Goal: Check status: Check status

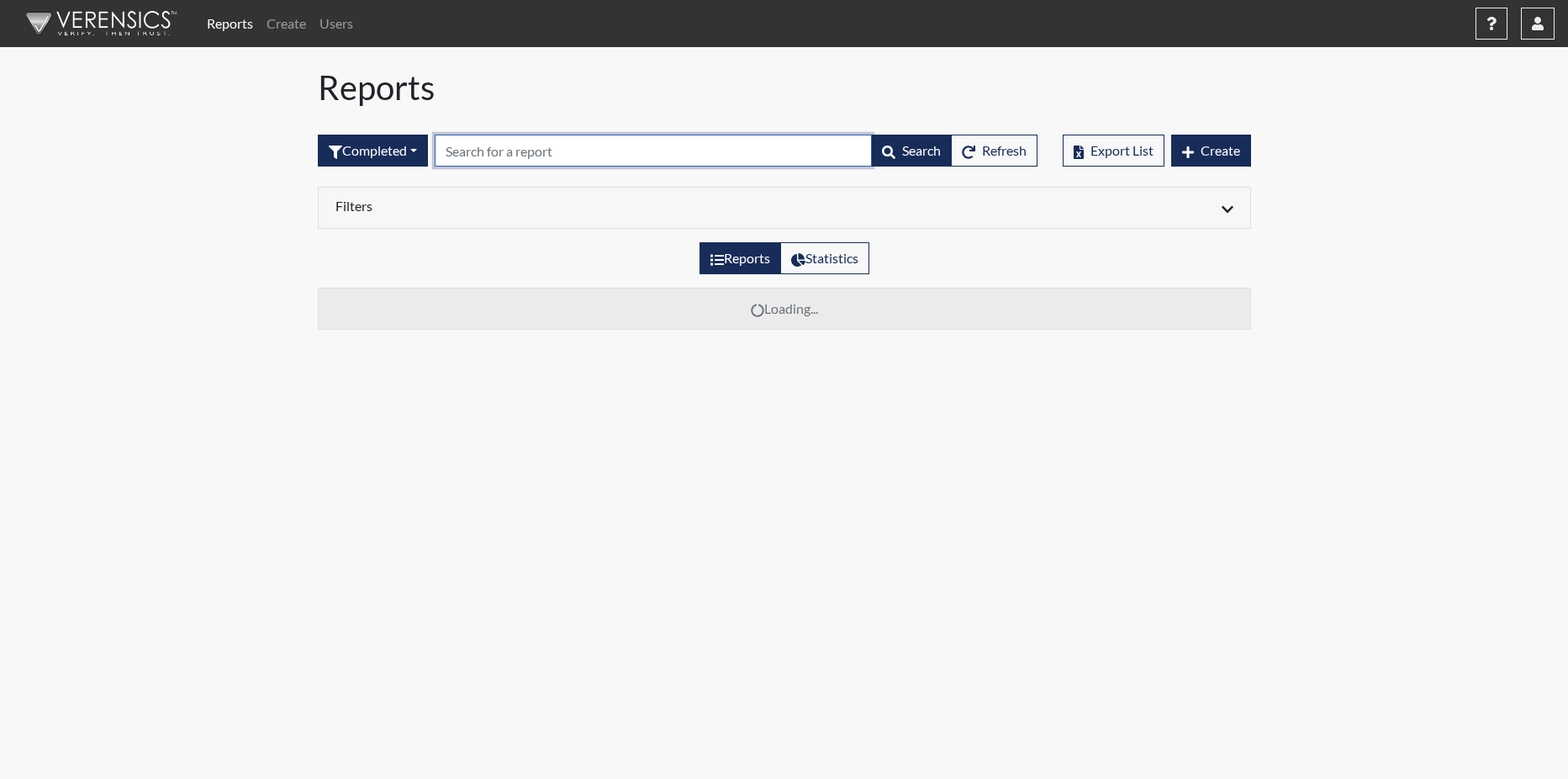
click at [558, 160] on input "text" at bounding box center [653, 150] width 437 height 32
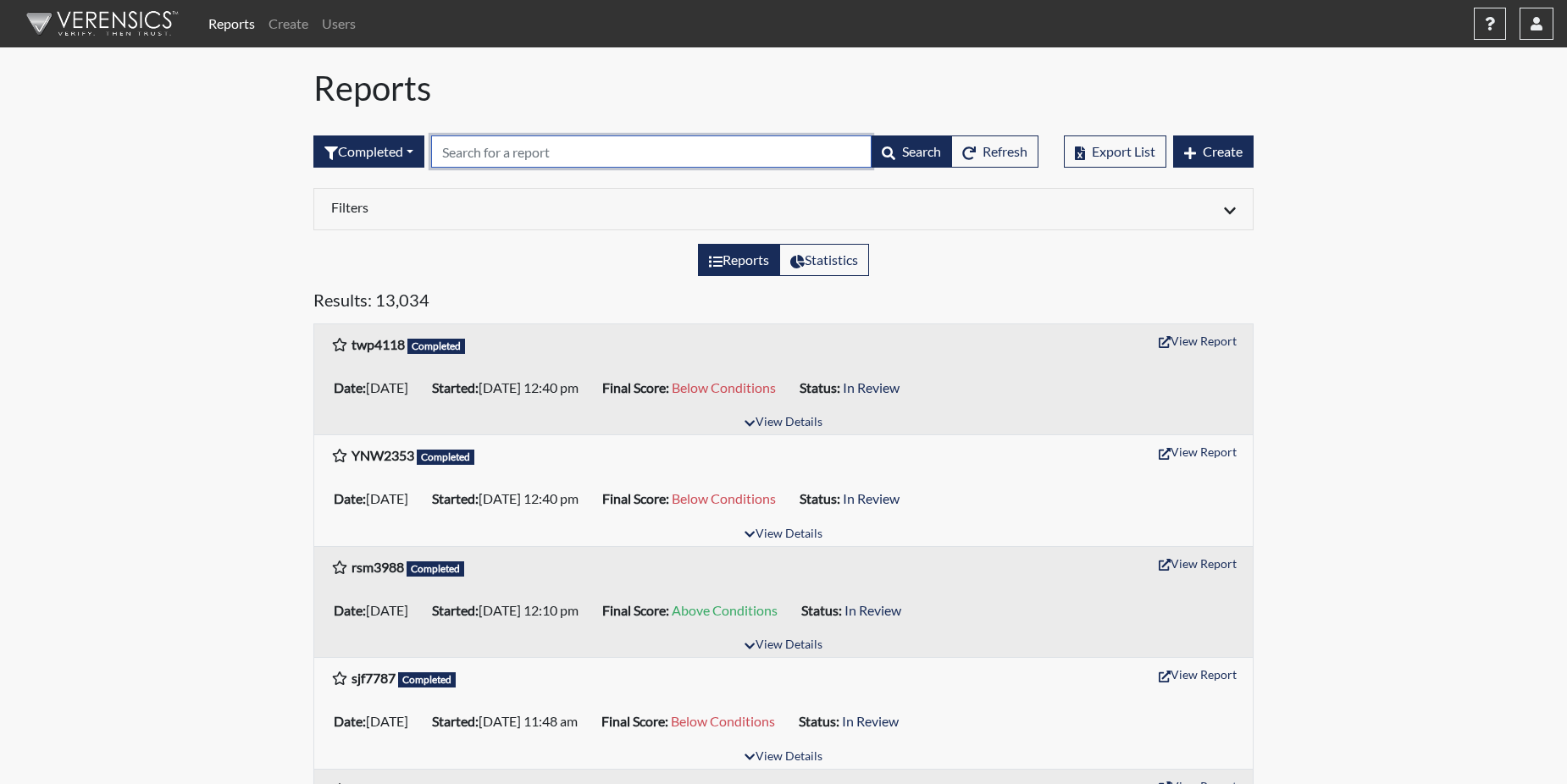
click at [506, 145] on input "text" at bounding box center [651, 151] width 440 height 32
paste input "YNW2353"
type input "YNW2353"
click at [542, 280] on div "Reports Statistics" at bounding box center [783, 266] width 965 height 45
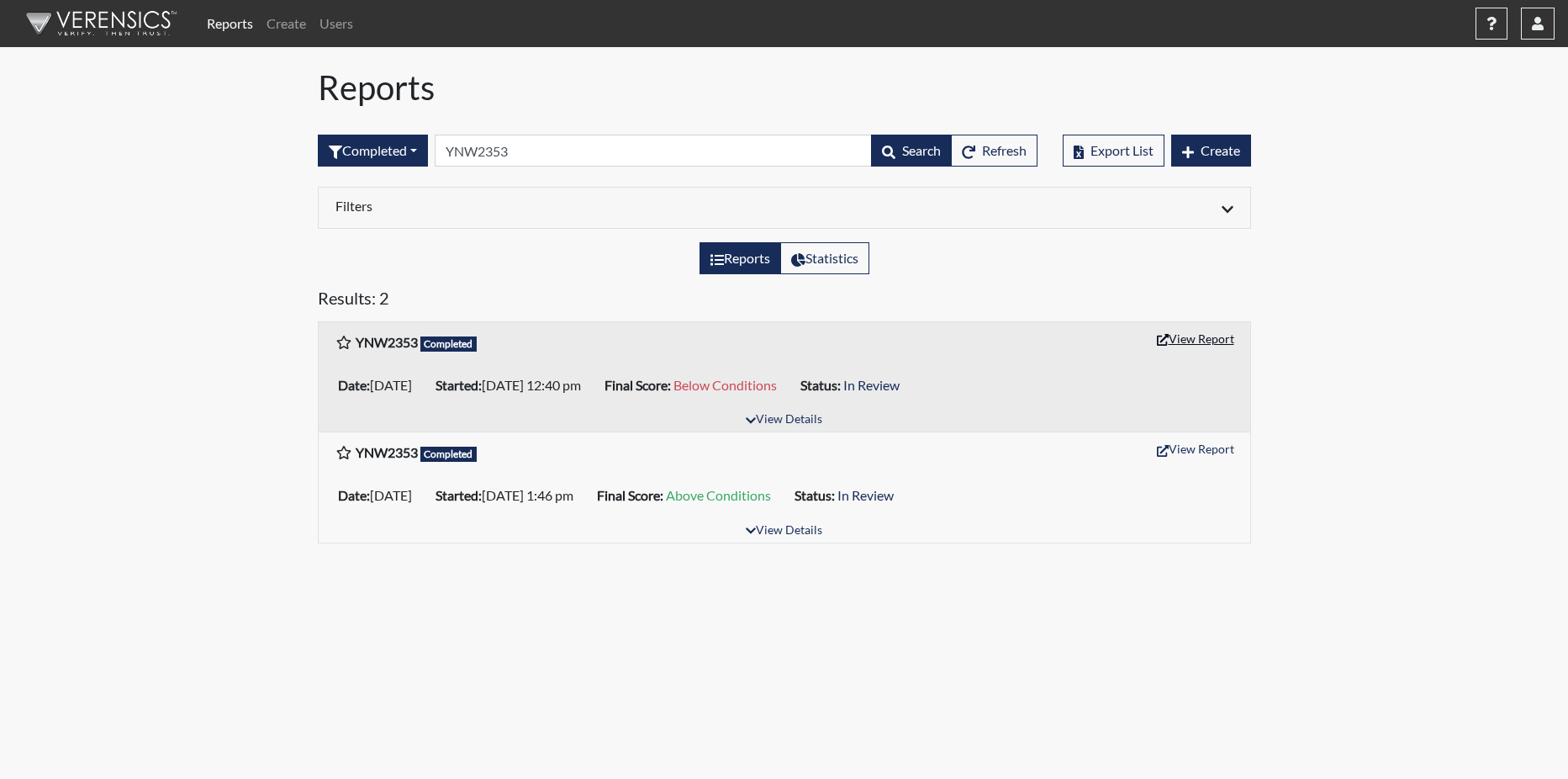
click at [1198, 341] on button "View Report" at bounding box center [1196, 338] width 92 height 26
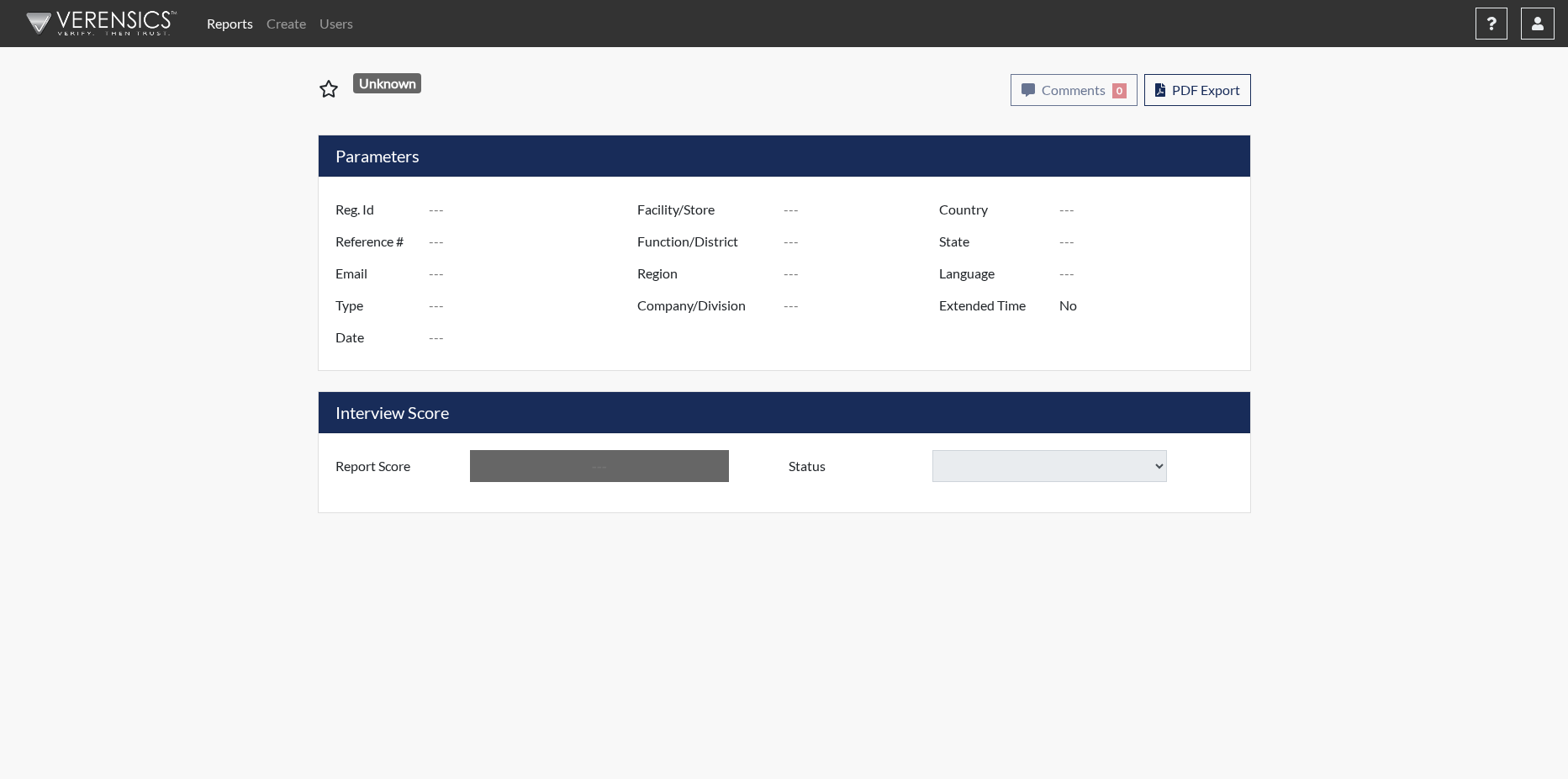
type input "YNW2353"
type input "51314"
type input "---"
type input "Corrections Pre-Employment"
type input "Sep 16, 2025"
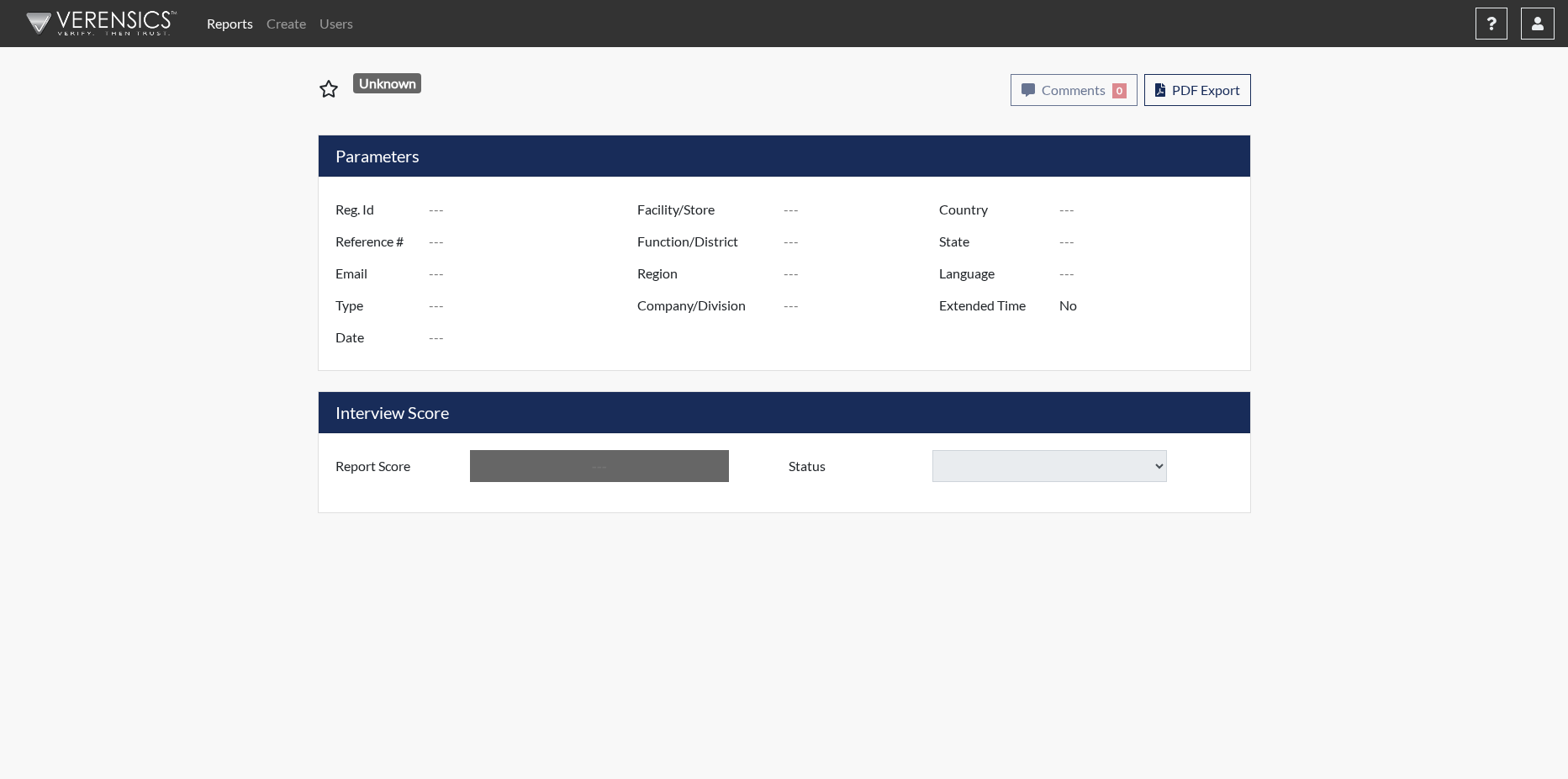
type input "[PERSON_NAME]"
type input "[GEOGRAPHIC_DATA]"
type input "[US_STATE]"
type input "English"
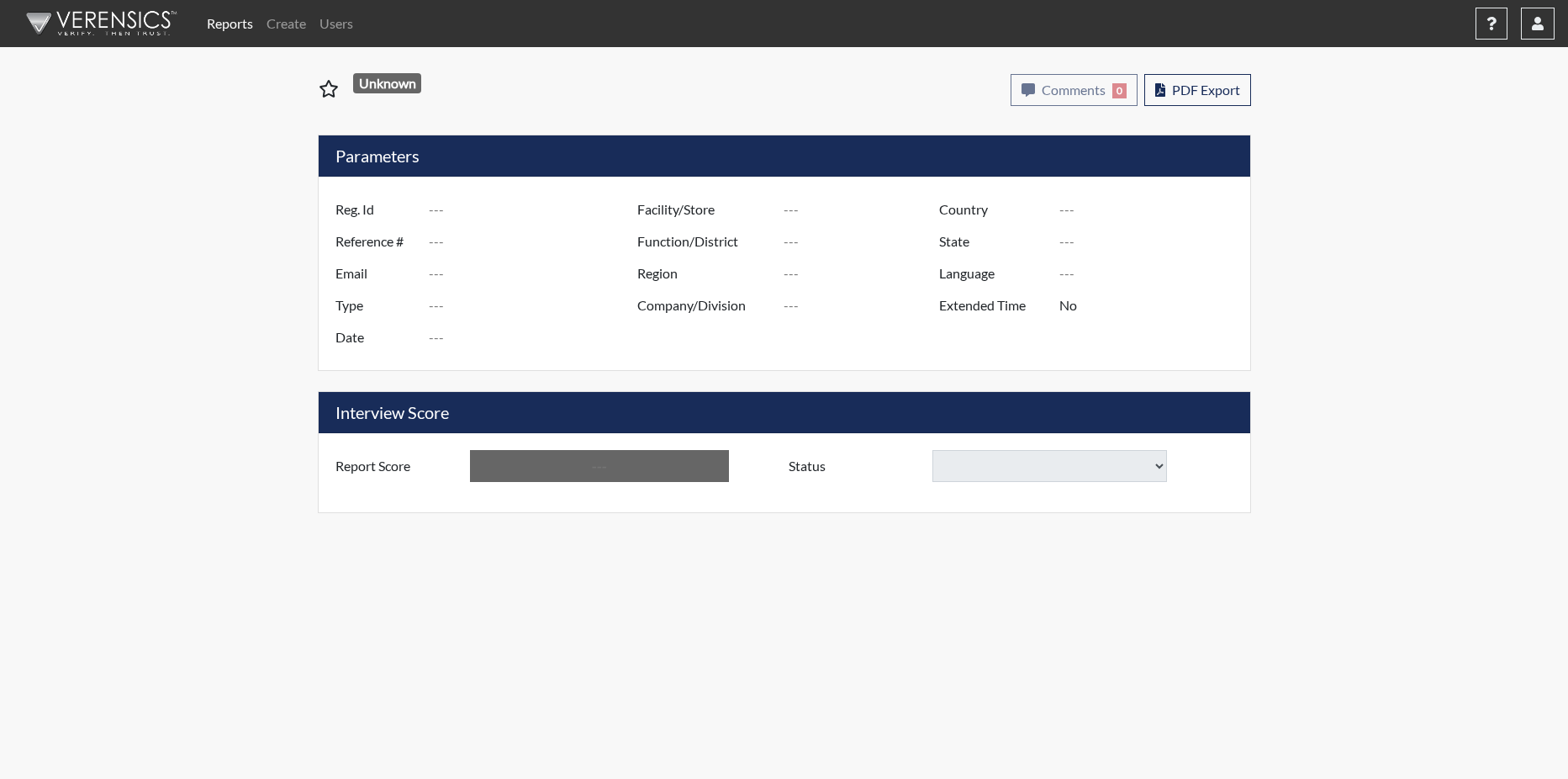
type input "Below Conditions"
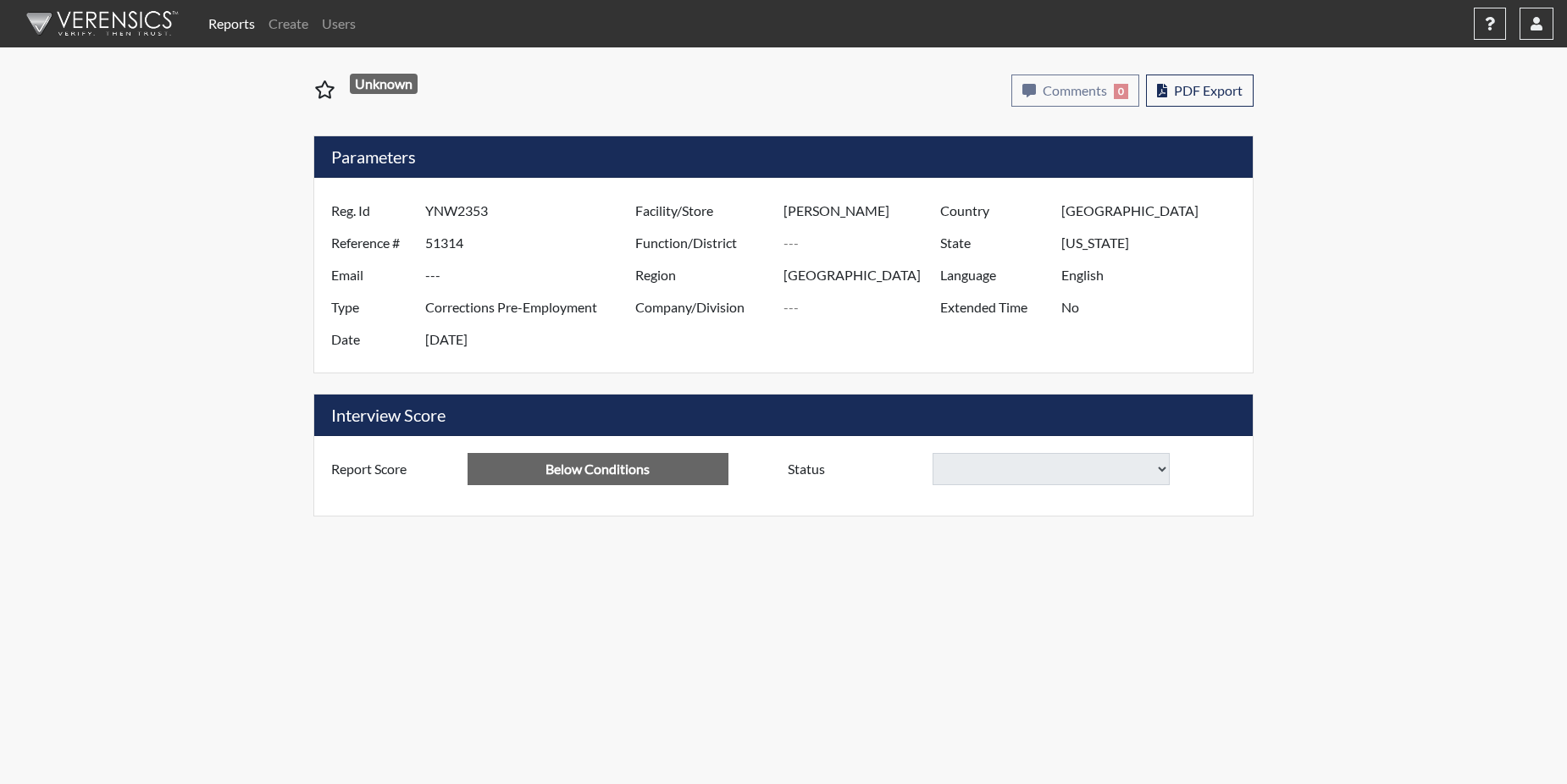
select select
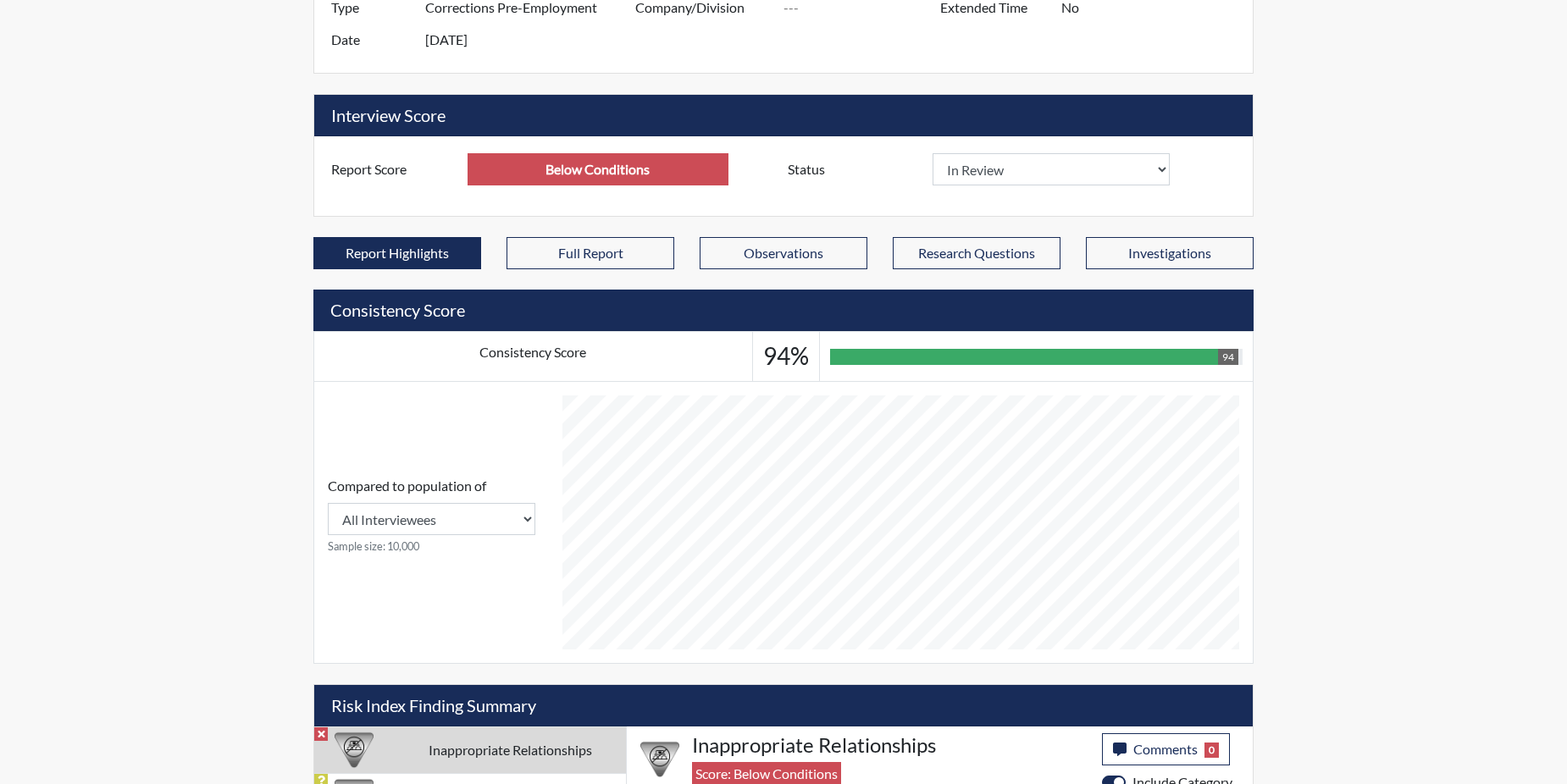
scroll to position [671, 0]
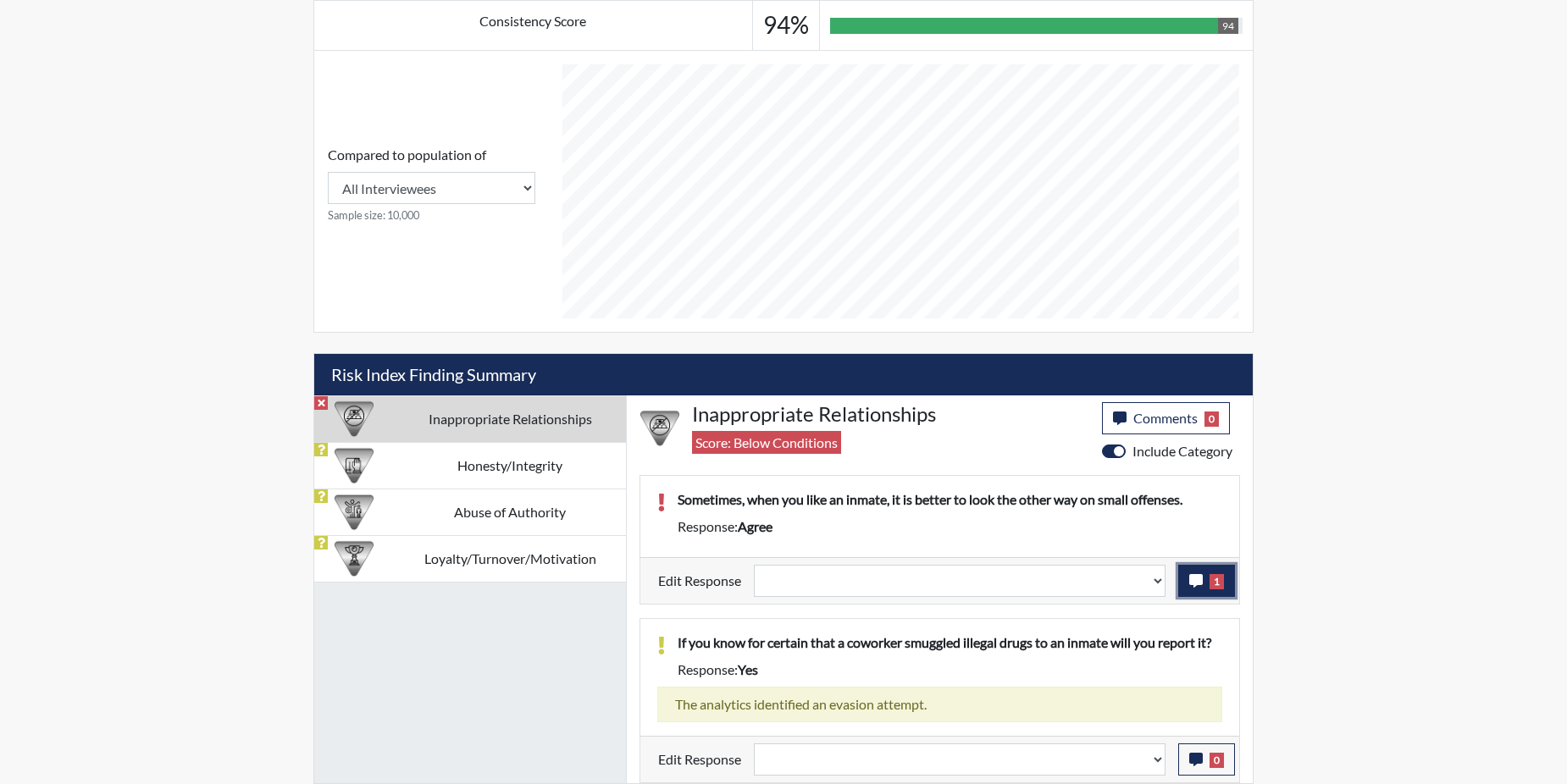
click at [1195, 582] on icon "button" at bounding box center [1195, 580] width 14 height 14
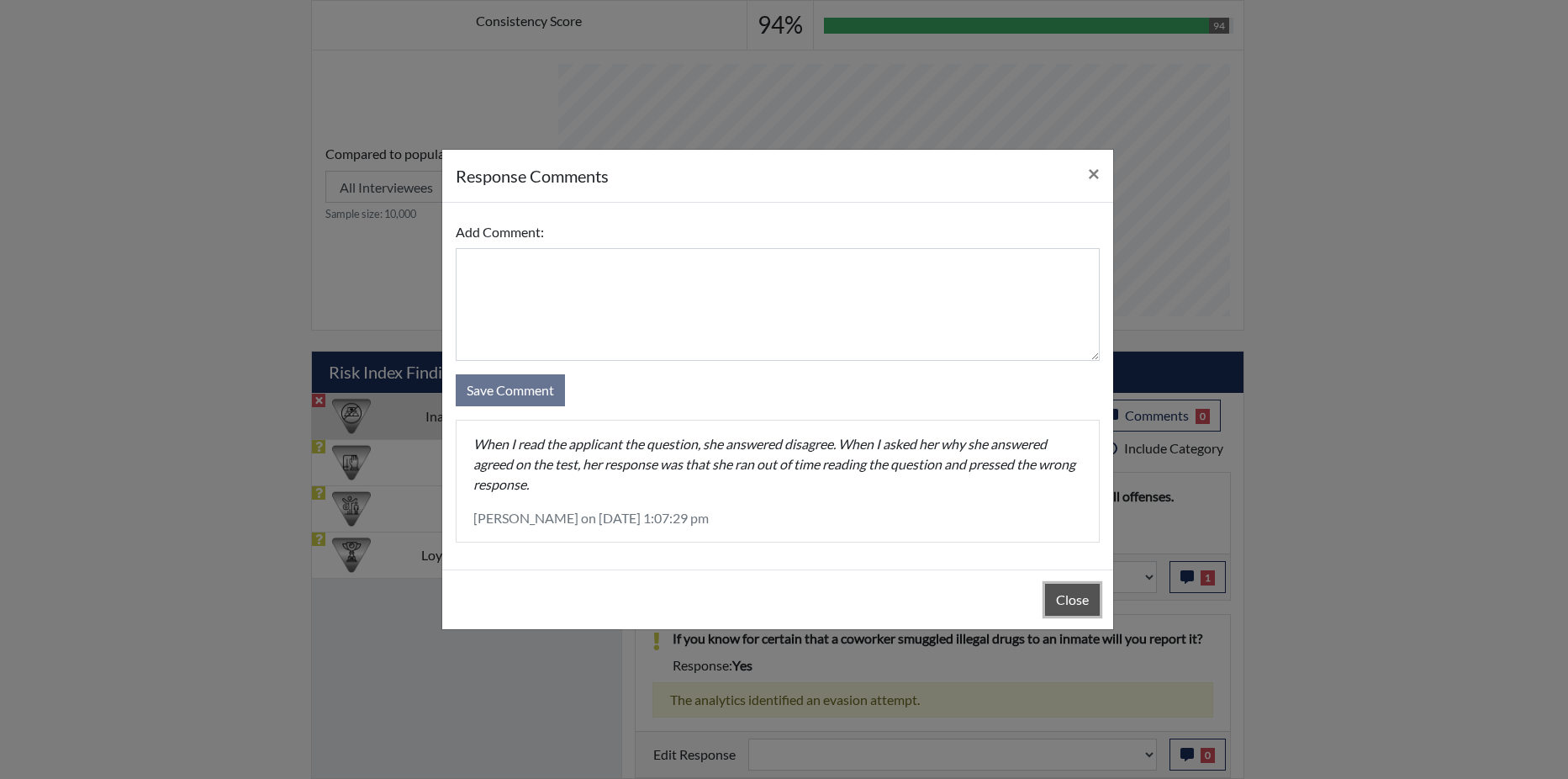
click at [1060, 589] on button "Close" at bounding box center [1072, 599] width 54 height 32
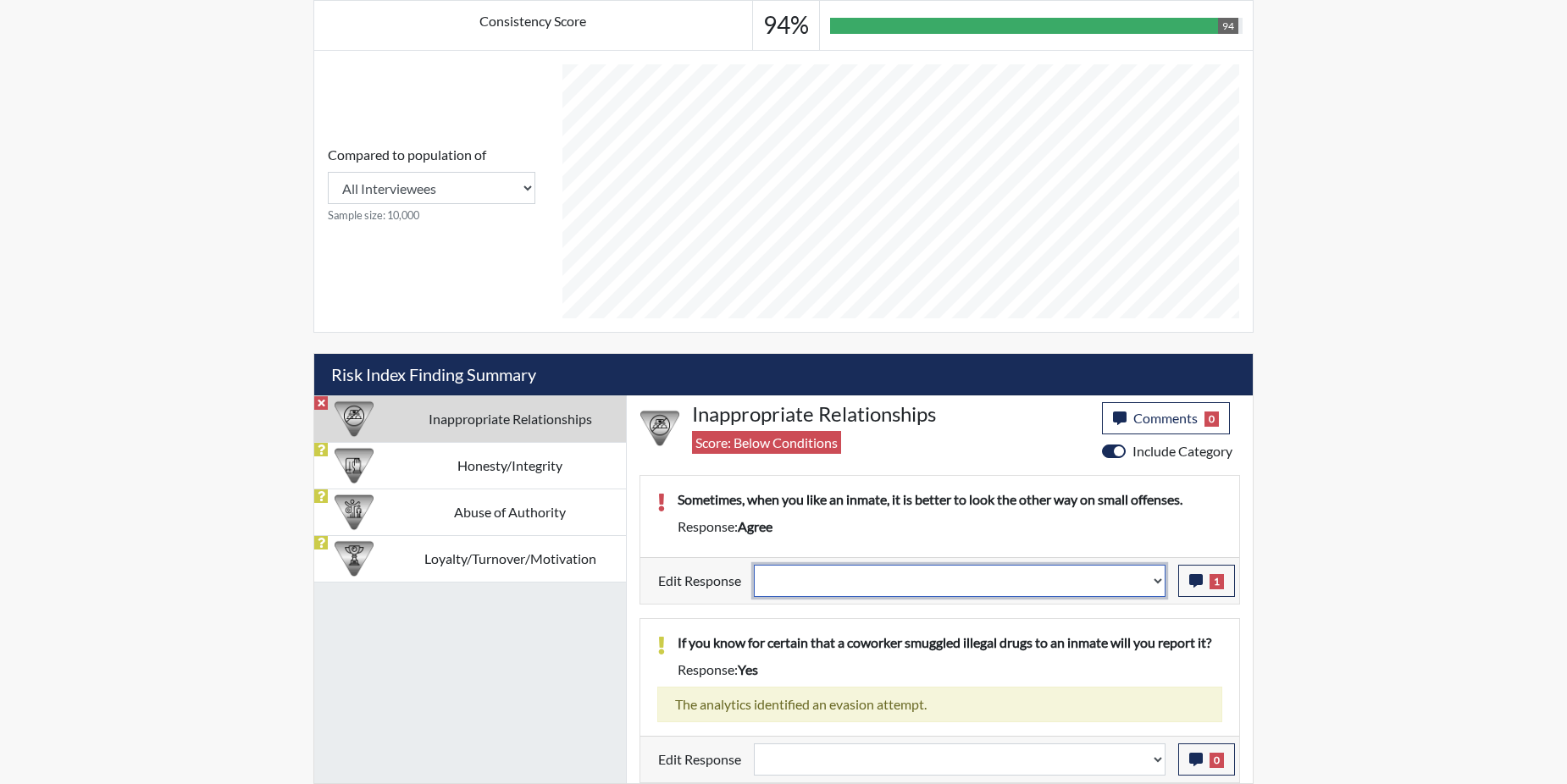
click at [1158, 585] on select "Question is not relevant. Results will be updated. Reasonable explanation provi…" at bounding box center [960, 580] width 412 height 32
select select "reasonable-explanation-provided"
click at [755, 564] on select "Question is not relevant. Results will be updated. Reasonable explanation provi…" at bounding box center [960, 580] width 412 height 32
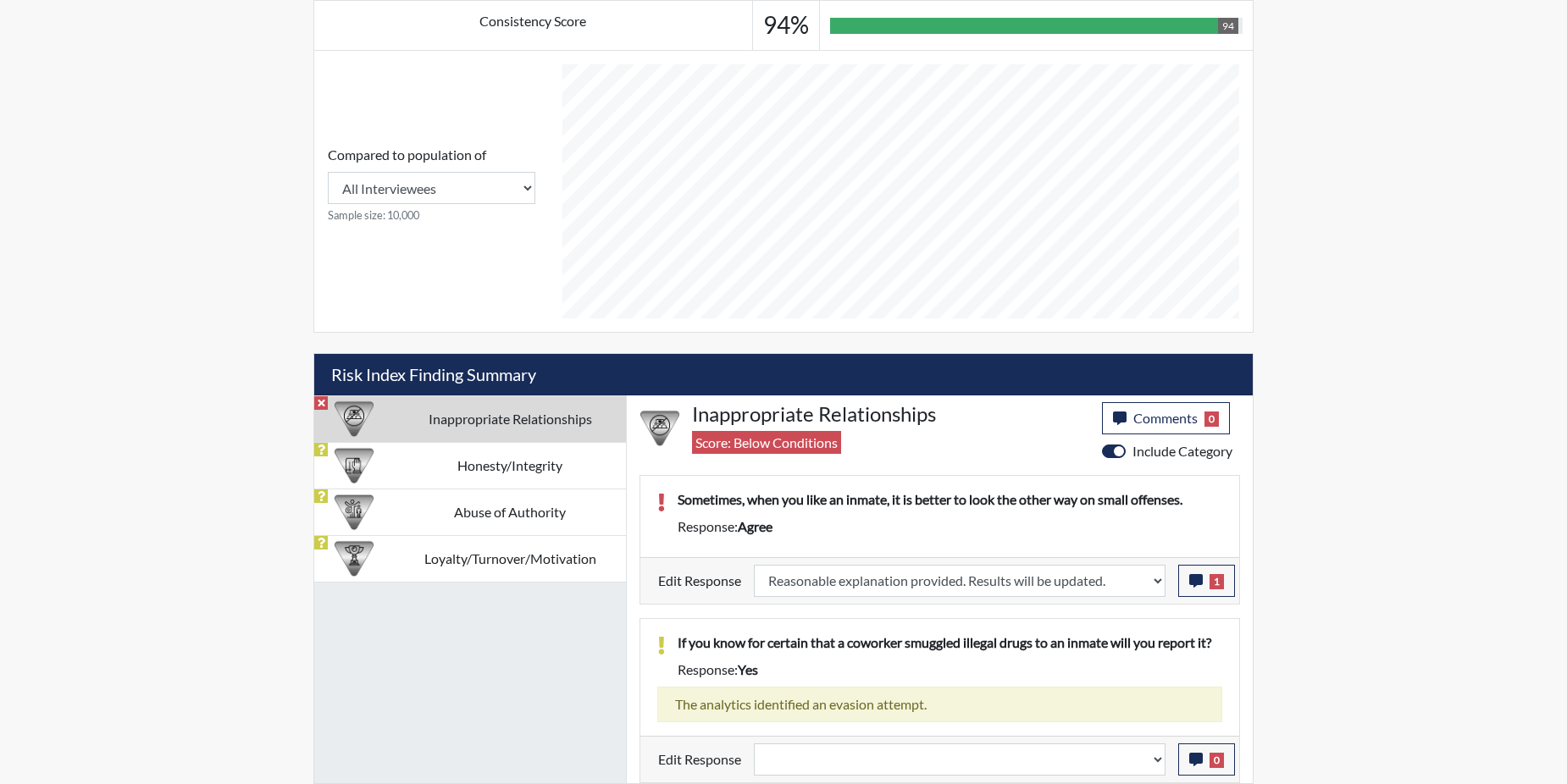
select select
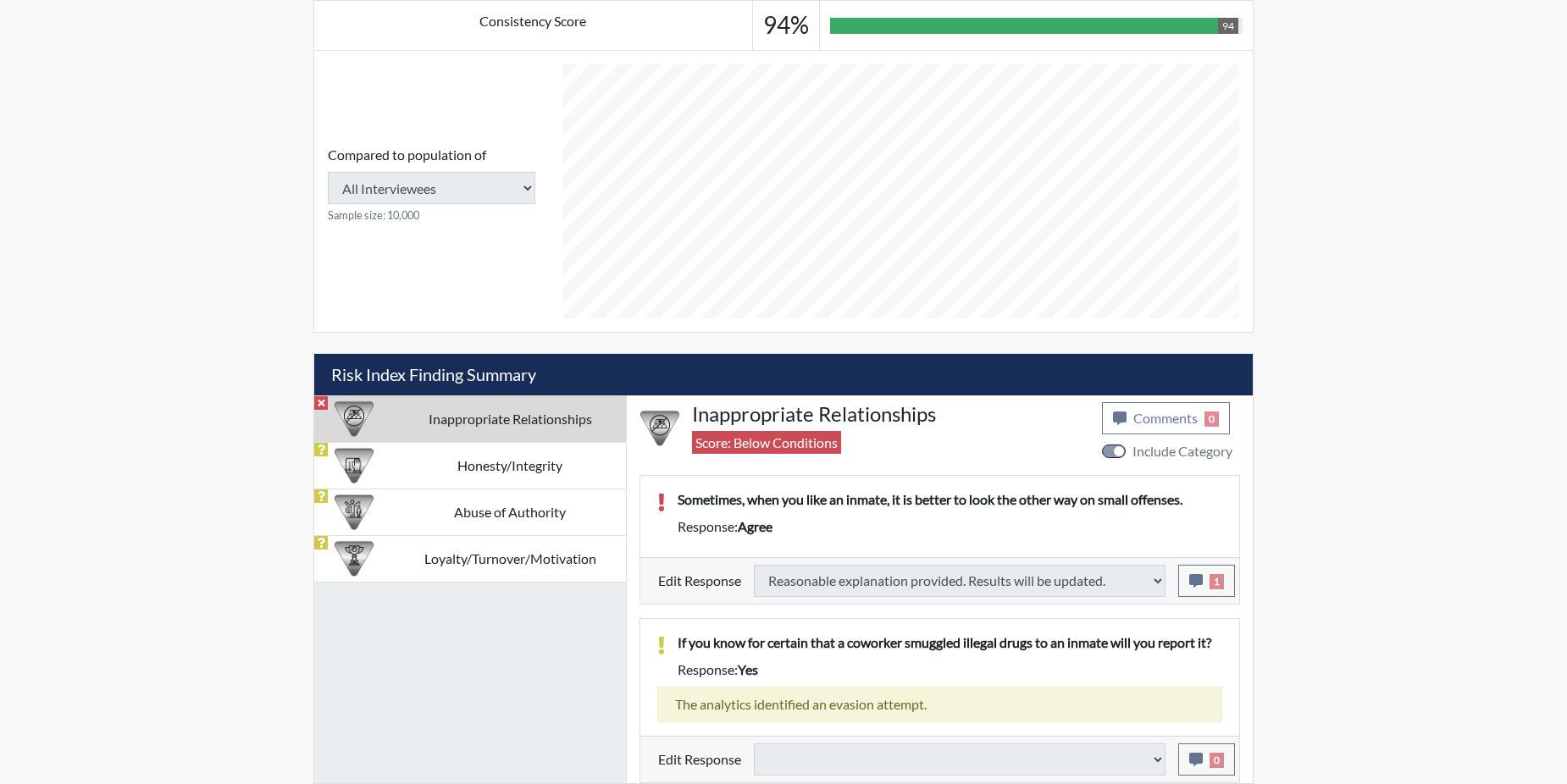
type input "Above Conditions"
select select
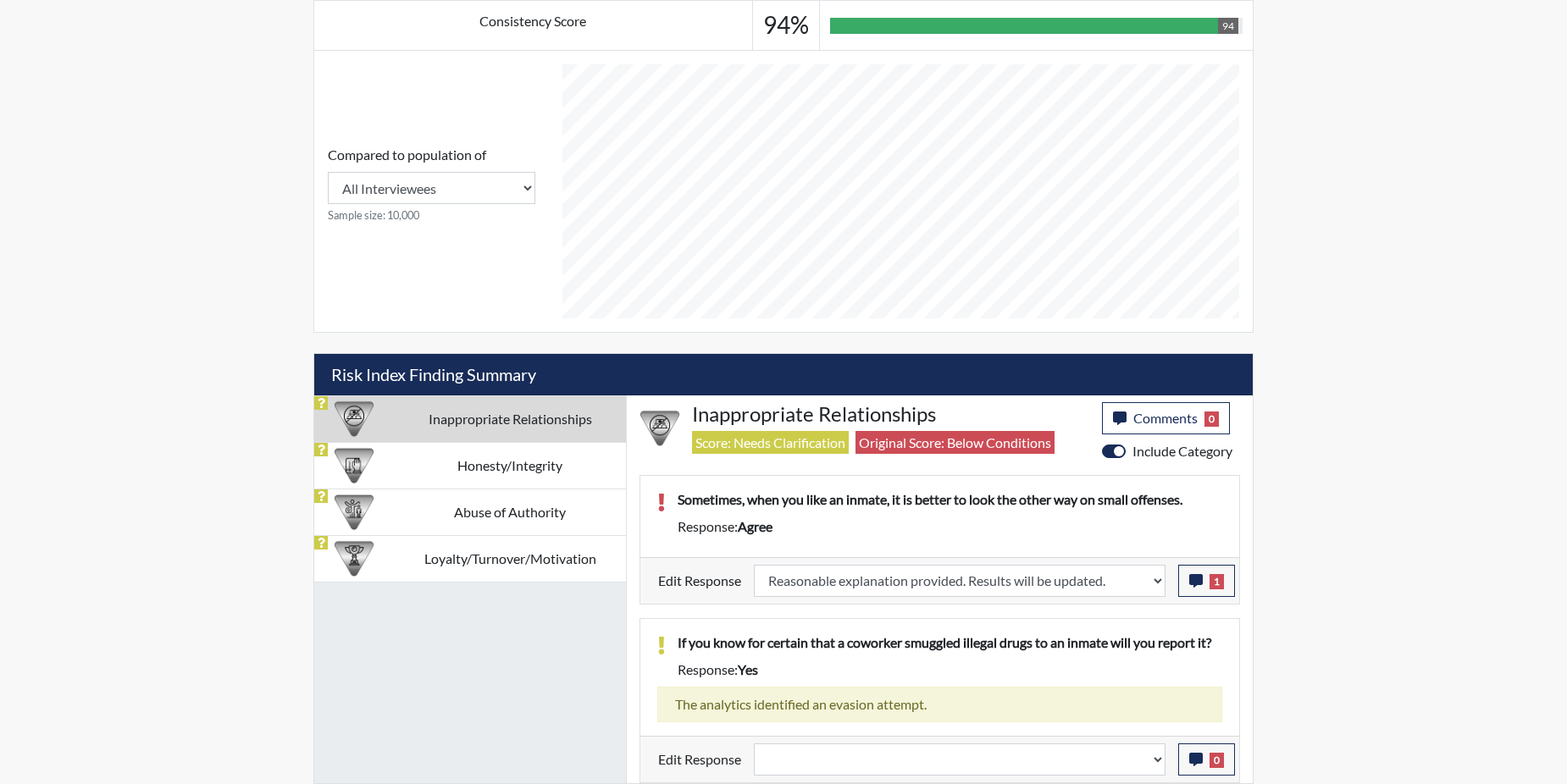
scroll to position [281, 704]
click at [396, 459] on td "Honesty/Integrity" at bounding box center [510, 465] width 232 height 46
select select
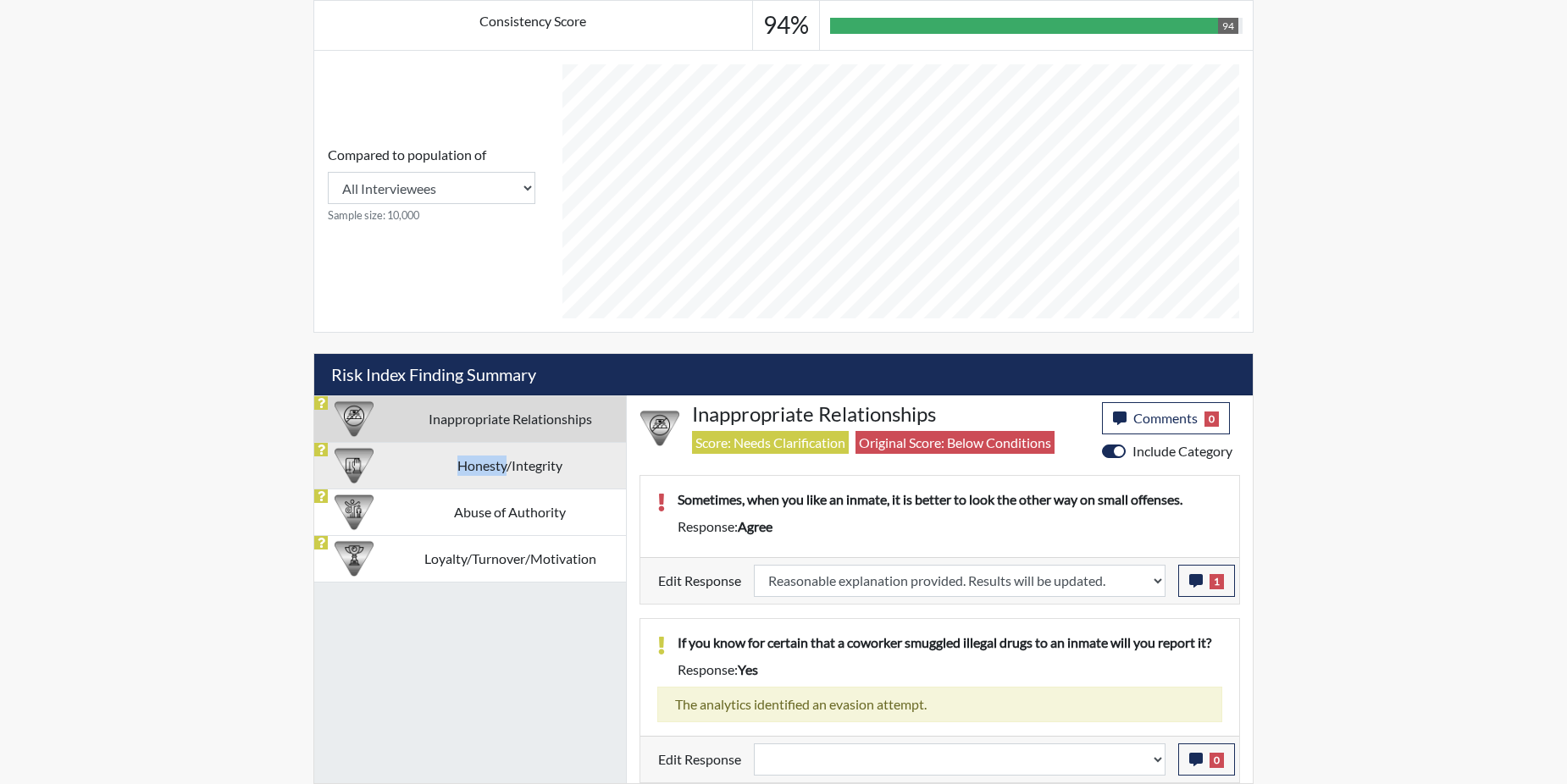
select select
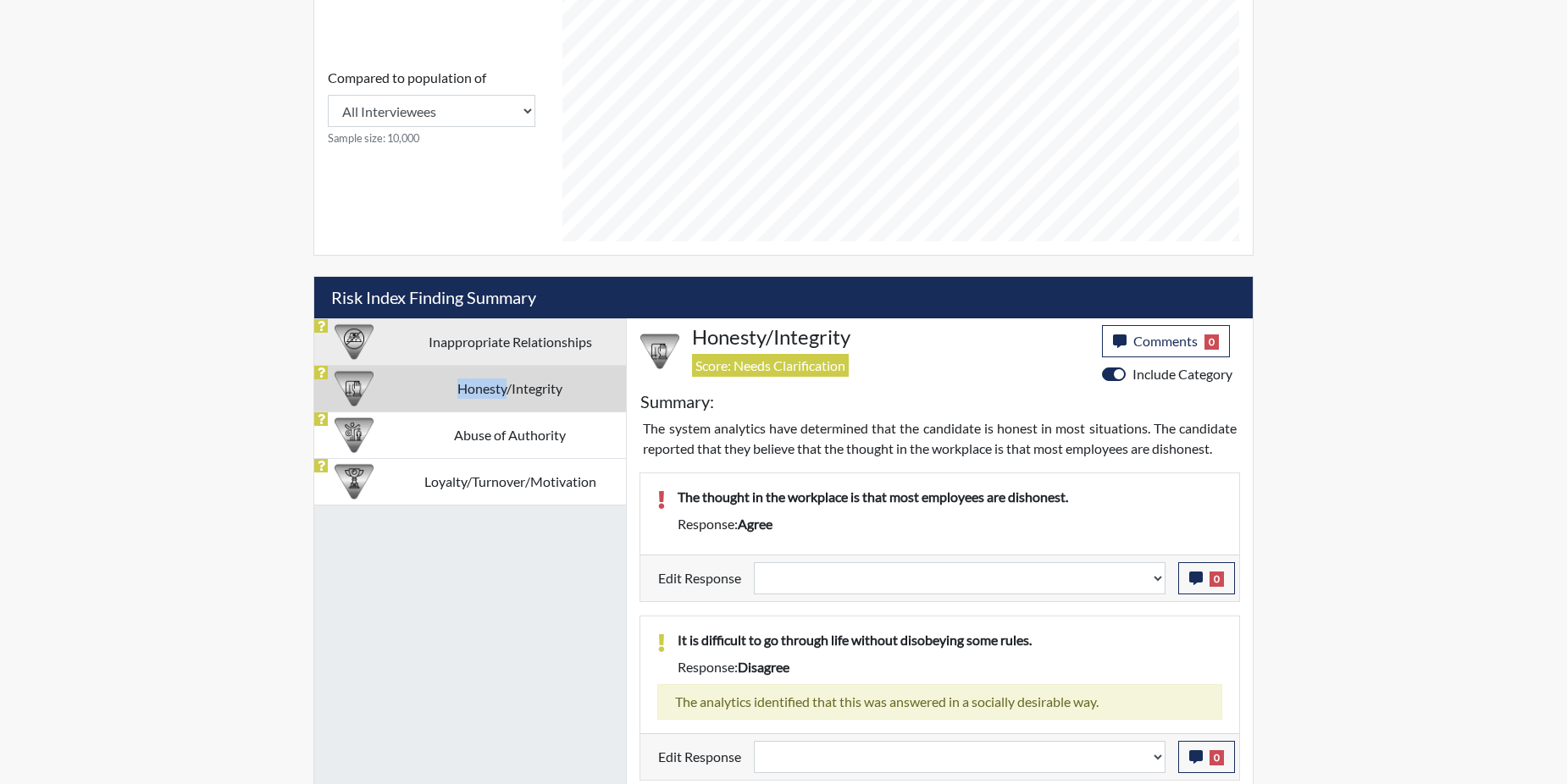
scroll to position [718, 0]
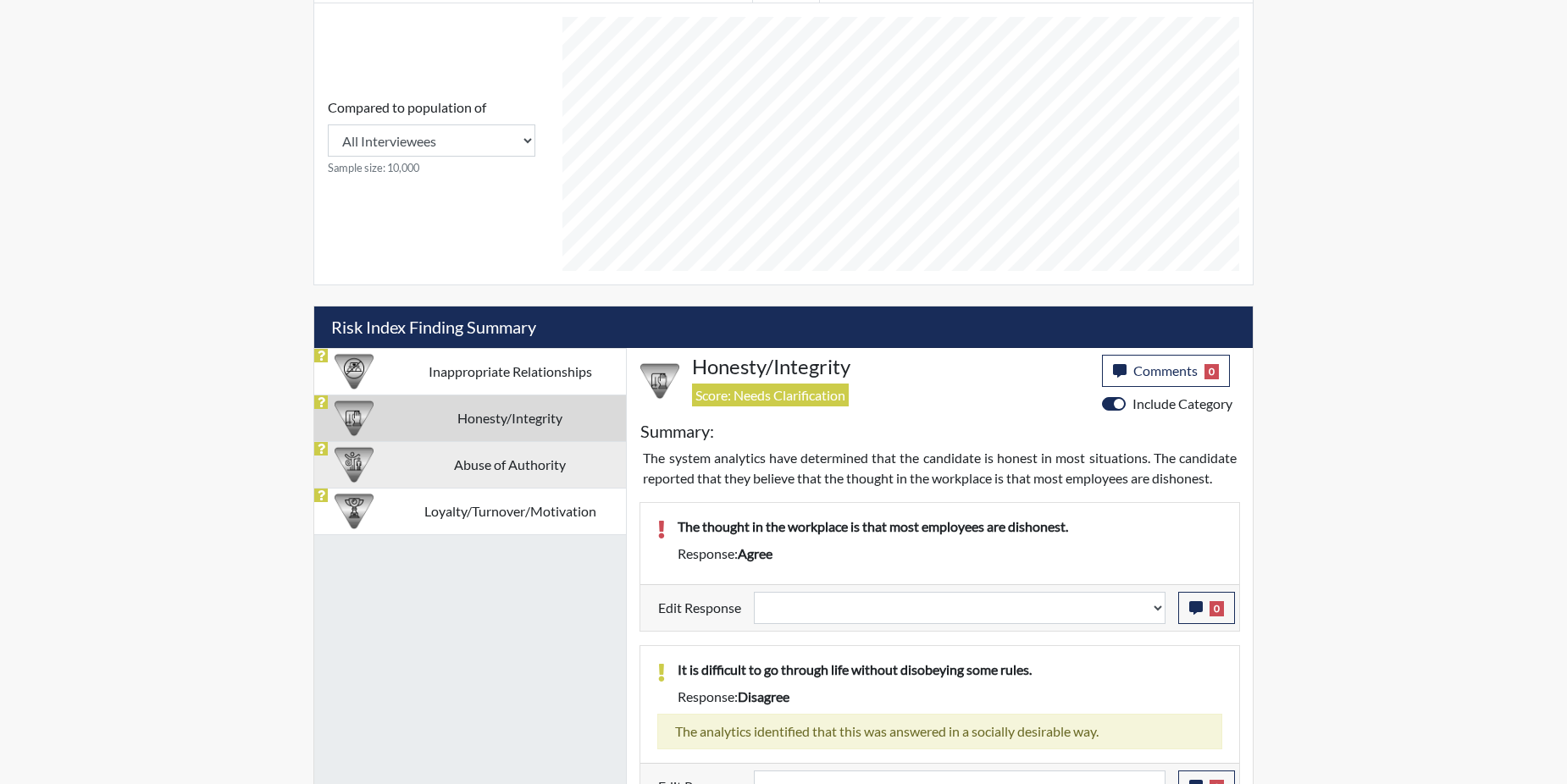
click at [444, 465] on td "Abuse of Authority" at bounding box center [510, 464] width 232 height 46
select select
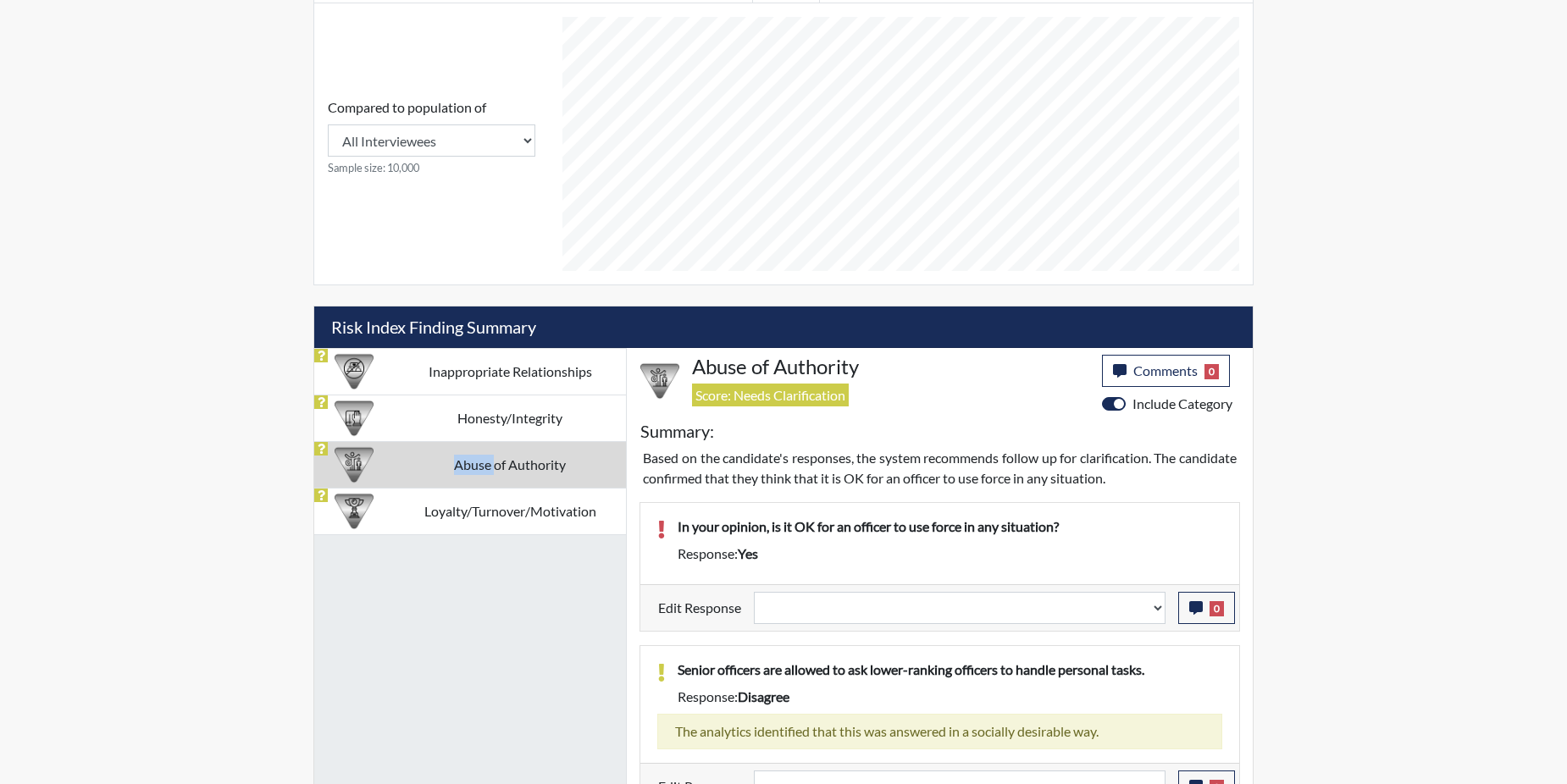
click at [444, 465] on td "Abuse of Authority" at bounding box center [510, 464] width 232 height 46
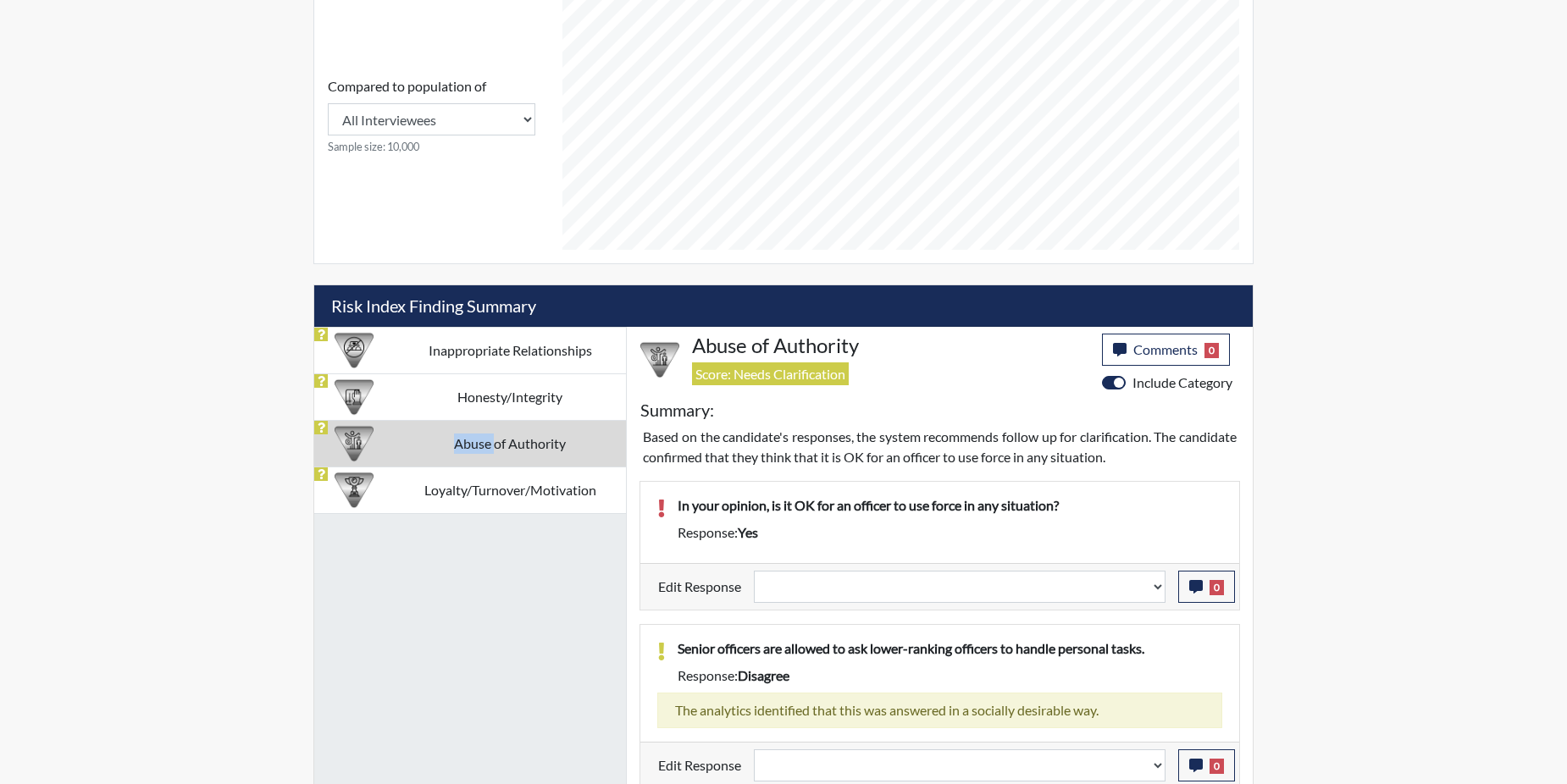
scroll to position [746, 0]
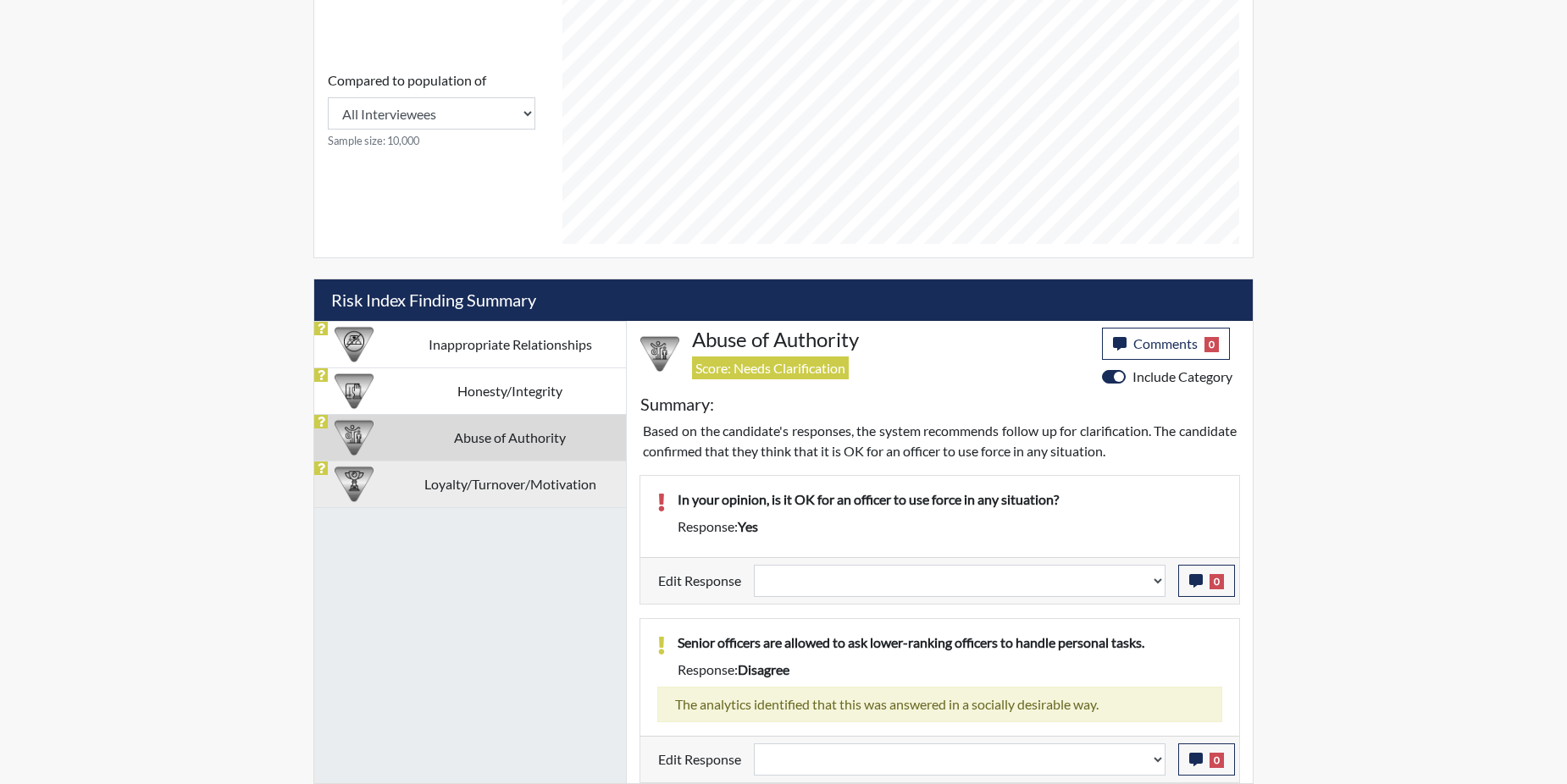
click at [435, 492] on td "Loyalty/Turnover/Motivation" at bounding box center [510, 484] width 232 height 46
select select
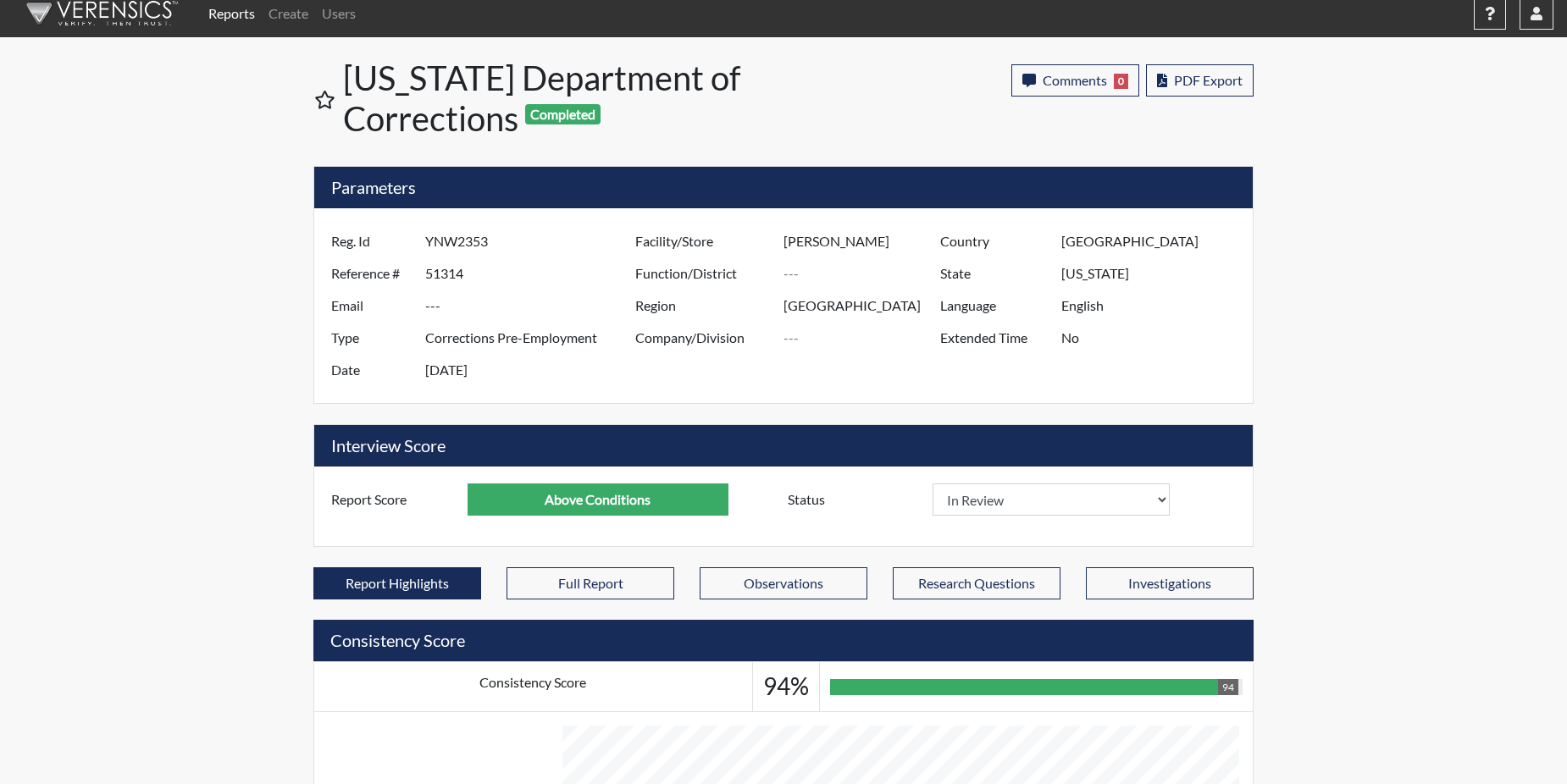
scroll to position [0, 0]
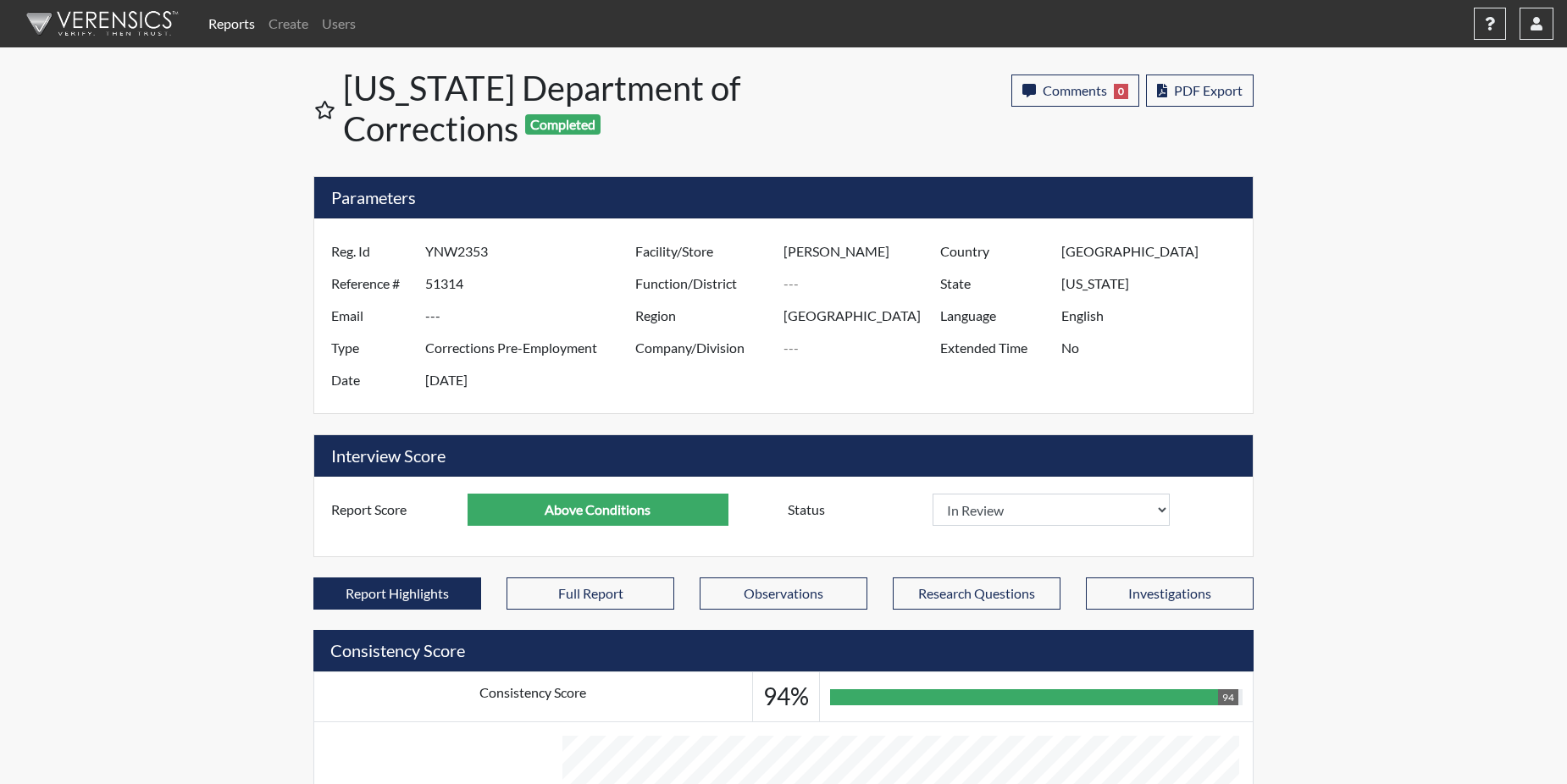
select select
click at [1071, 95] on span "Comments" at bounding box center [1074, 90] width 64 height 16
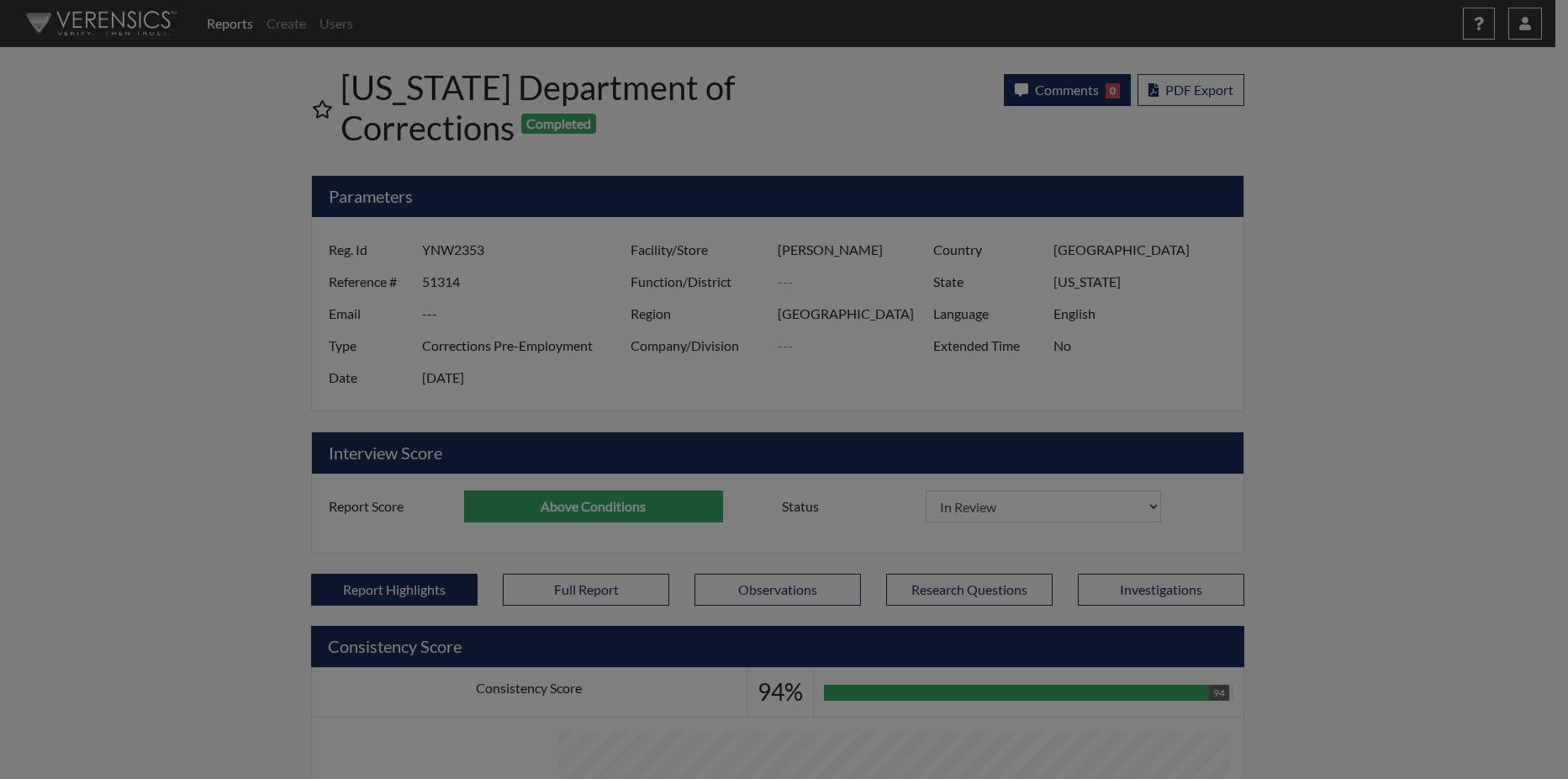
click at [1063, 95] on div at bounding box center [784, 390] width 1568 height 779
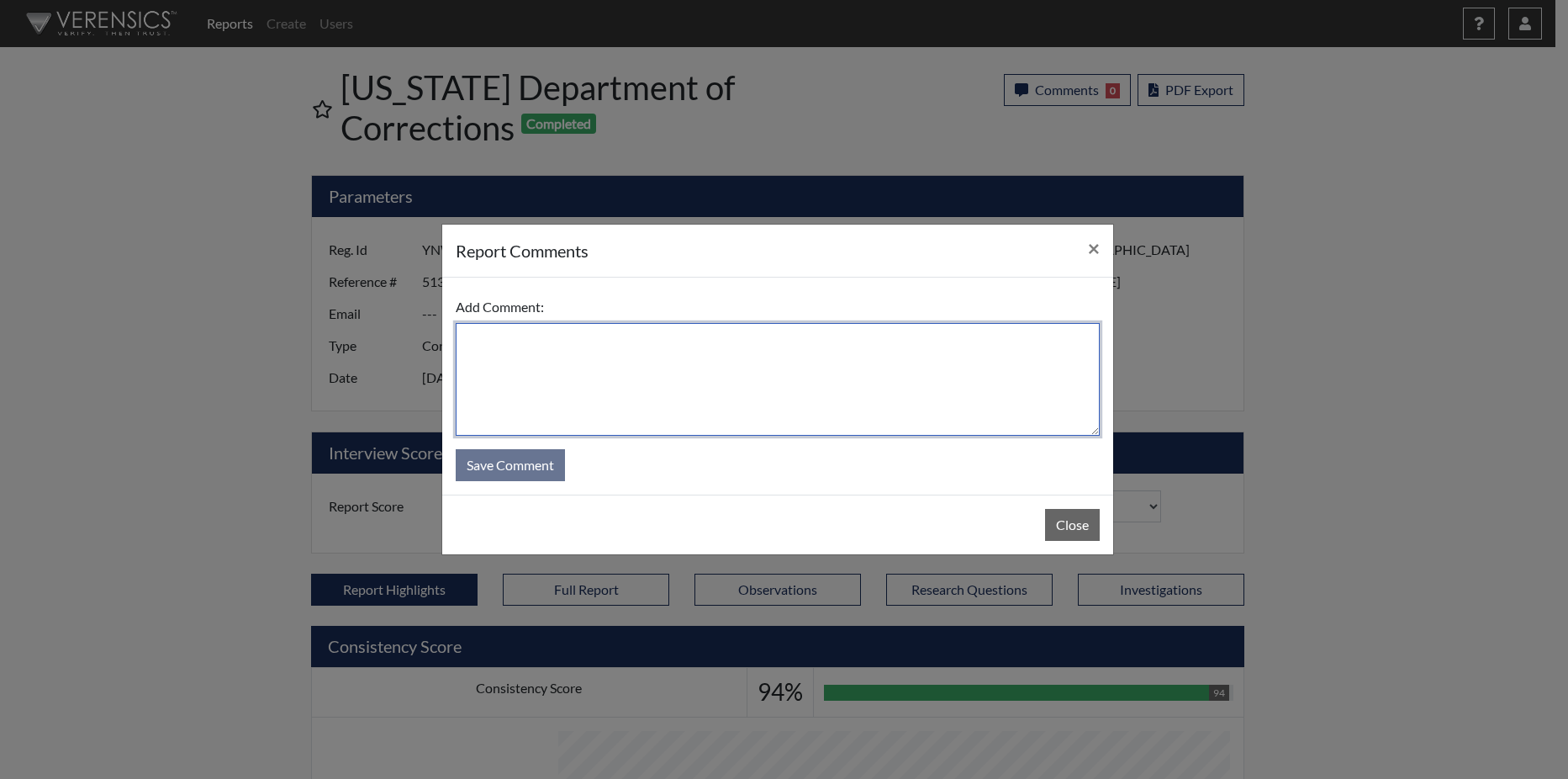
click at [509, 344] on textarea at bounding box center [778, 379] width 645 height 112
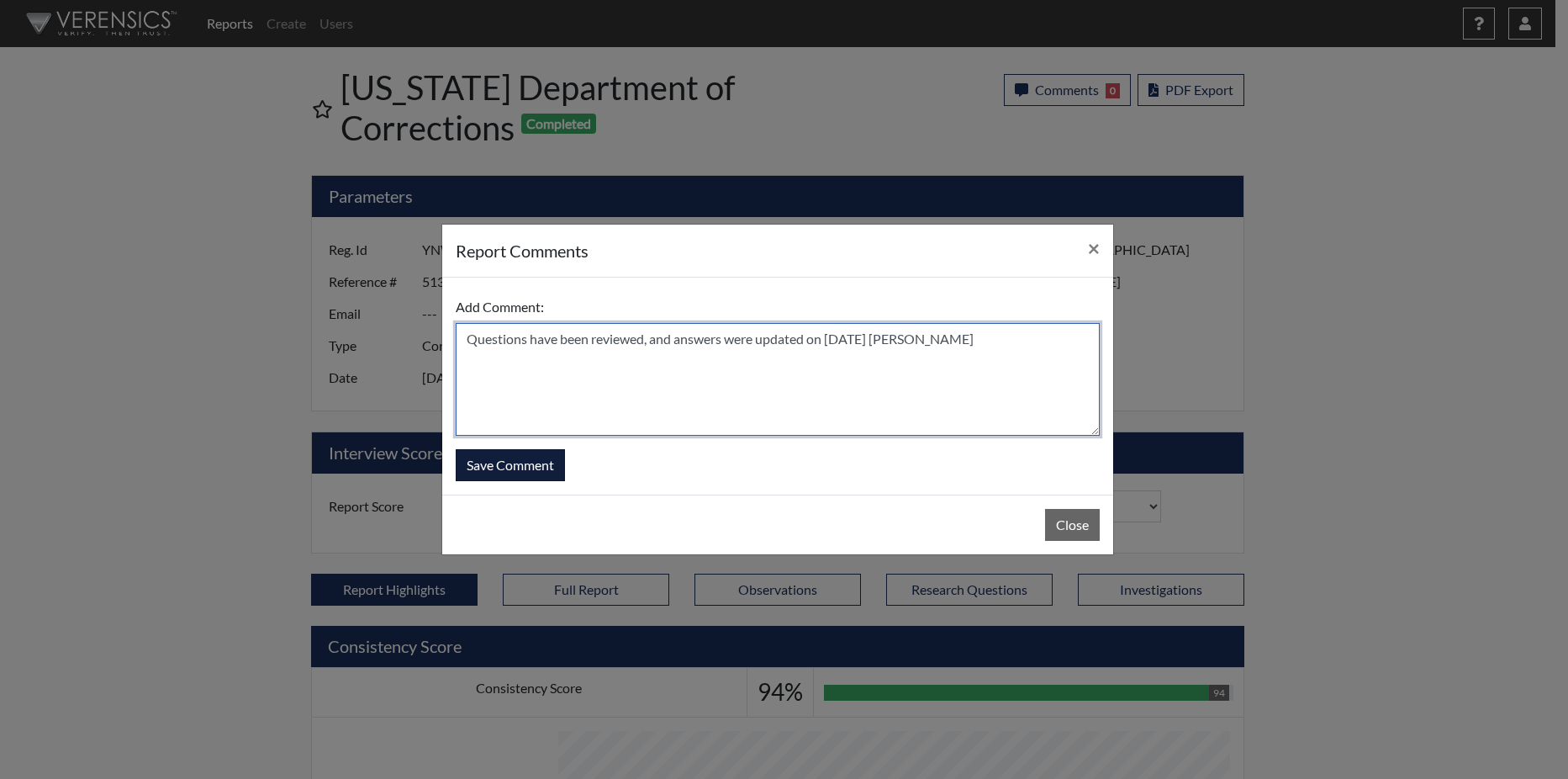
type textarea "Questions have been reviewed, and answers were updated on 9/16/25 N. Brown"
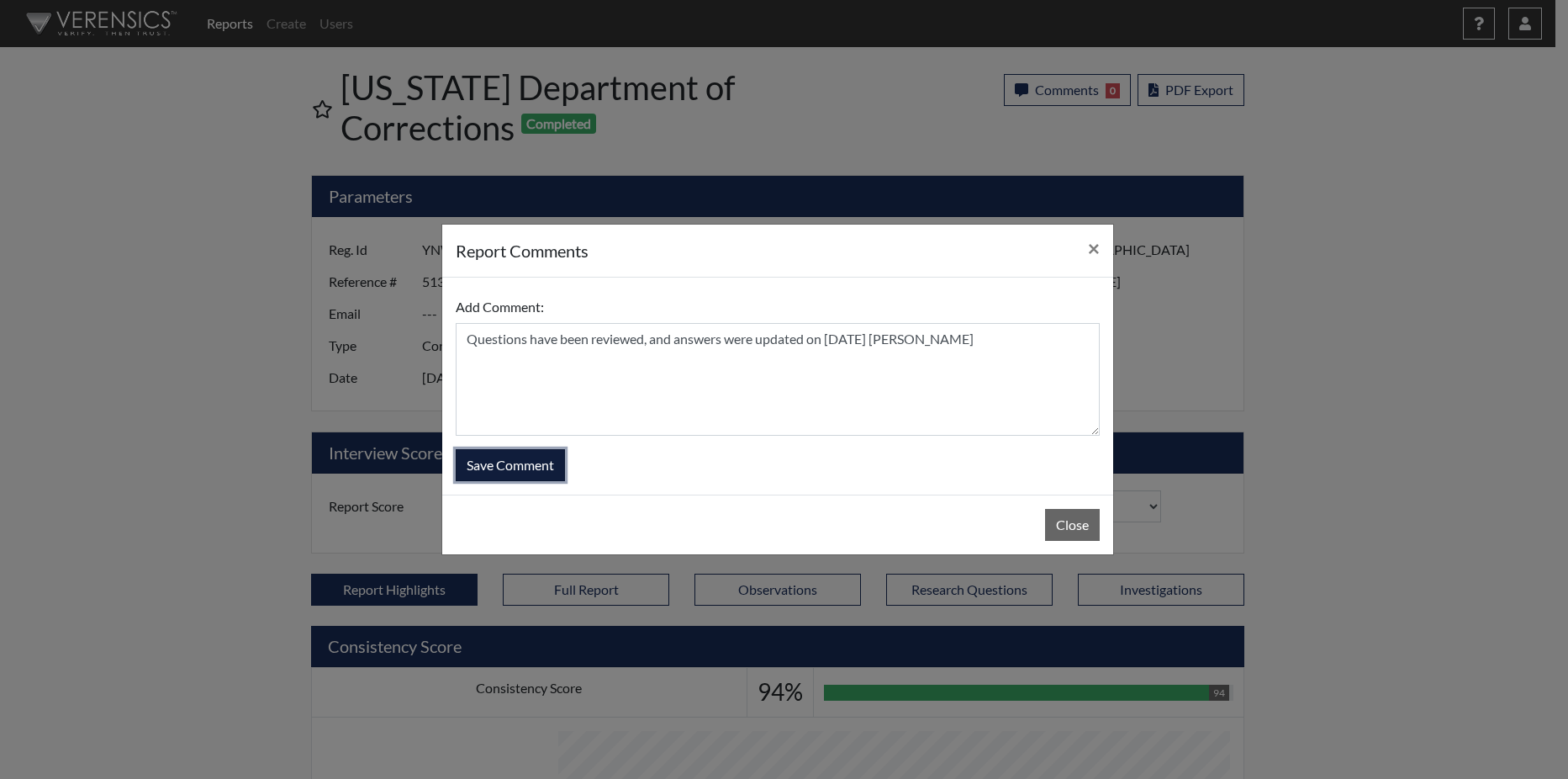
click at [542, 466] on button "Save Comment" at bounding box center [510, 465] width 110 height 32
select select
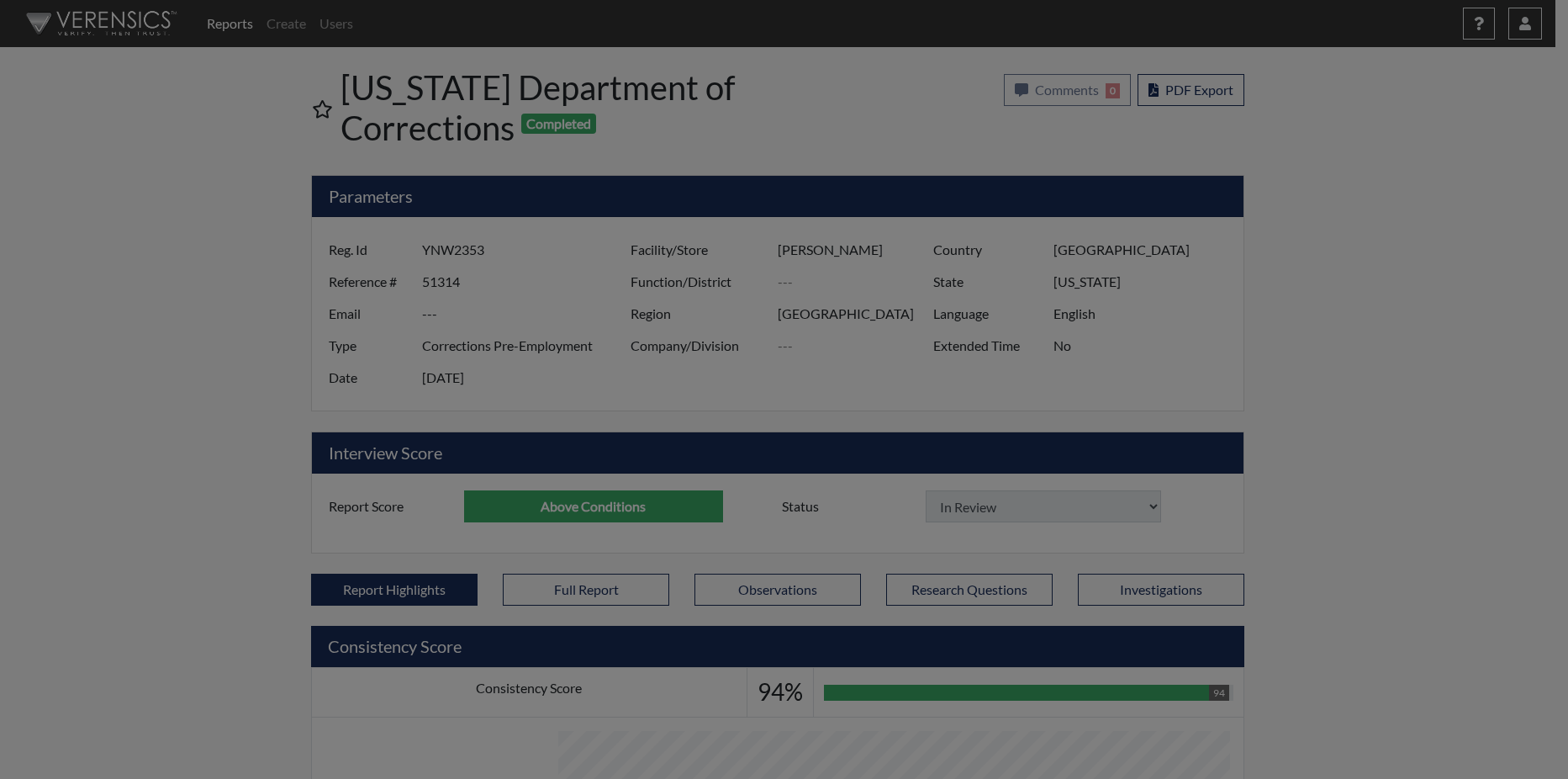
select select
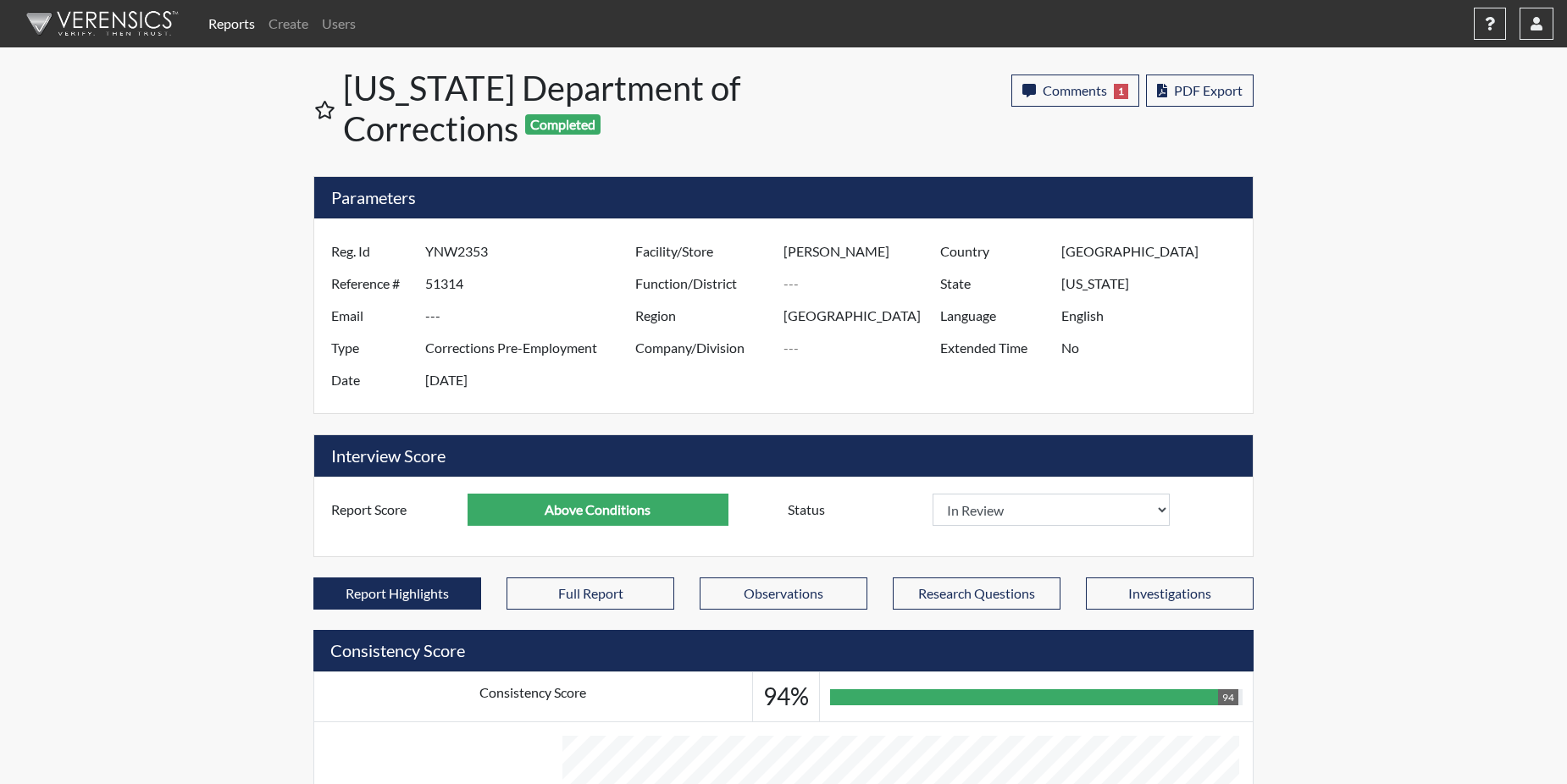
click at [223, 28] on link "Reports" at bounding box center [231, 23] width 60 height 34
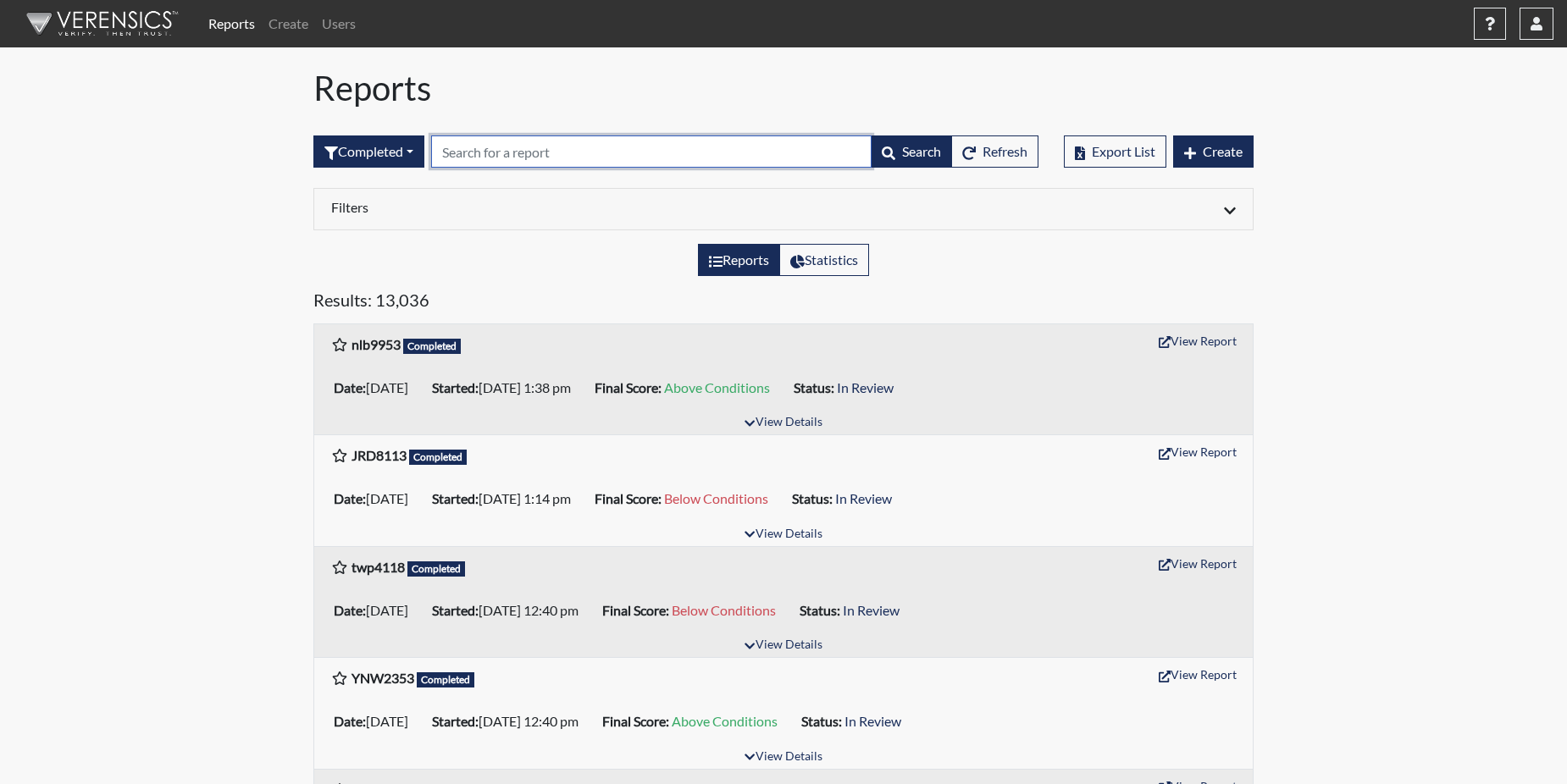
click at [544, 152] on input "text" at bounding box center [651, 151] width 440 height 32
paste input "DOF5911"
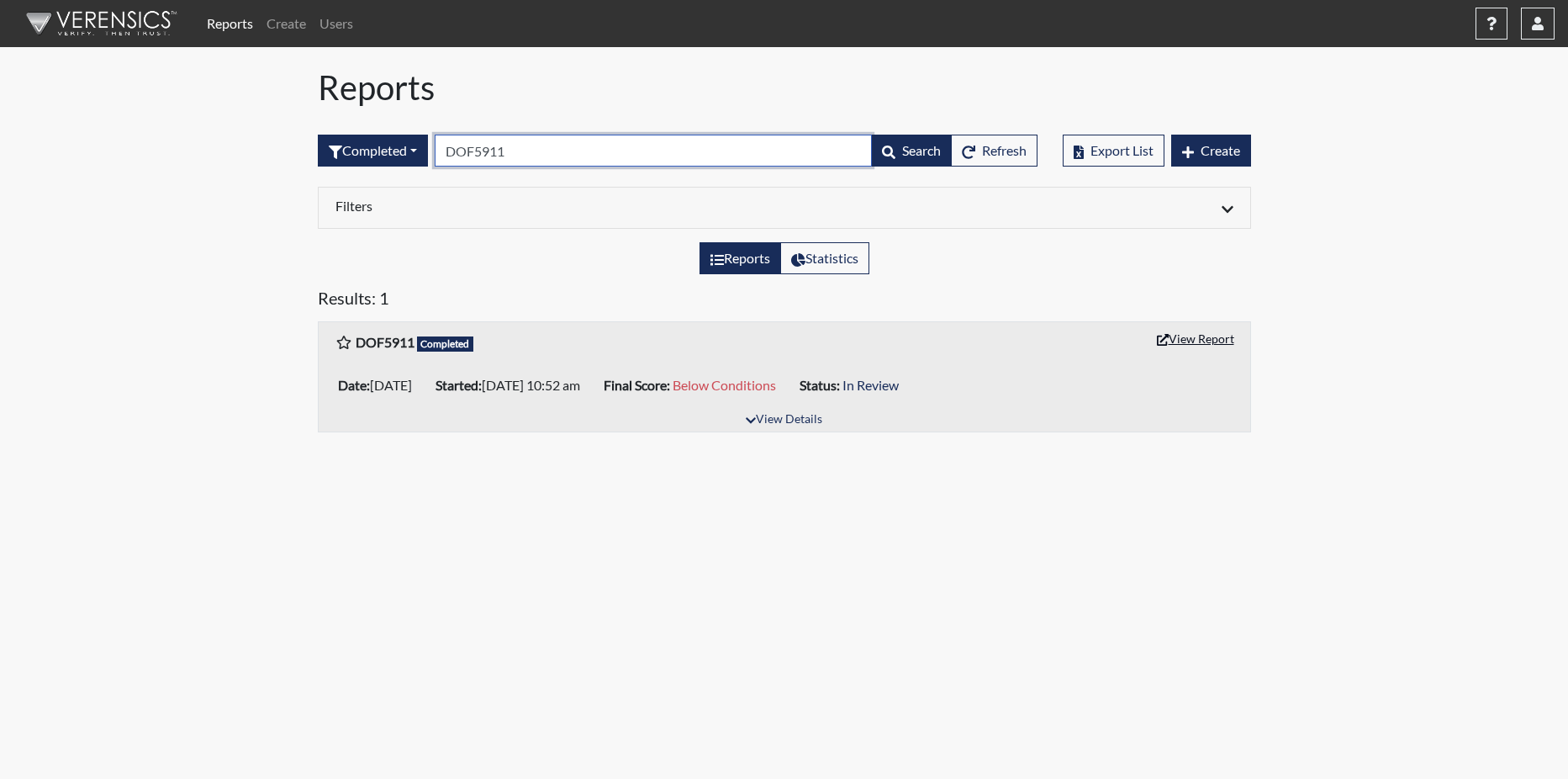
type input "DOF5911"
click at [1195, 337] on button "View Report" at bounding box center [1196, 338] width 92 height 26
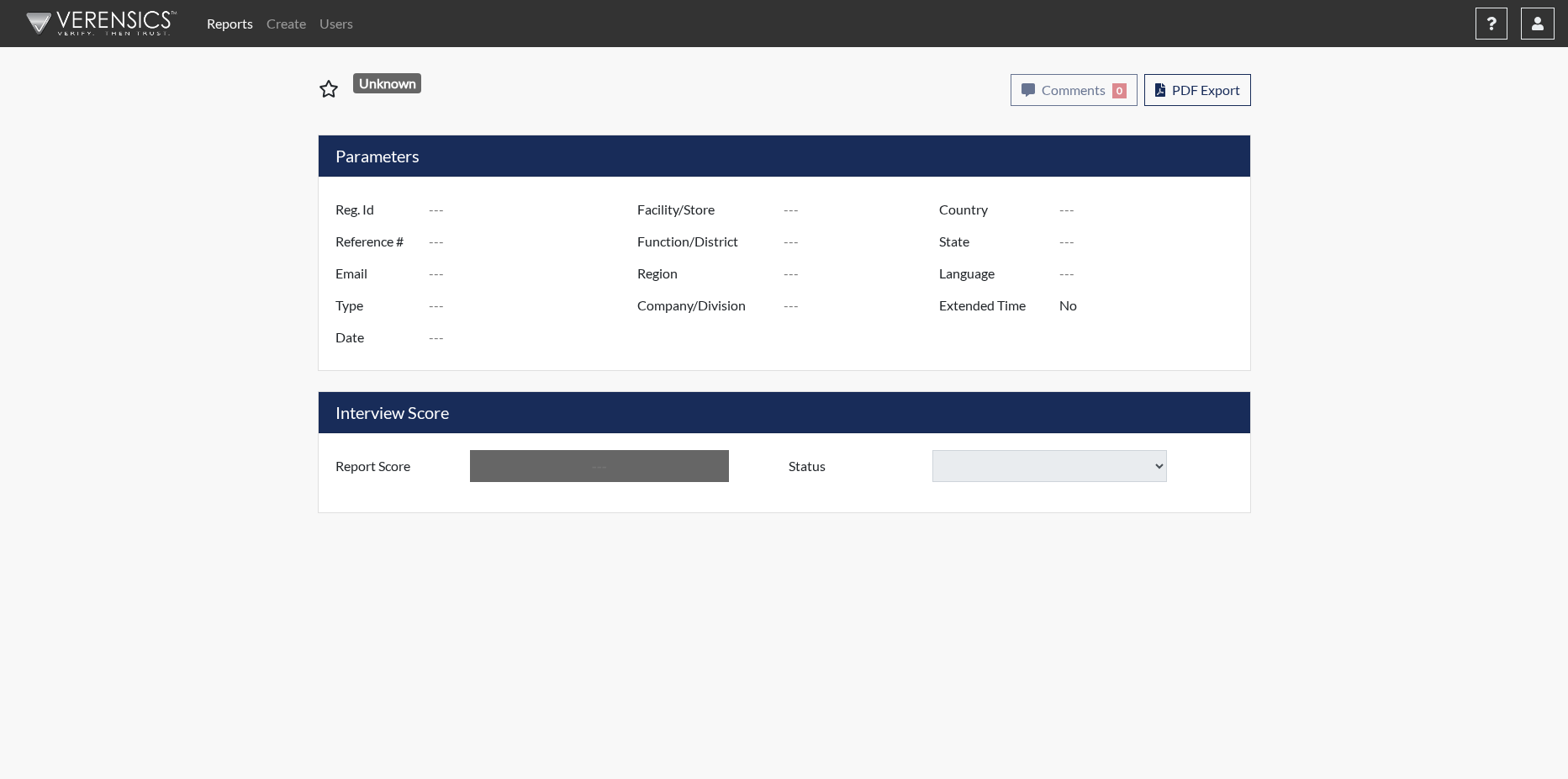
type input "DOF5911"
type input "51074"
type input "---"
type input "Corrections Pre-Employment"
type input "[DATE]"
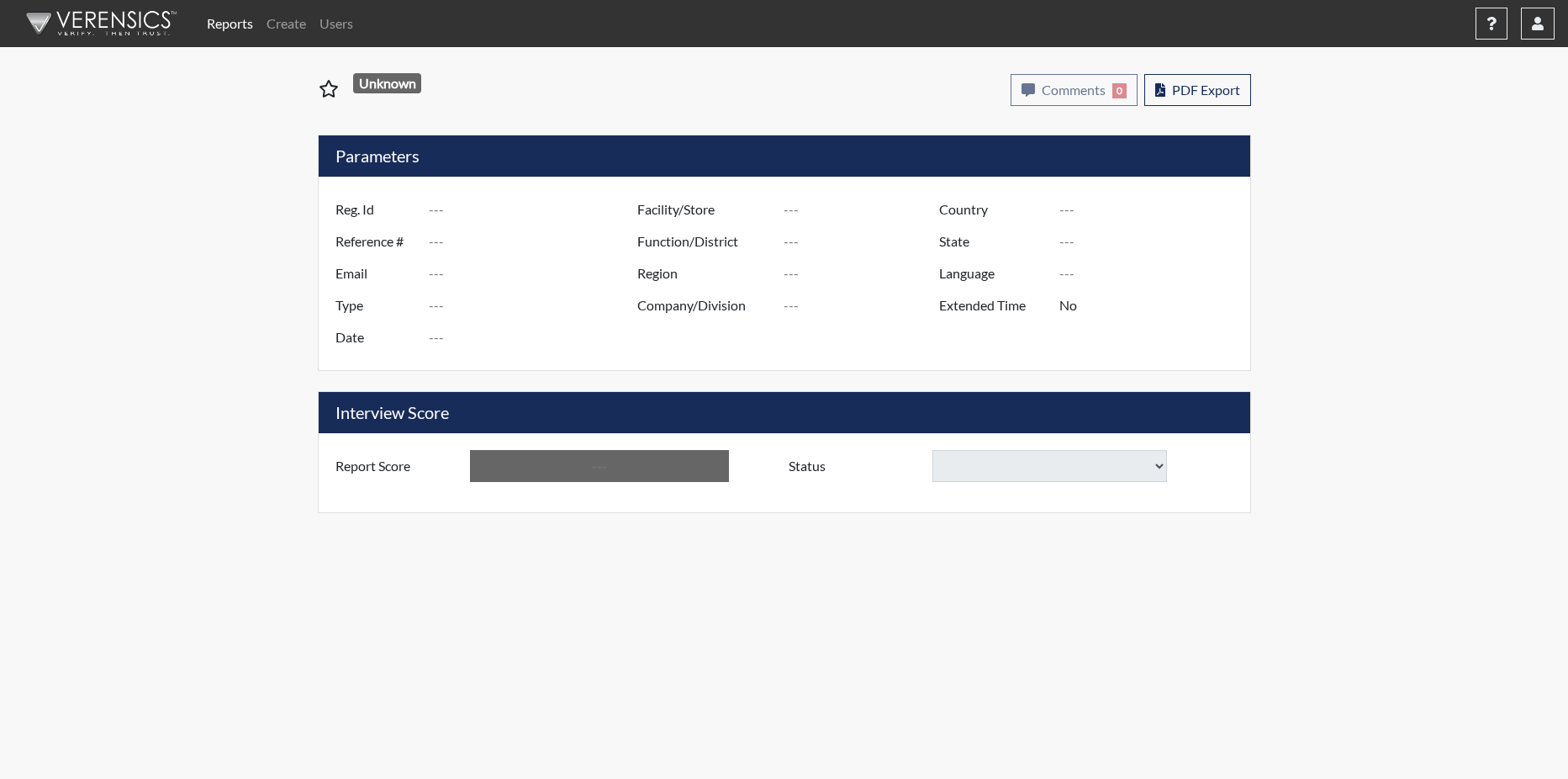
type input "[PERSON_NAME]"
type input "[GEOGRAPHIC_DATA]"
type input "[US_STATE]"
type input "English"
type input "Below Conditions"
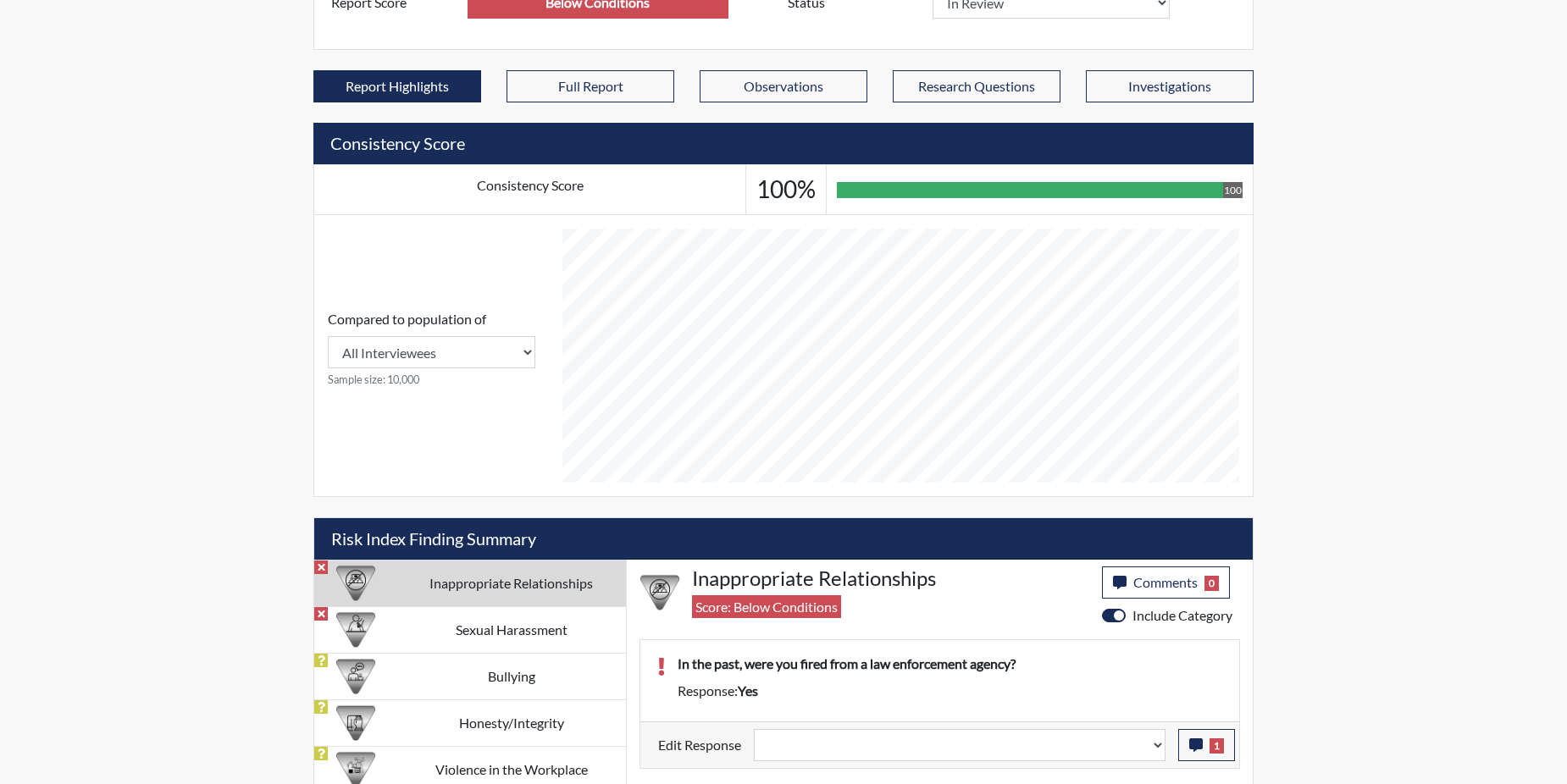
scroll to position [517, 0]
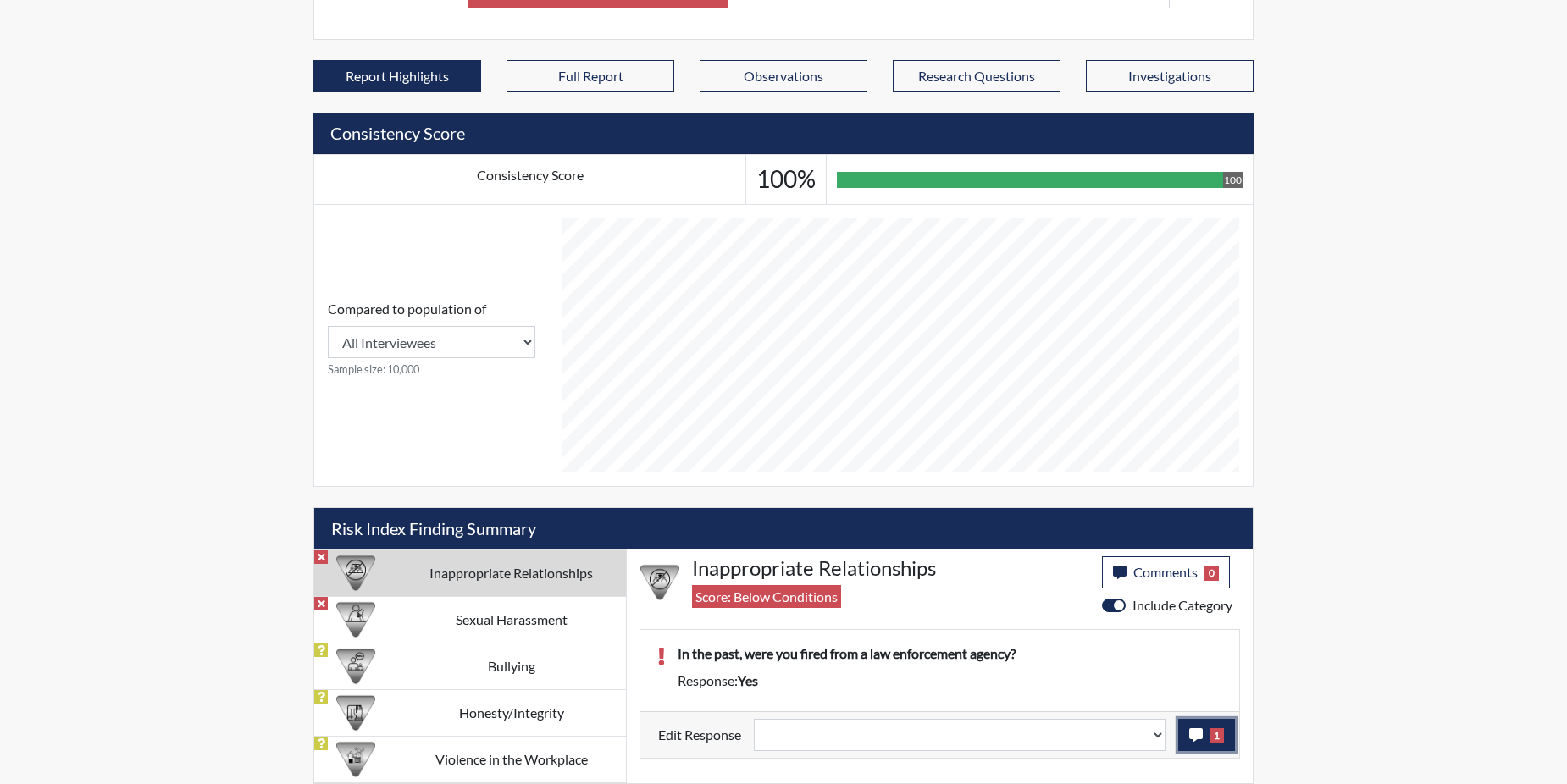
click at [1191, 736] on icon "button" at bounding box center [1195, 734] width 14 height 14
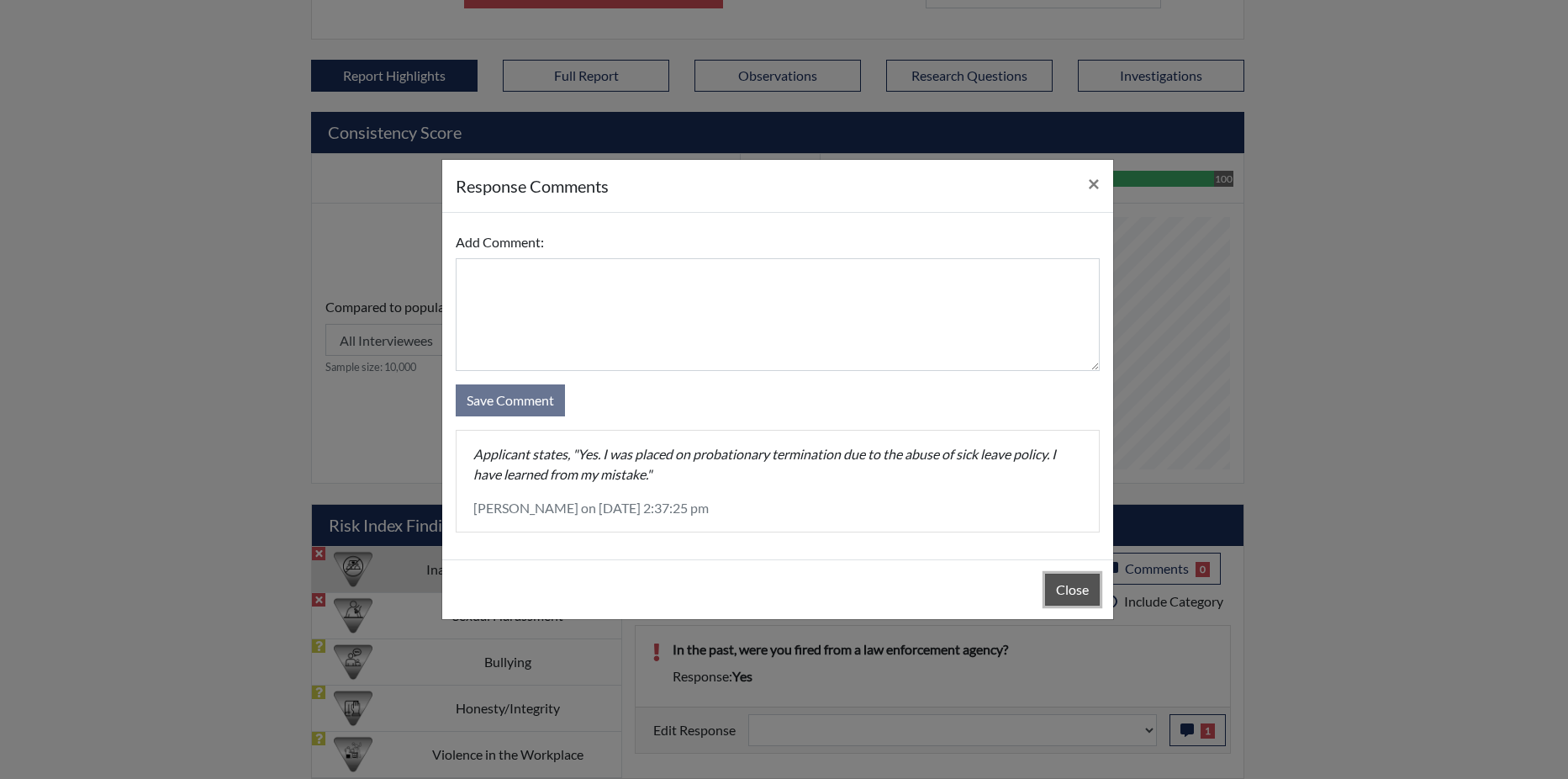
click at [1071, 581] on button "Close" at bounding box center [1072, 589] width 54 height 32
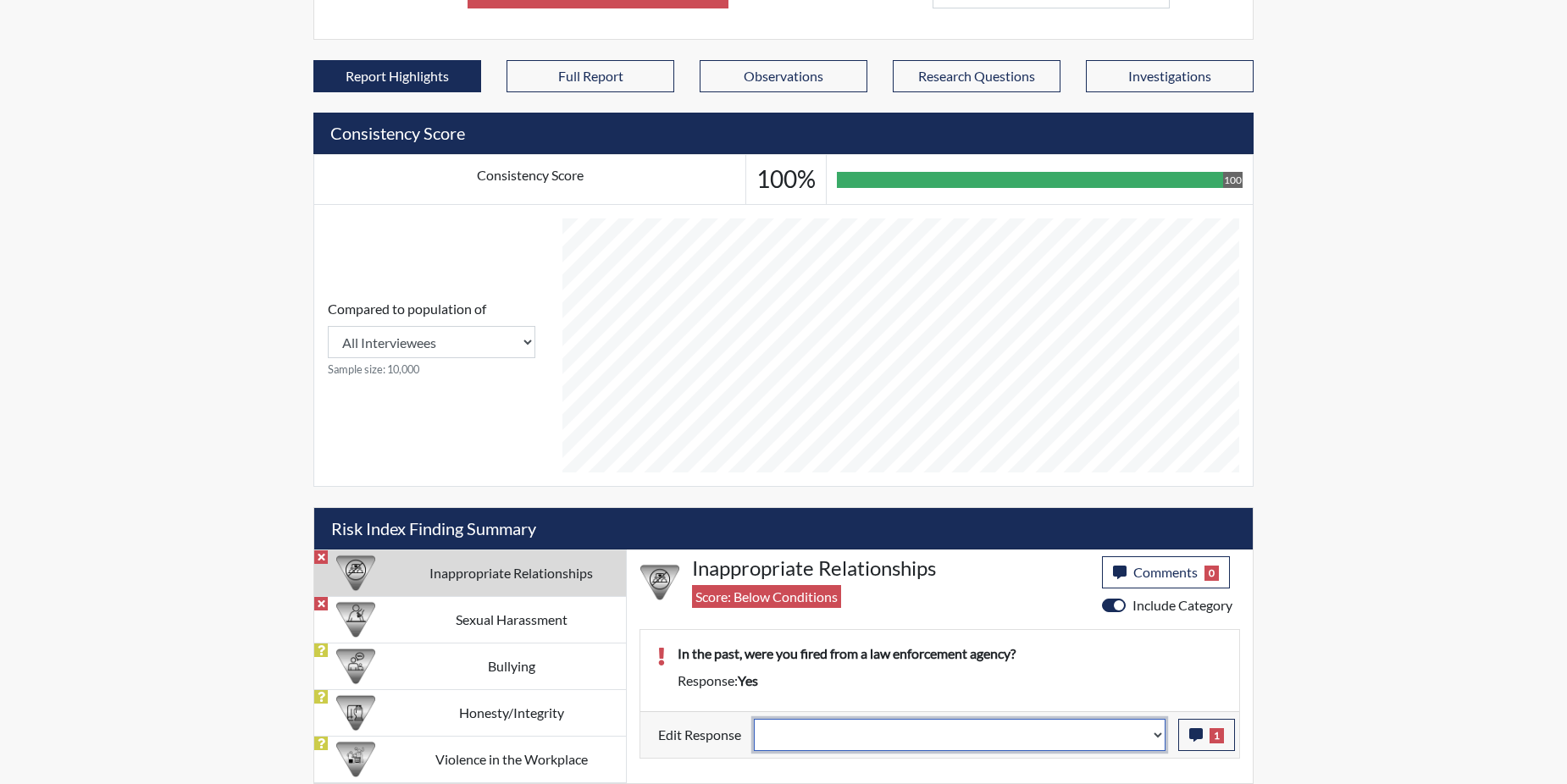
click at [1157, 734] on select "Question is not relevant. Results will be updated. Reasonable explanation provi…" at bounding box center [960, 734] width 412 height 32
select select "reasonable-explanation-provided"
click at [755, 718] on select "Question is not relevant. Results will be updated. Reasonable explanation provi…" at bounding box center [960, 734] width 412 height 32
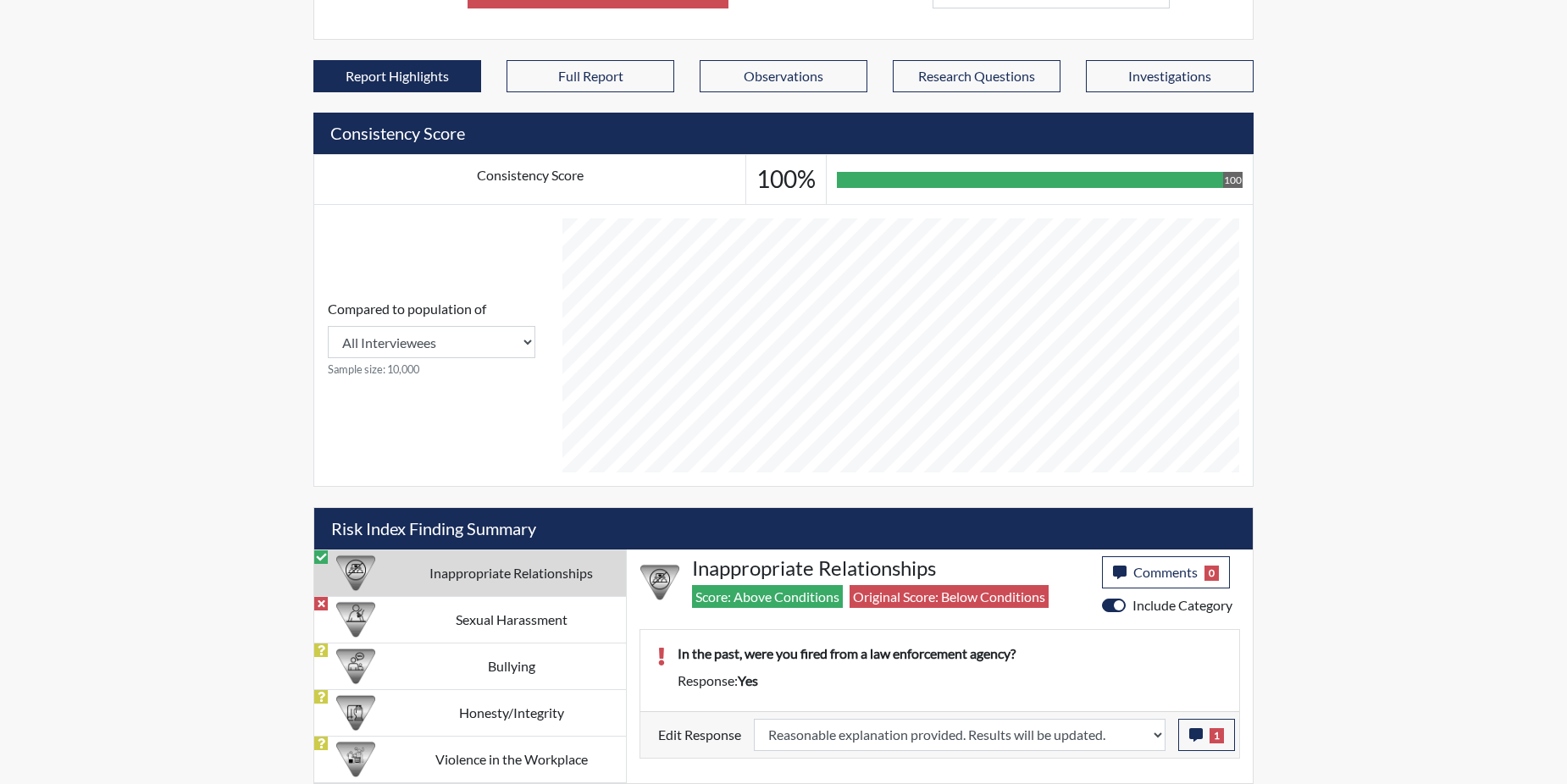
scroll to position [281, 704]
click at [518, 611] on td "Sexual Harassment" at bounding box center [511, 619] width 230 height 46
select select
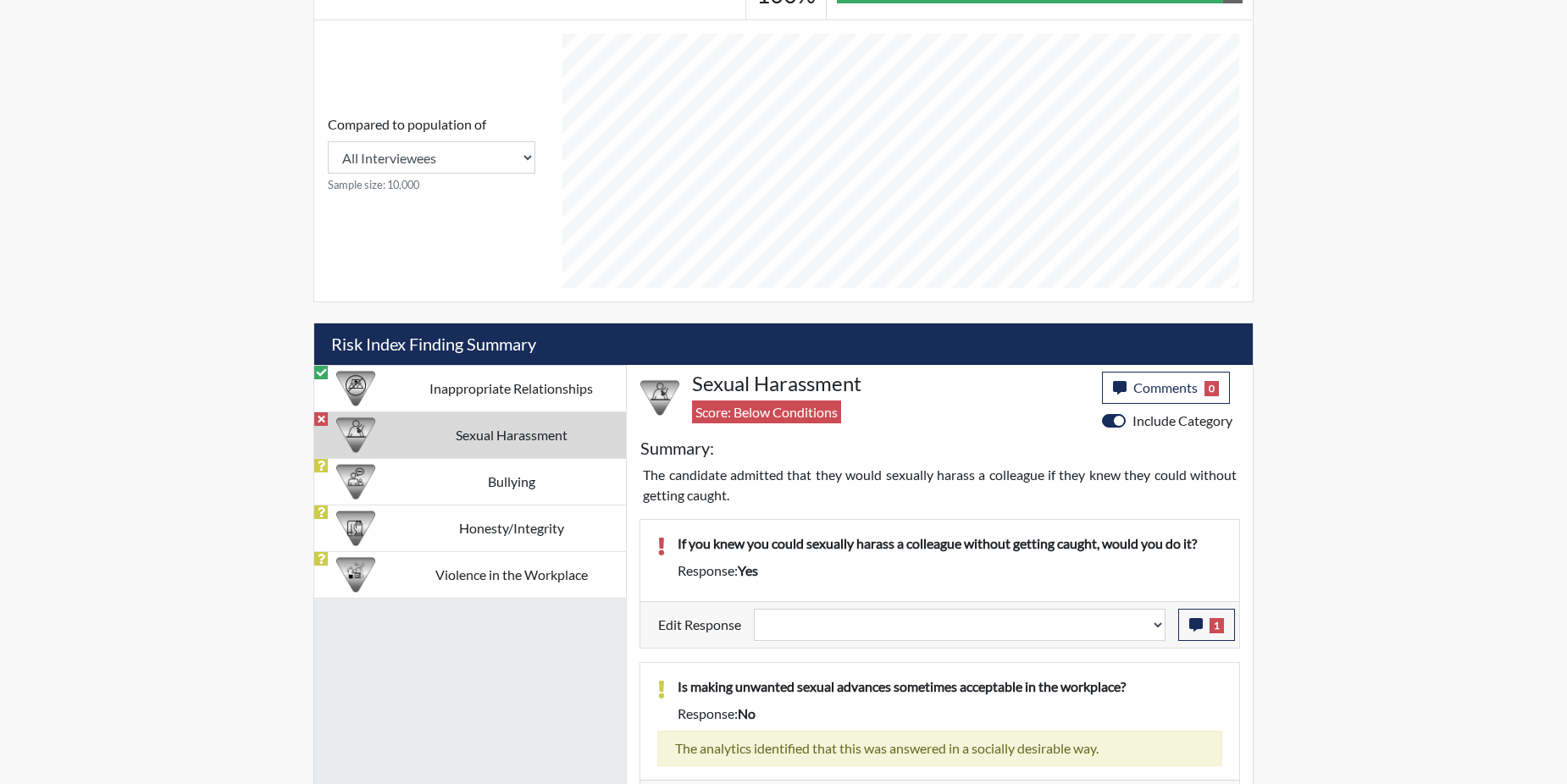
scroll to position [746, 0]
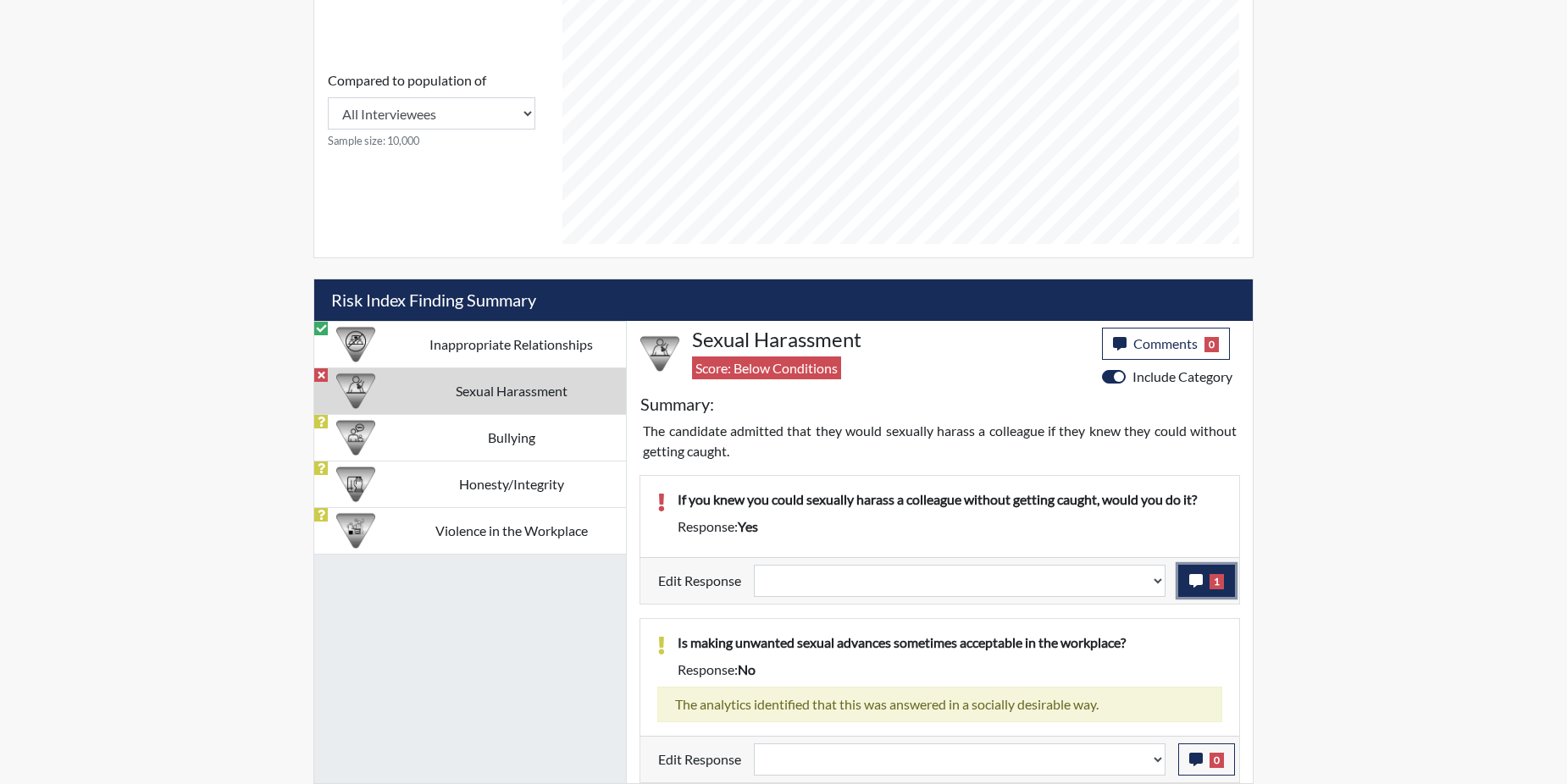
click at [1209, 584] on span "1" at bounding box center [1217, 581] width 15 height 15
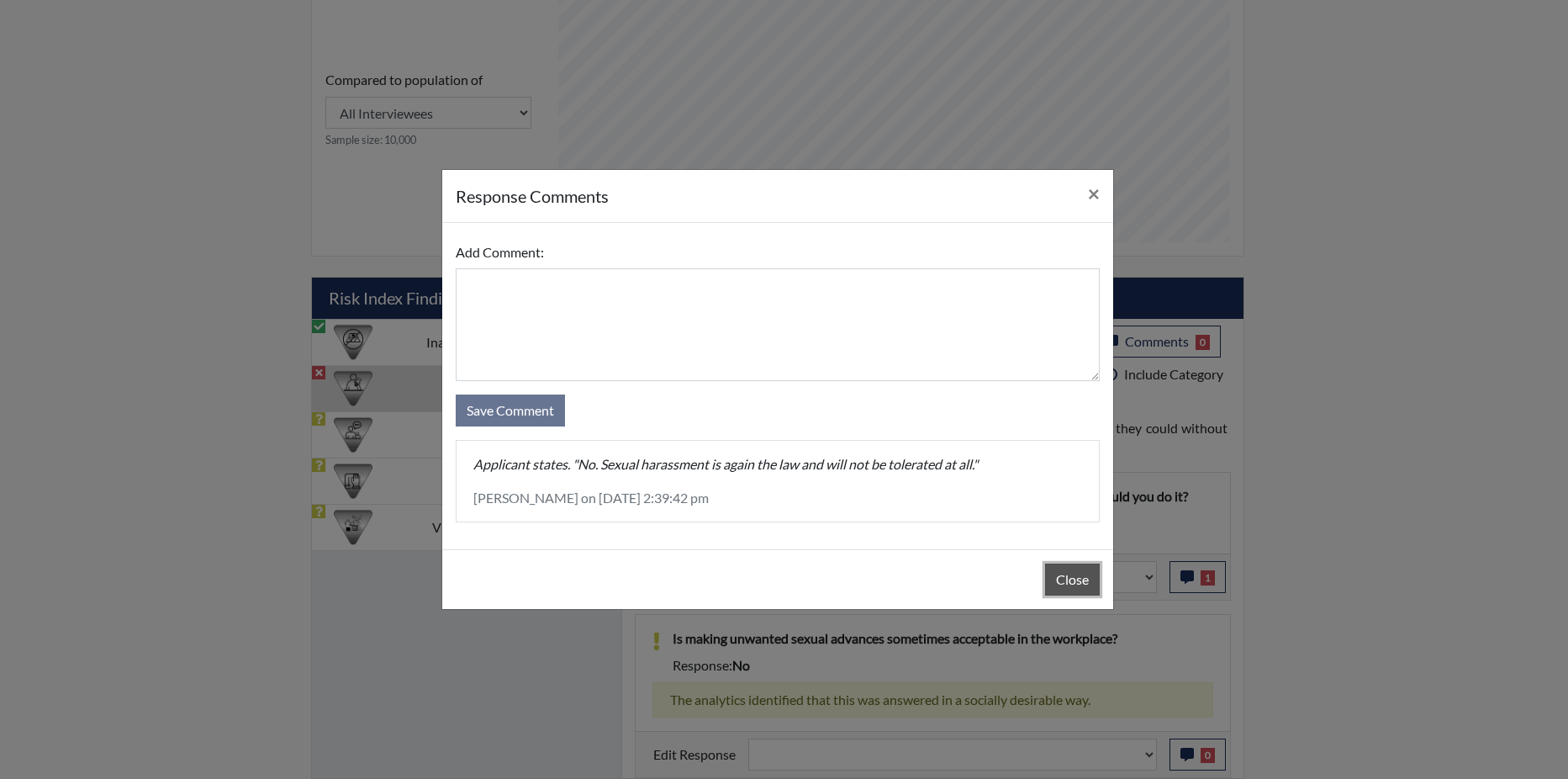
click at [1071, 577] on button "Close" at bounding box center [1072, 579] width 54 height 32
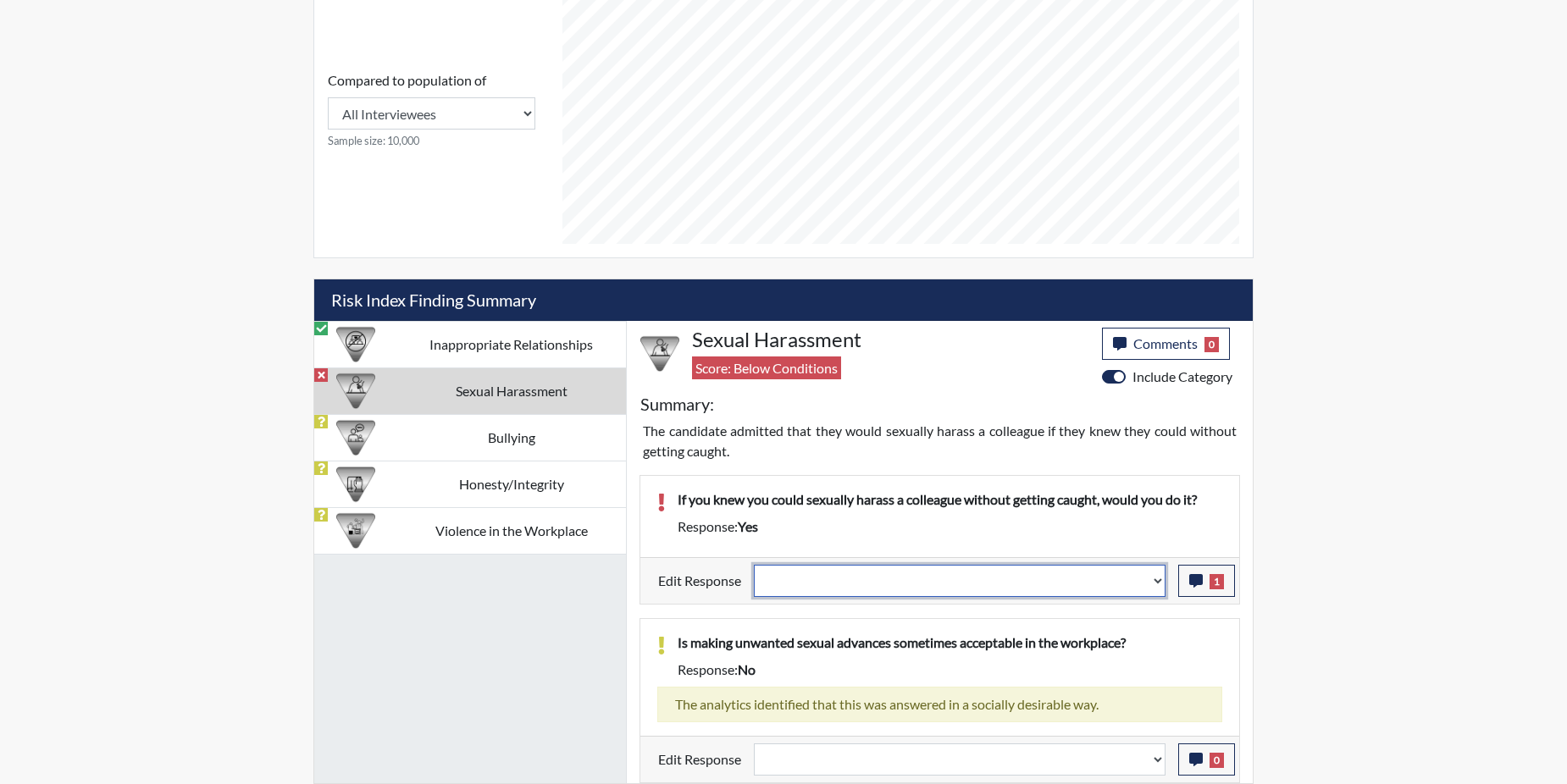
click at [1159, 580] on select "Question is not relevant. Results will be updated. Reasonable explanation provi…" at bounding box center [960, 580] width 412 height 32
select select "reasonable-explanation-provided"
click at [755, 564] on select "Question is not relevant. Results will be updated. Reasonable explanation provi…" at bounding box center [960, 580] width 412 height 32
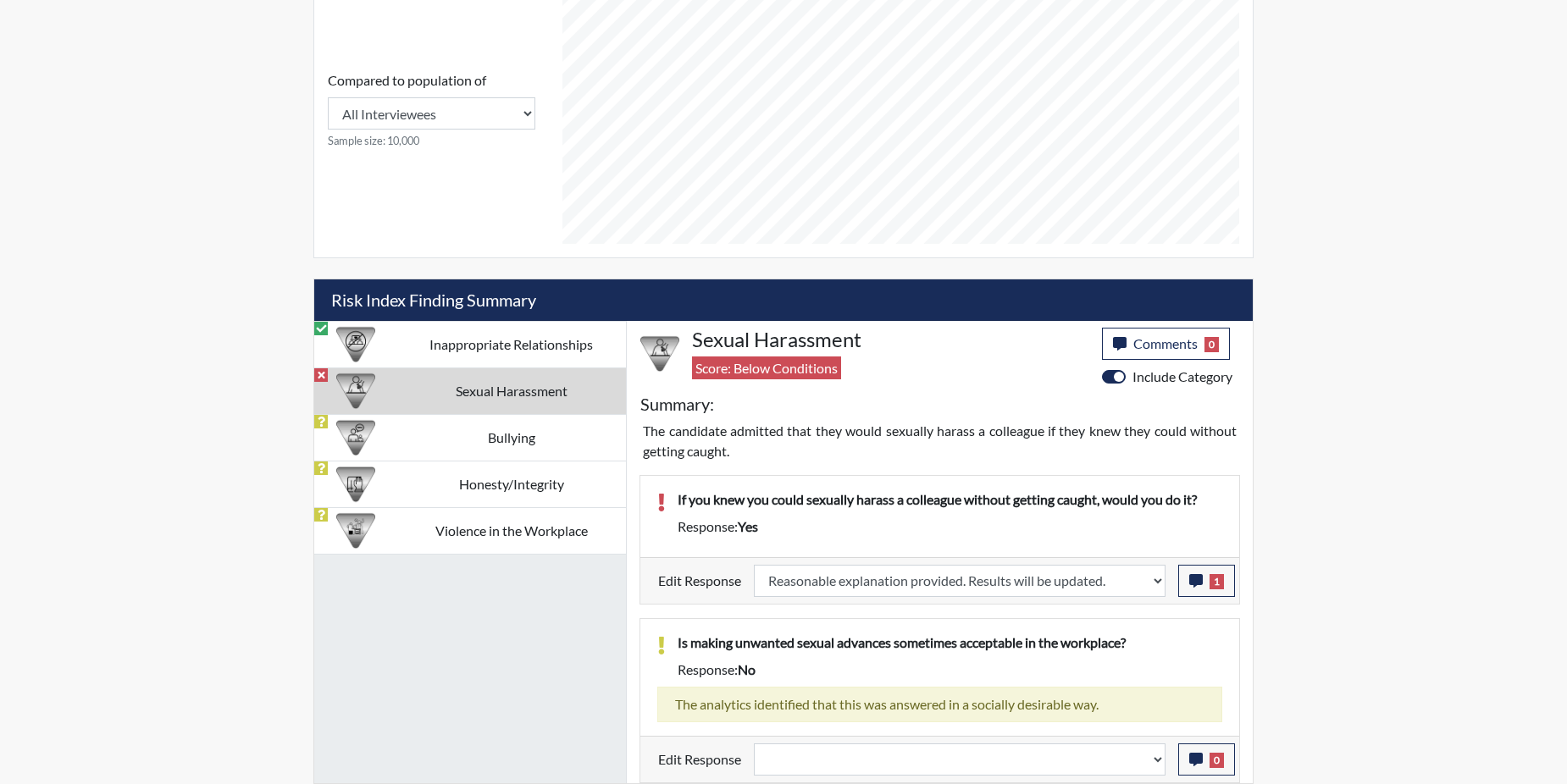
select select
type input "Above Conditions"
select select
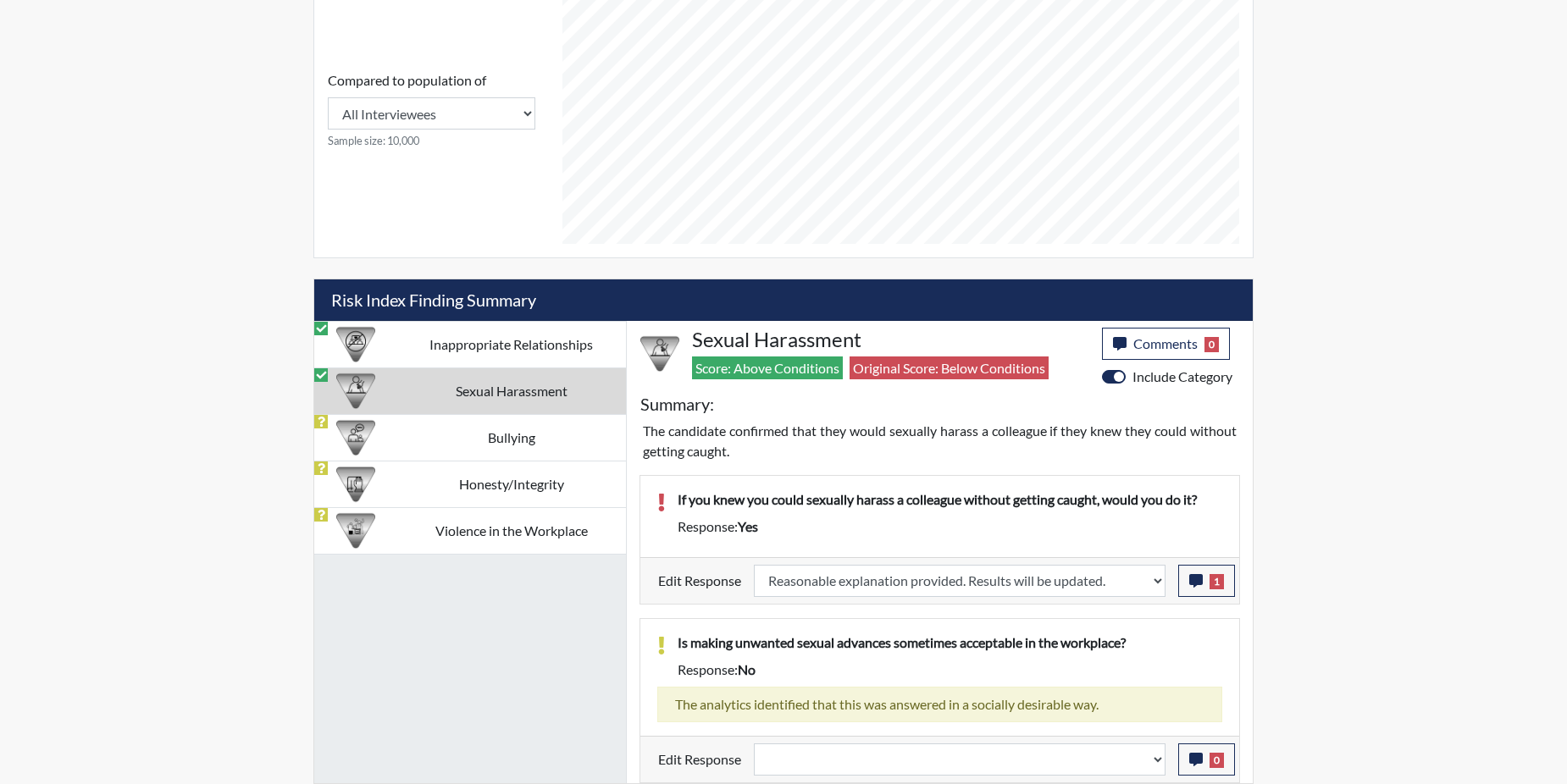
scroll to position [281, 704]
click at [456, 444] on td "Bullying" at bounding box center [511, 437] width 230 height 46
select select
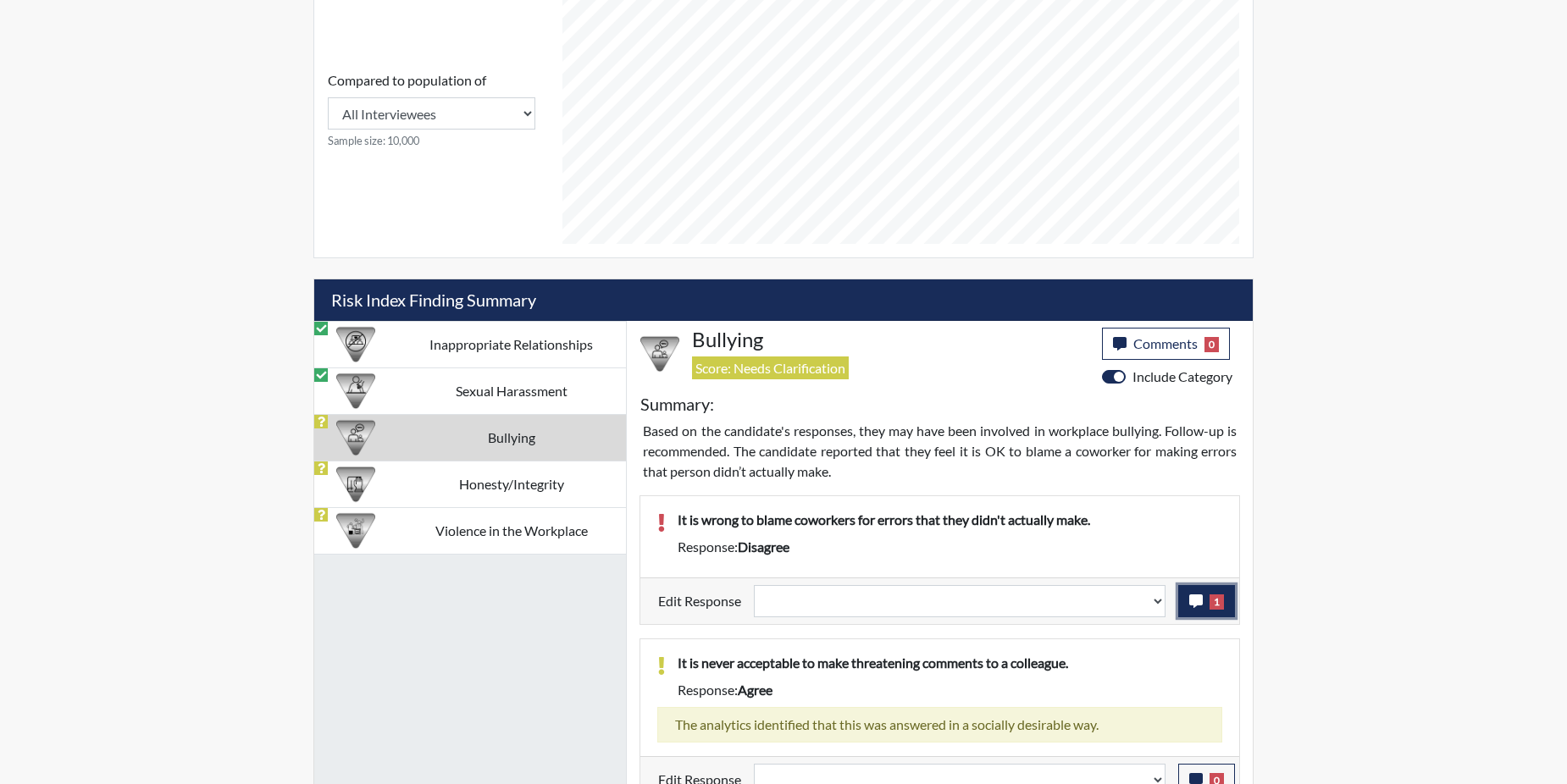
click at [1192, 603] on icon "button" at bounding box center [1195, 601] width 14 height 14
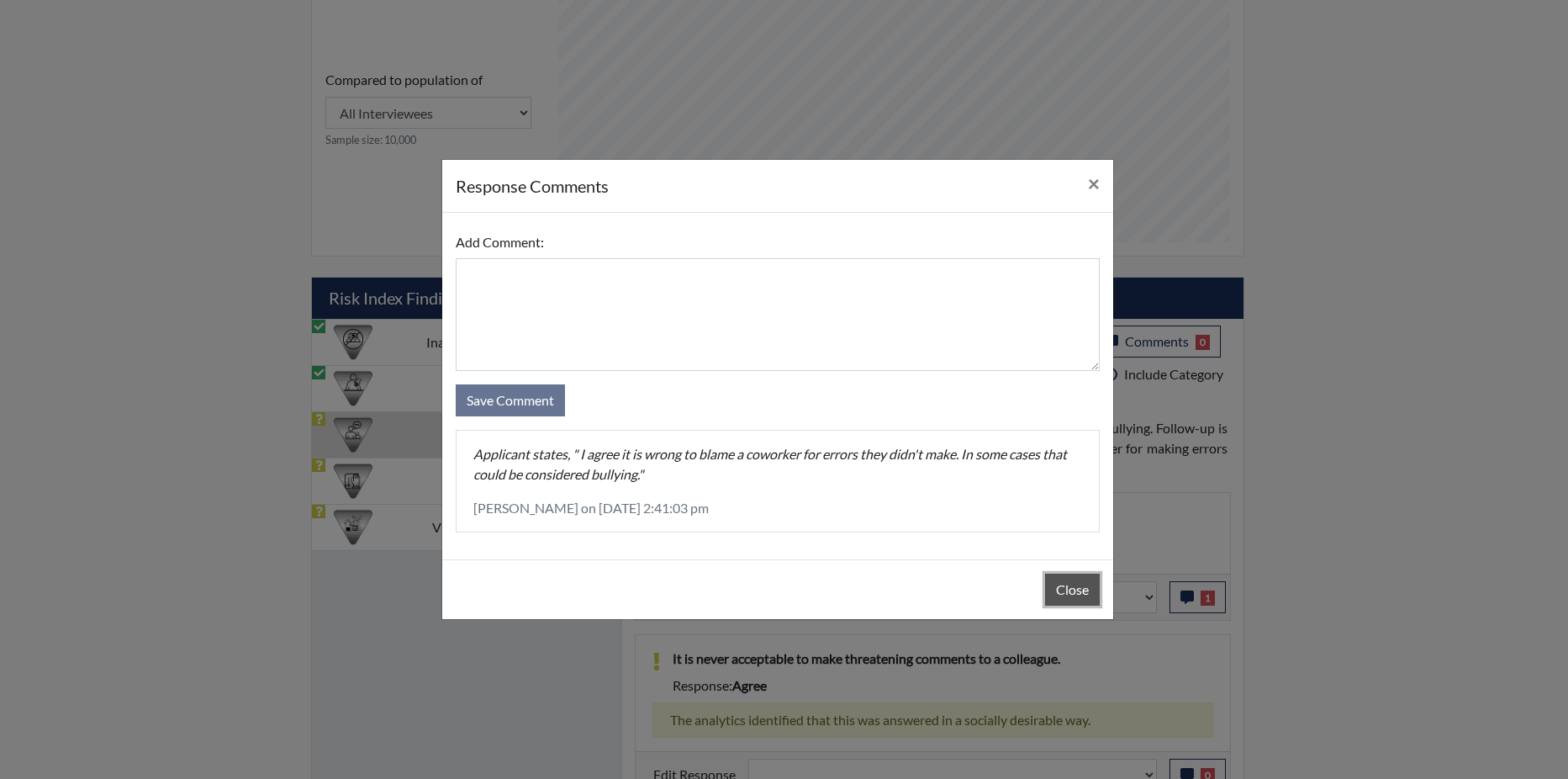
click at [1065, 579] on button "Close" at bounding box center [1072, 589] width 54 height 32
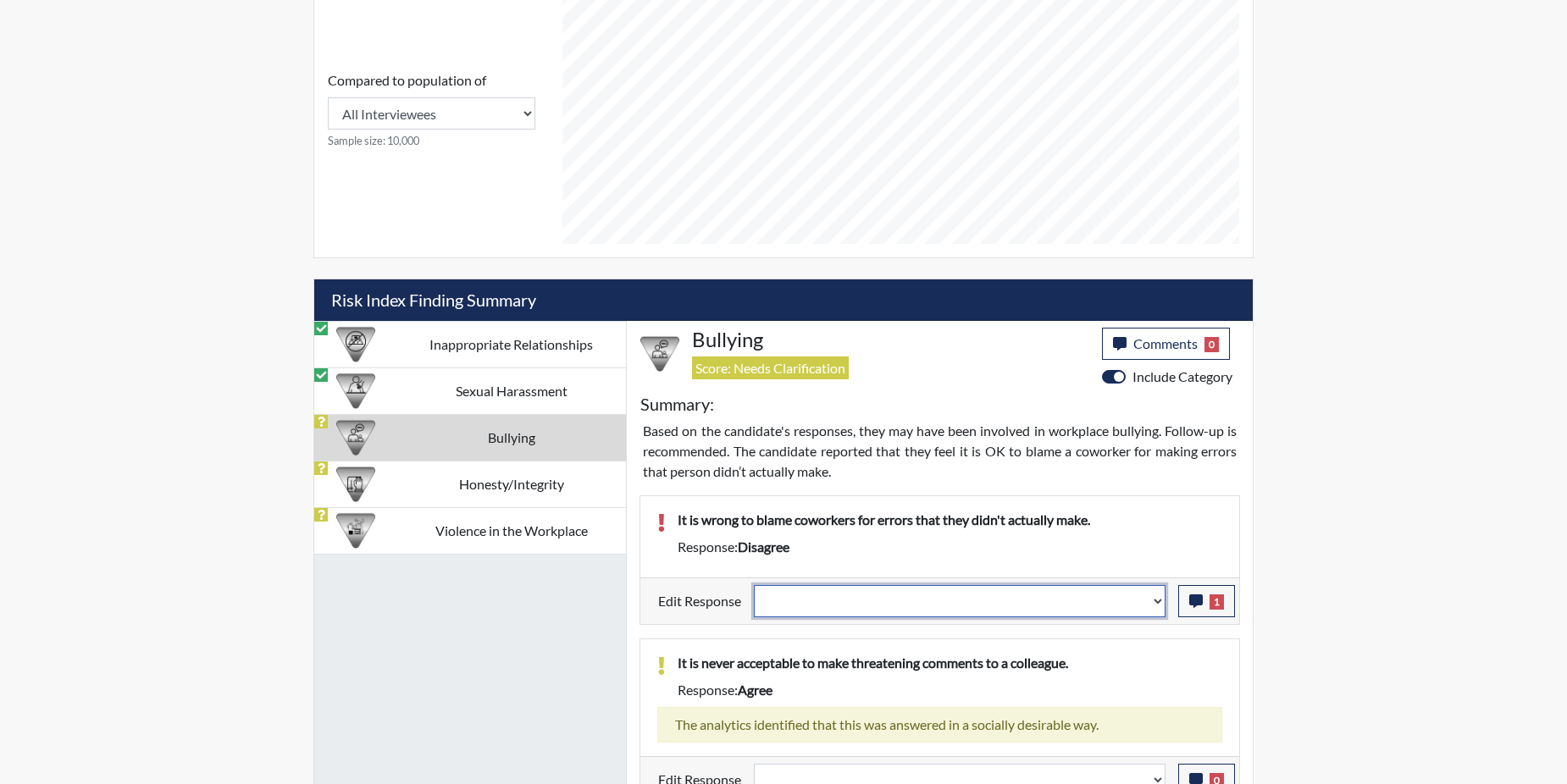
click at [1153, 600] on select "Question is not relevant. Results will be updated. Reasonable explanation provi…" at bounding box center [960, 601] width 412 height 32
select select "reasonable-explanation-provided"
click at [755, 585] on select "Question is not relevant. Results will be updated. Reasonable explanation provi…" at bounding box center [960, 601] width 412 height 32
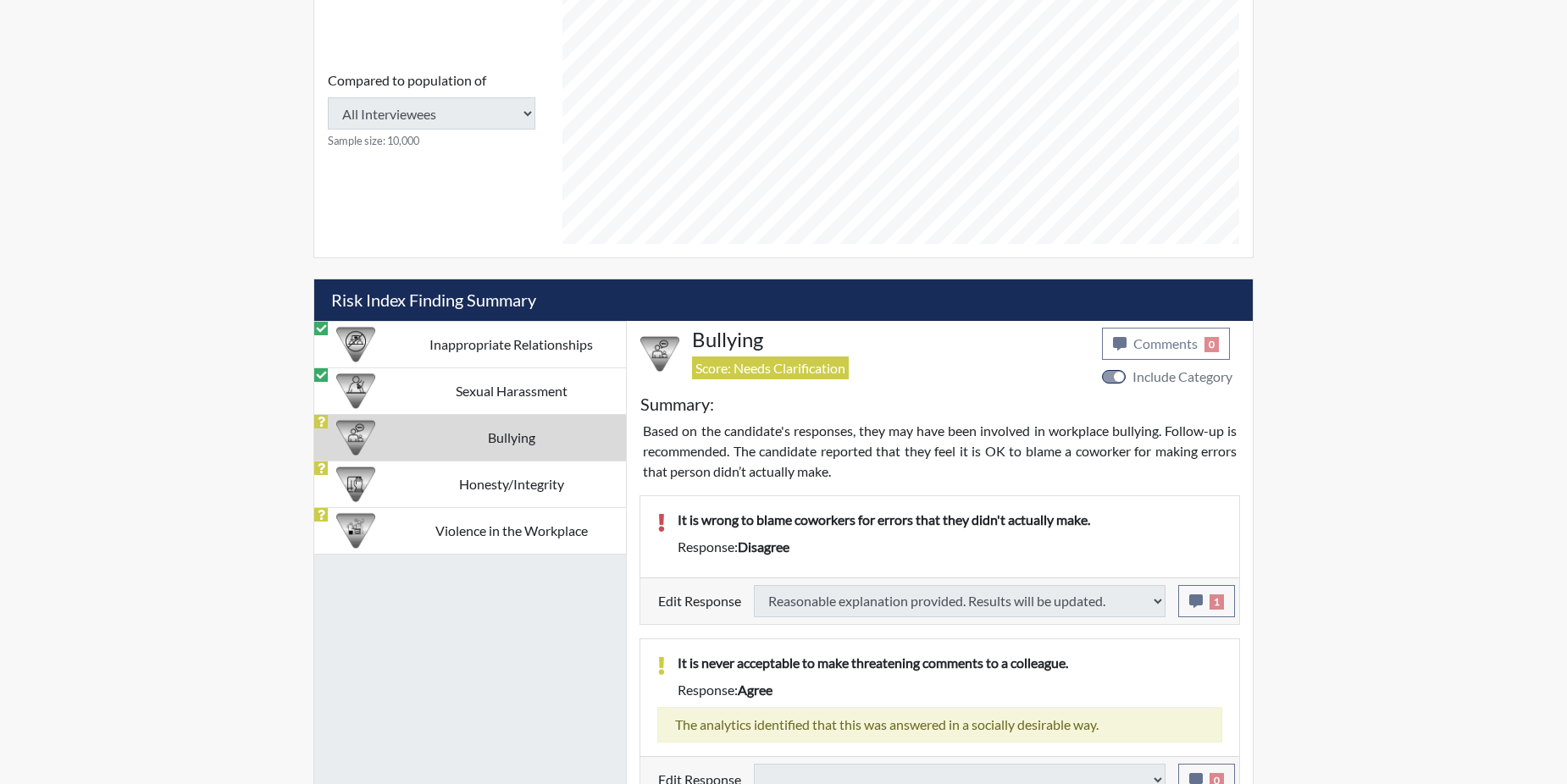
select select
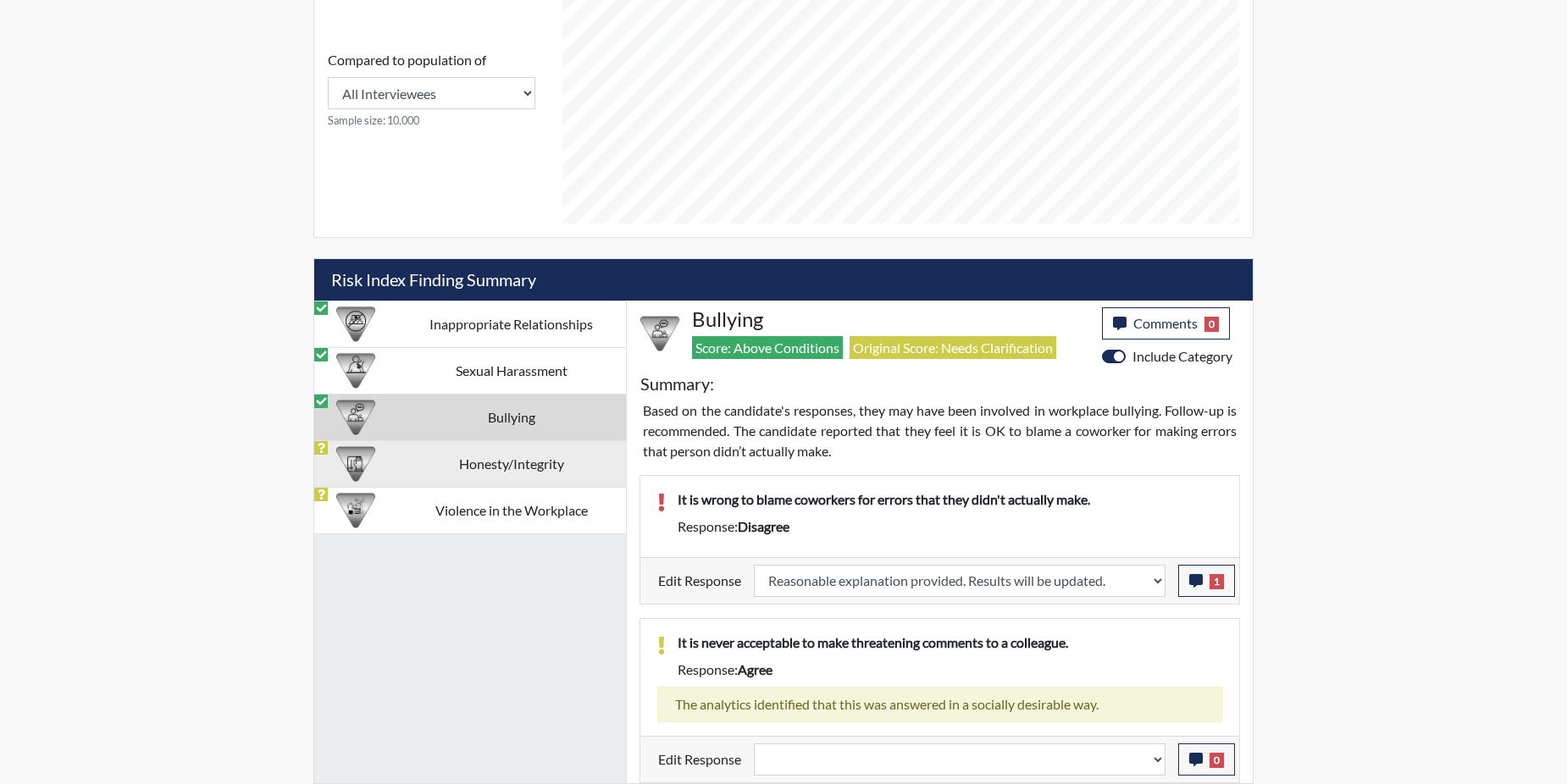
click at [515, 460] on td "Honesty/Integrity" at bounding box center [511, 463] width 230 height 46
select select
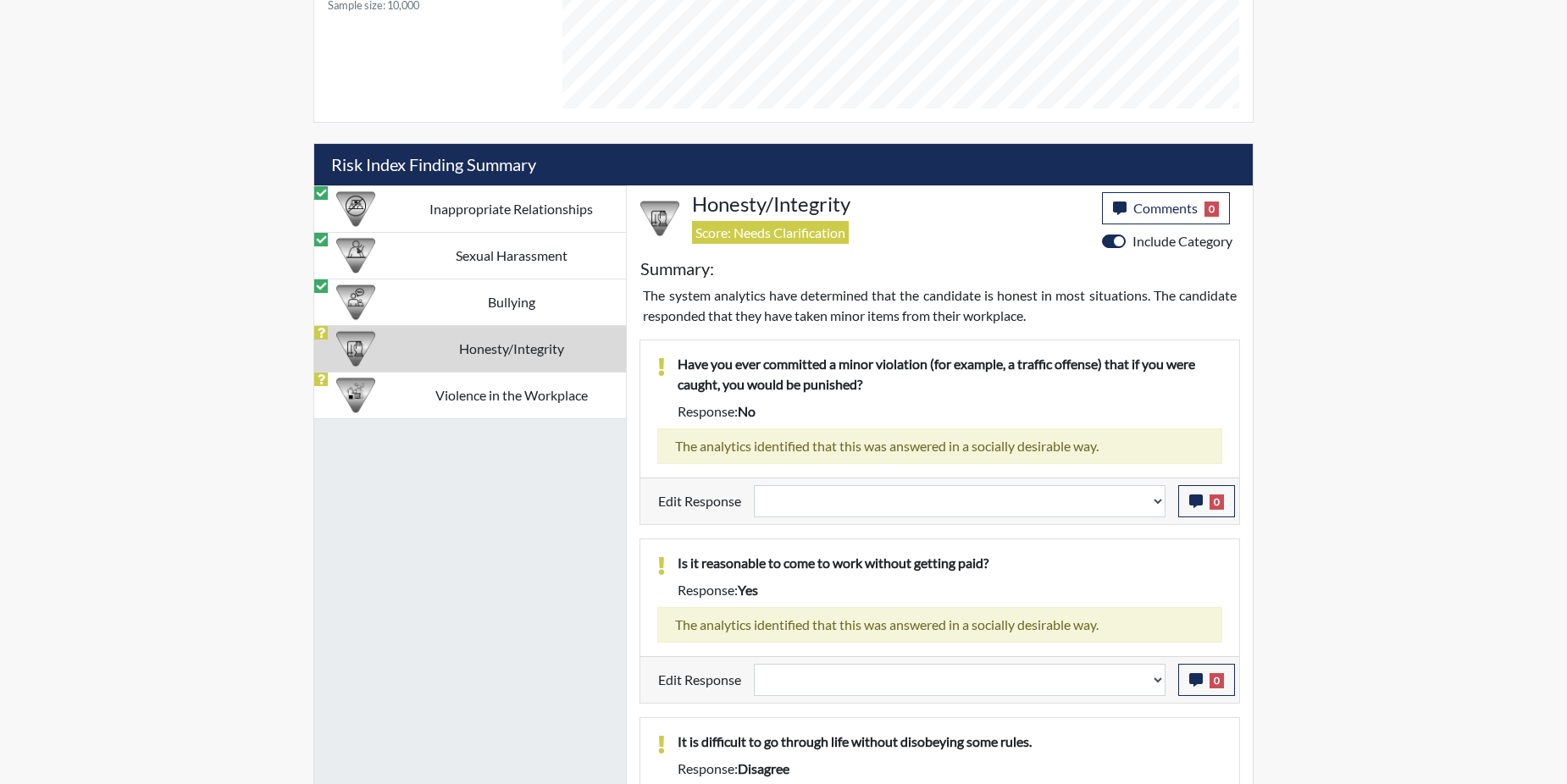
scroll to position [1123, 0]
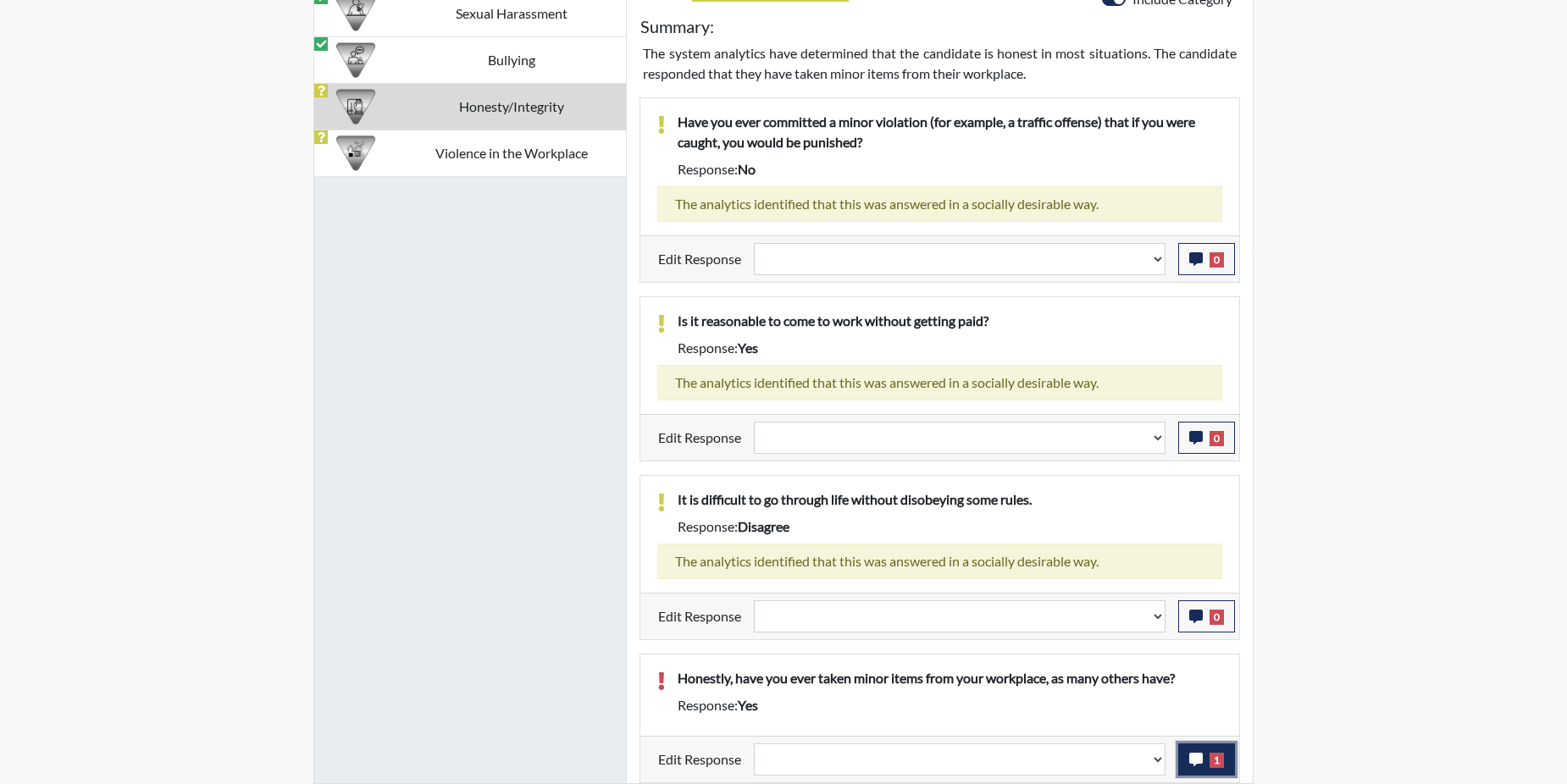
click at [1199, 764] on icon "button" at bounding box center [1195, 759] width 14 height 14
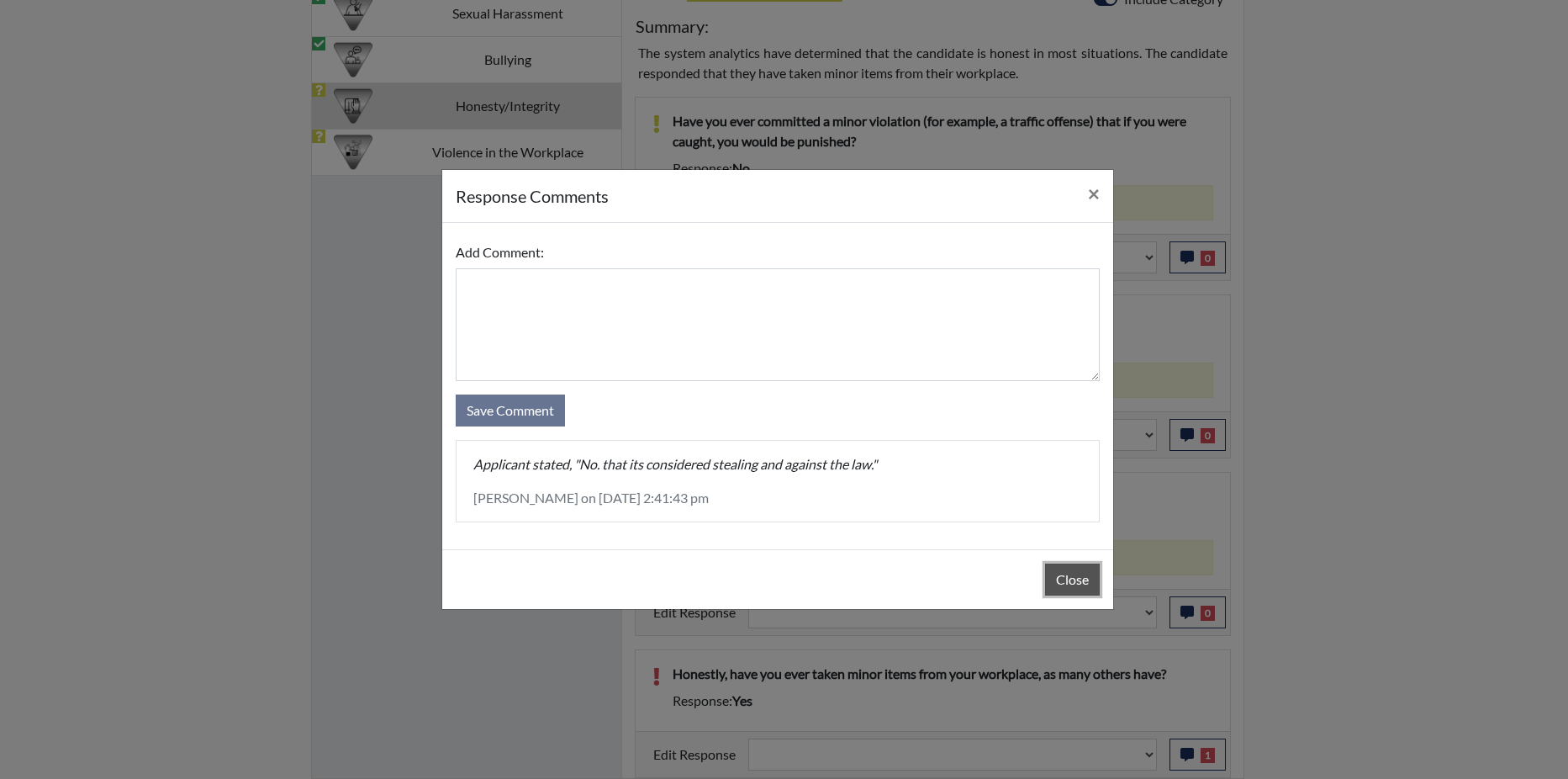
click at [1071, 578] on button "Close" at bounding box center [1072, 579] width 54 height 32
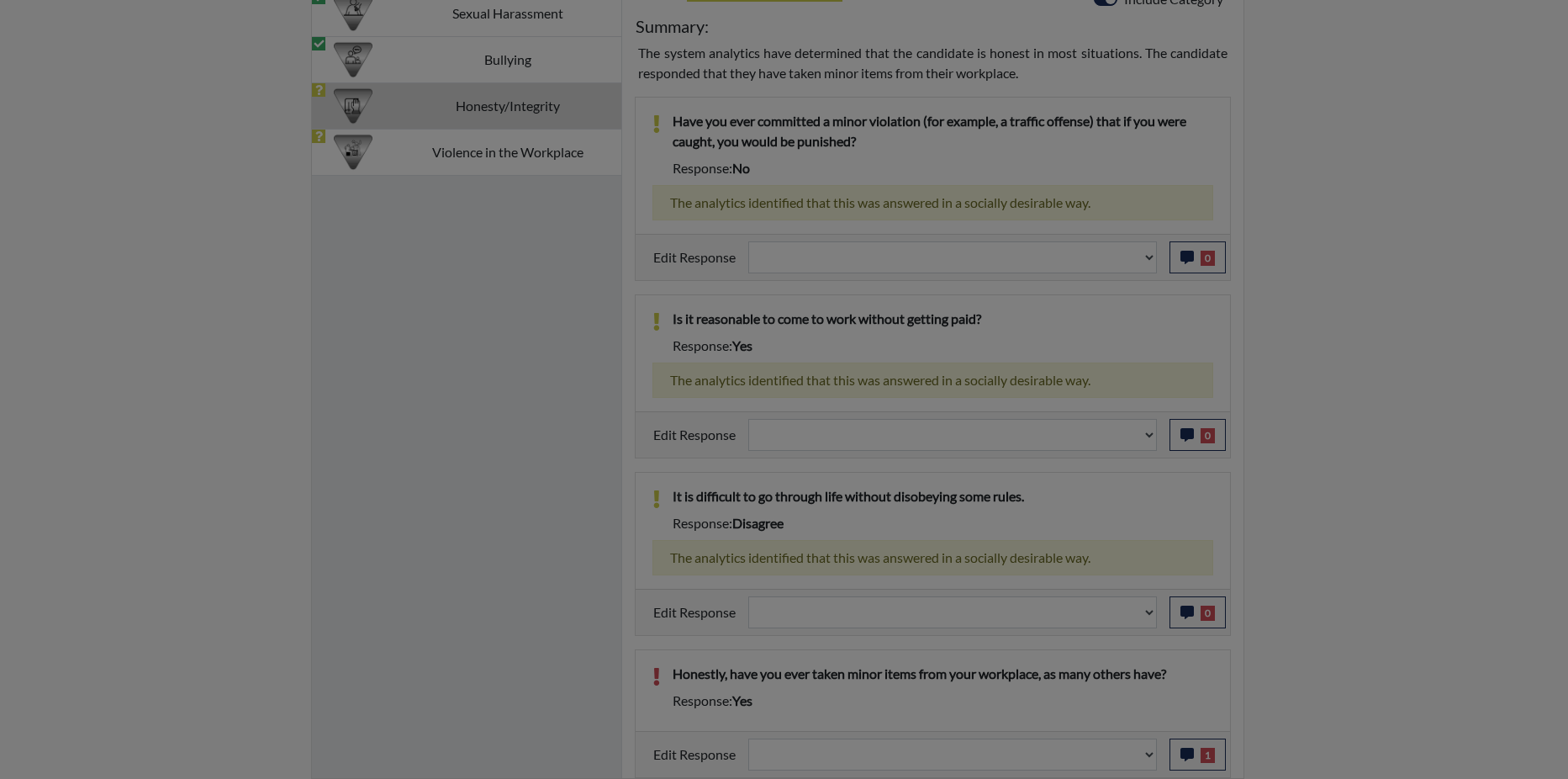
click at [1071, 567] on div "Close" at bounding box center [777, 537] width 671 height 60
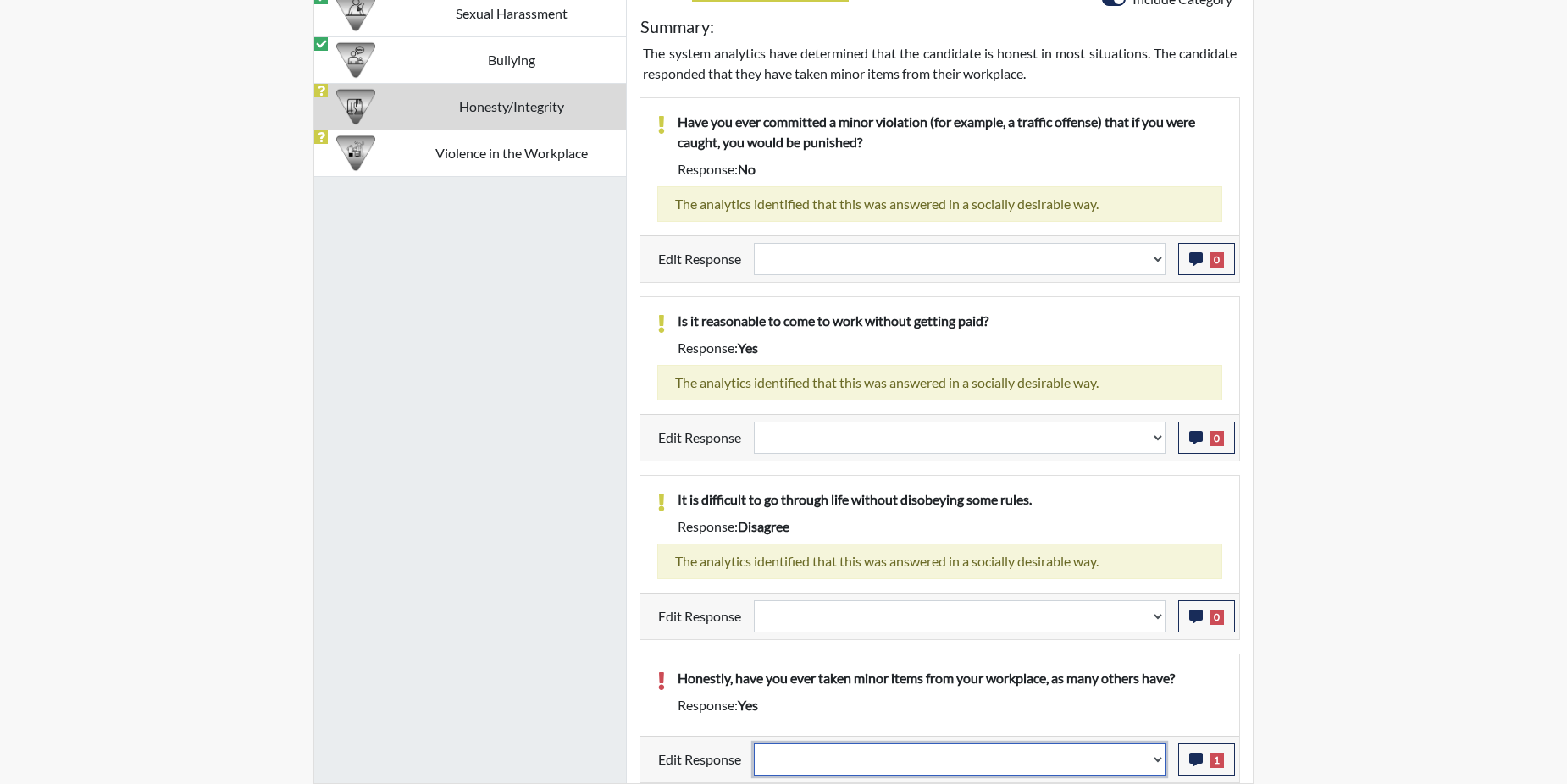
click at [1155, 757] on select "Question is not relevant. Results will be updated. Reasonable explanation provi…" at bounding box center [960, 759] width 412 height 32
select select "reasonable-explanation-provided"
click at [755, 743] on select "Question is not relevant. Results will be updated. Reasonable explanation provi…" at bounding box center [960, 759] width 412 height 32
select select
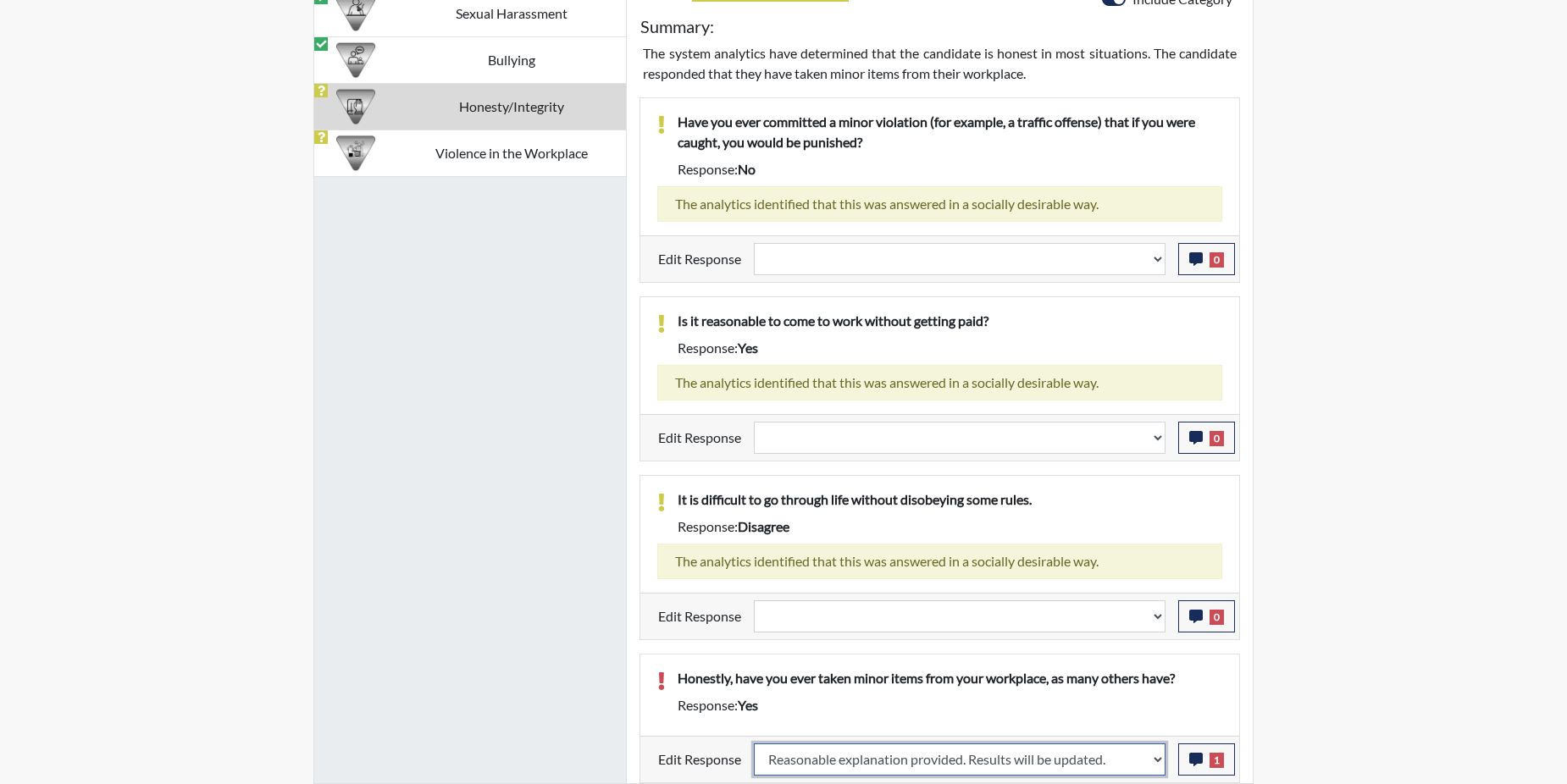
select select
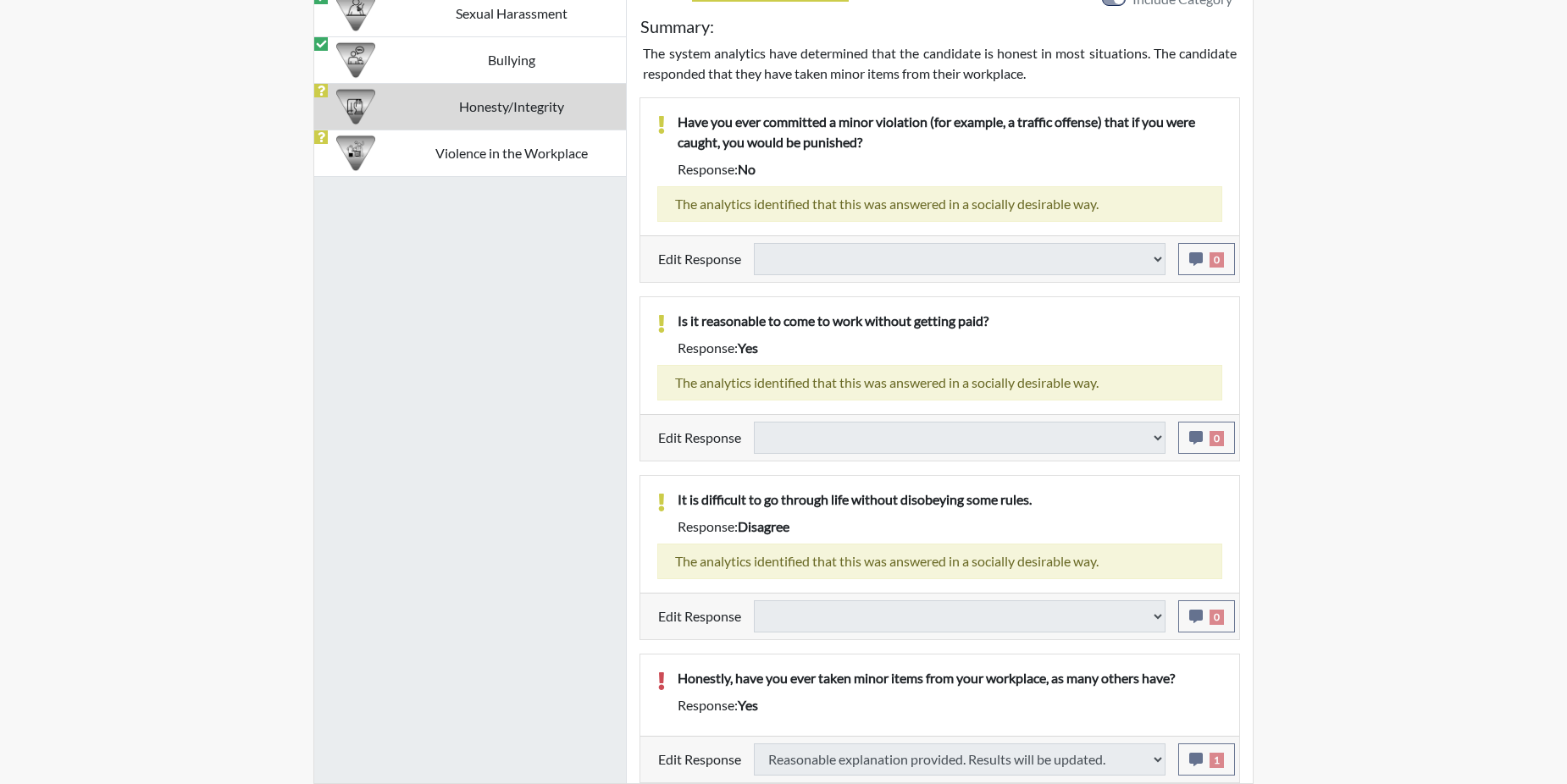
select select
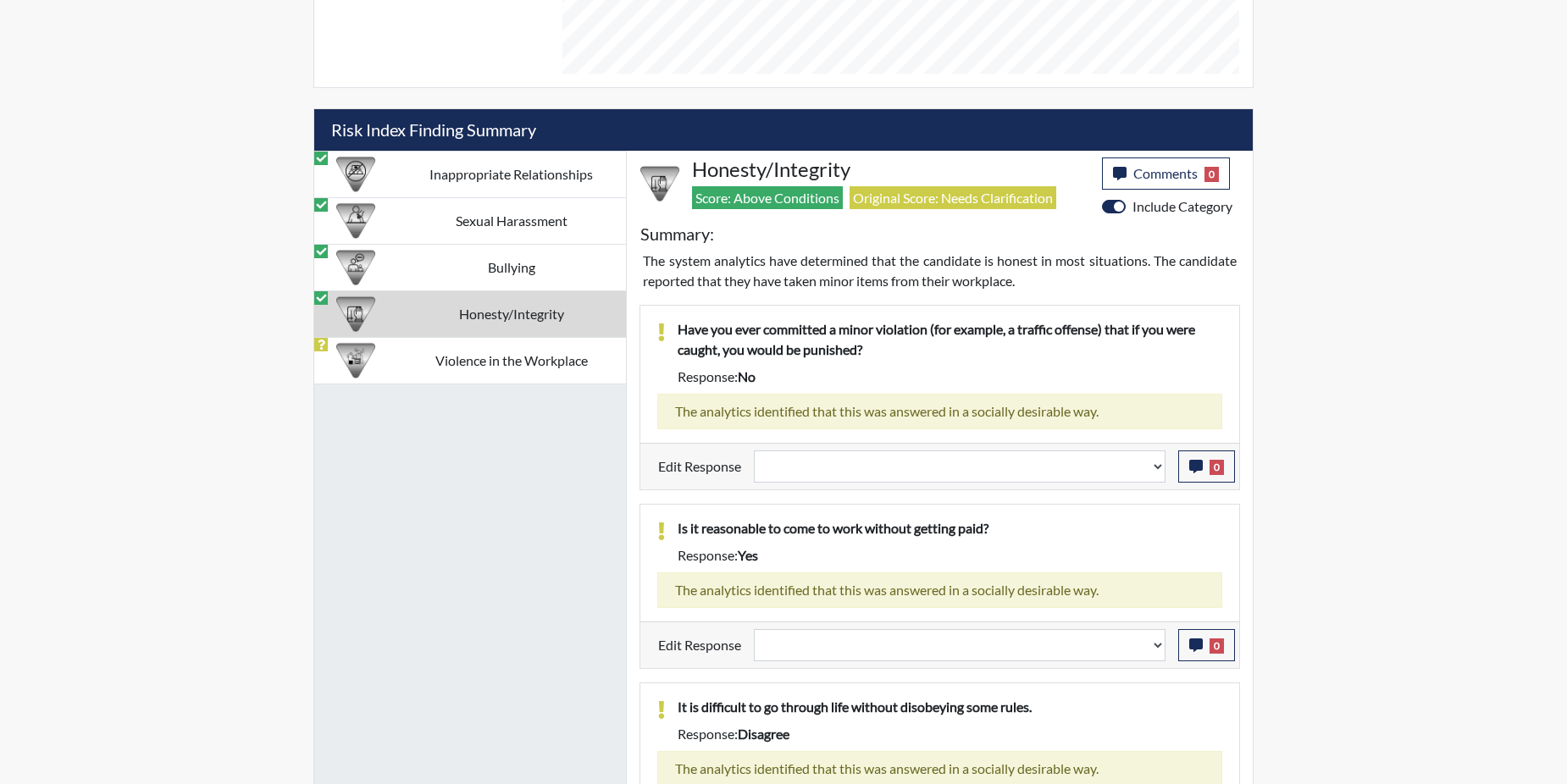
scroll to position [869, 0]
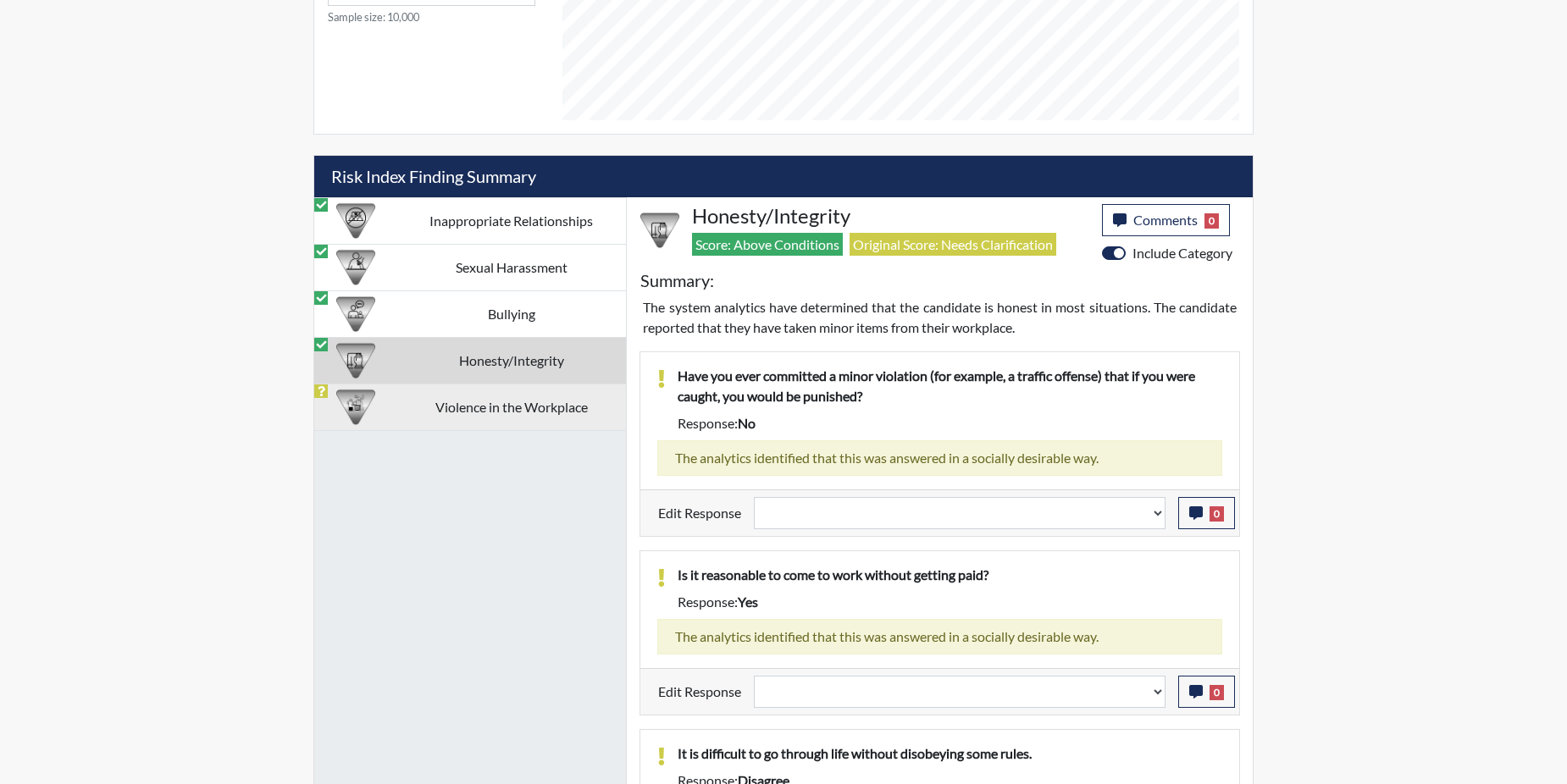
click at [410, 403] on td "Violence in the Workplace" at bounding box center [511, 407] width 230 height 46
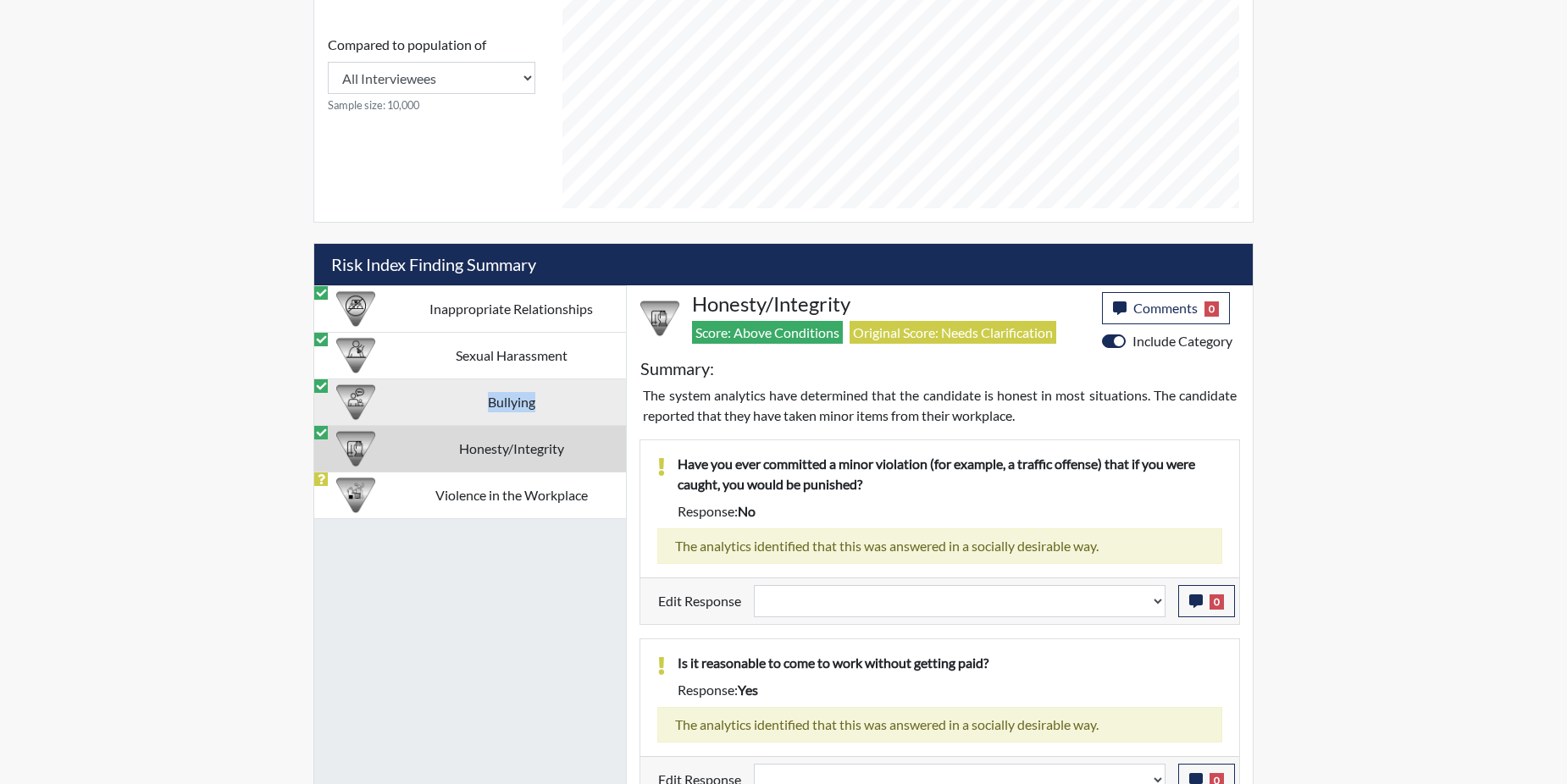
click at [410, 403] on td "Bullying" at bounding box center [511, 401] width 230 height 46
select select "reasonable-explanation-provided"
select select
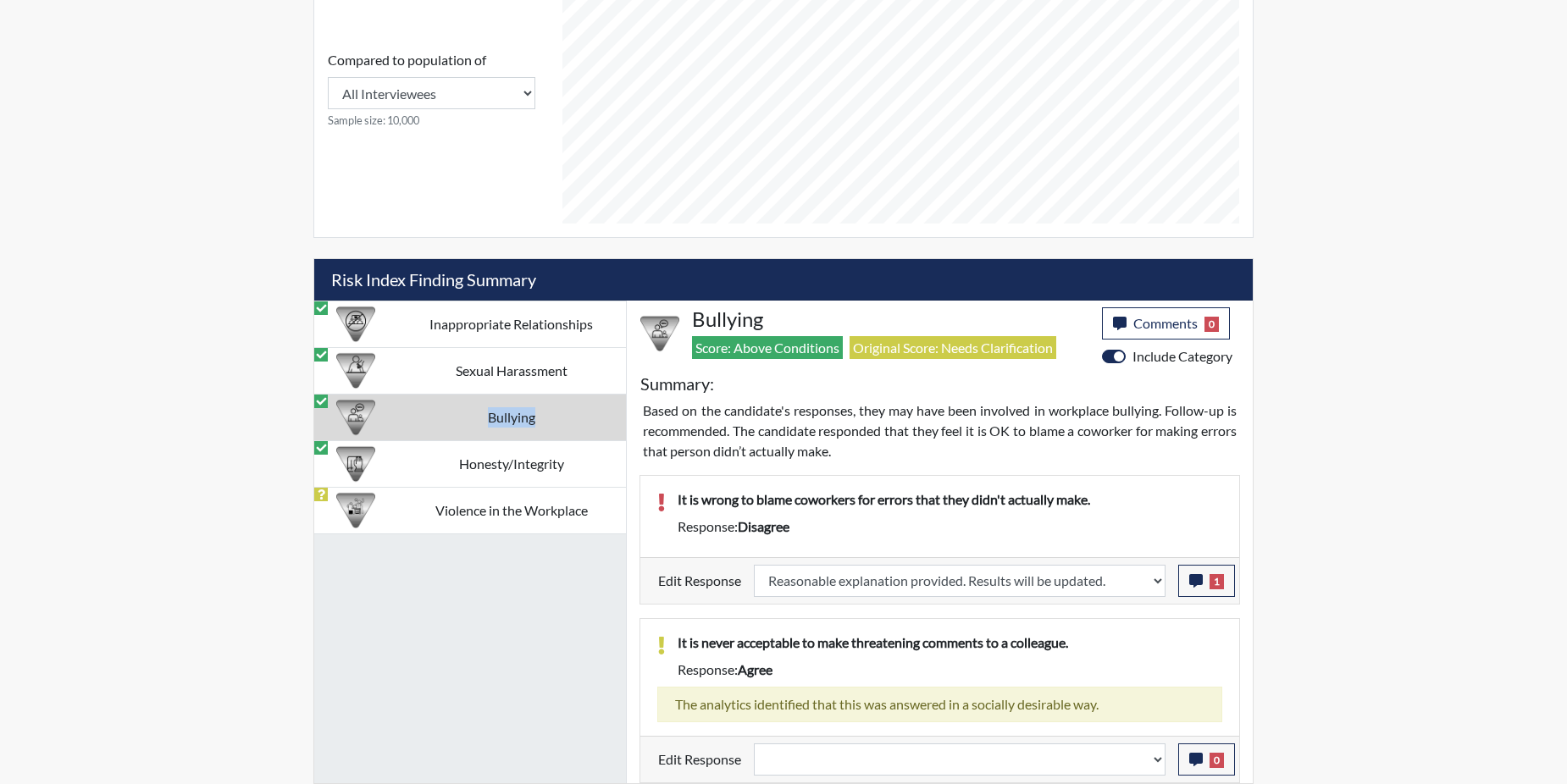
scroll to position [766, 0]
click at [383, 500] on div at bounding box center [355, 510] width 66 height 45
select select
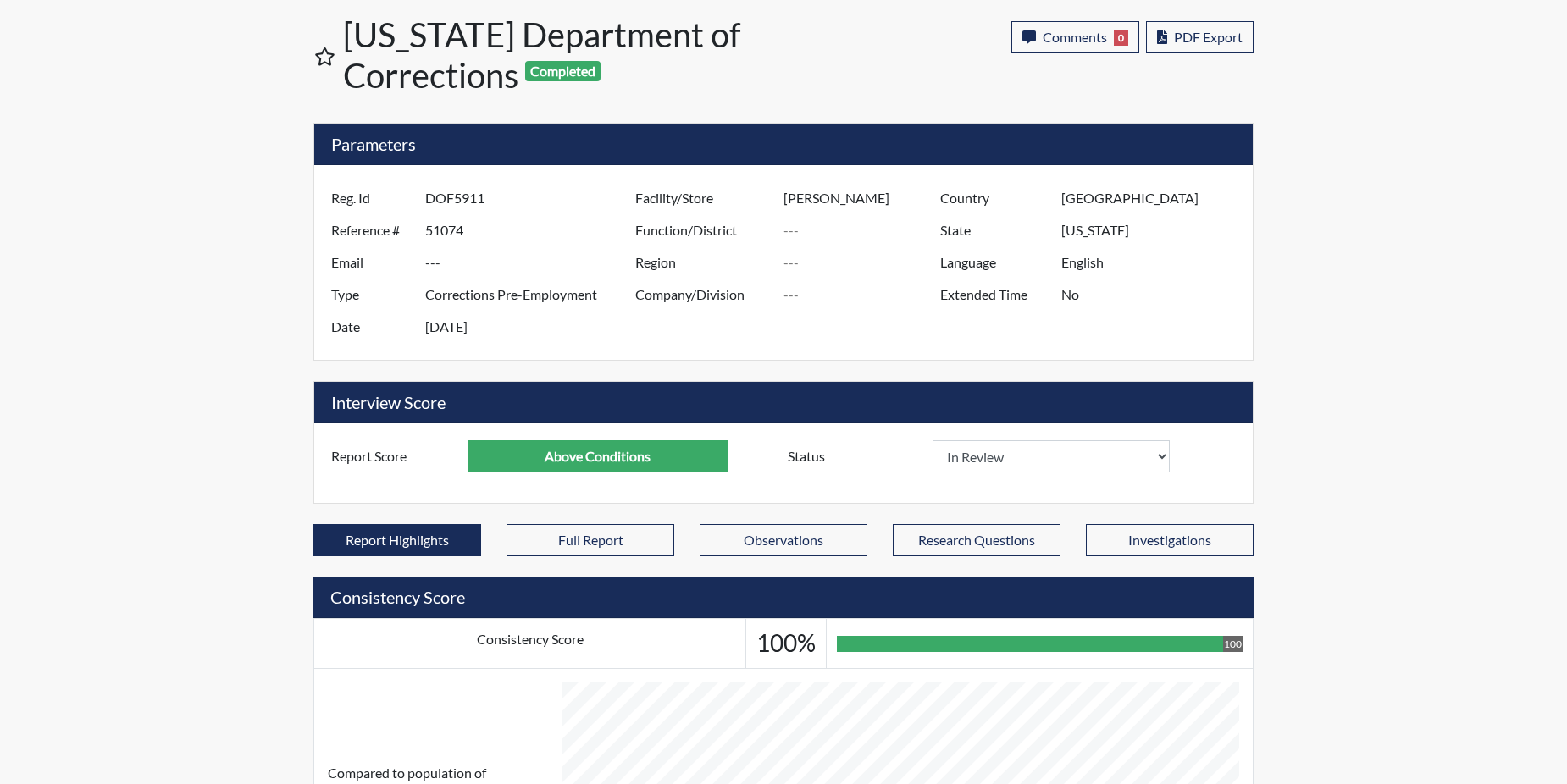
scroll to position [0, 0]
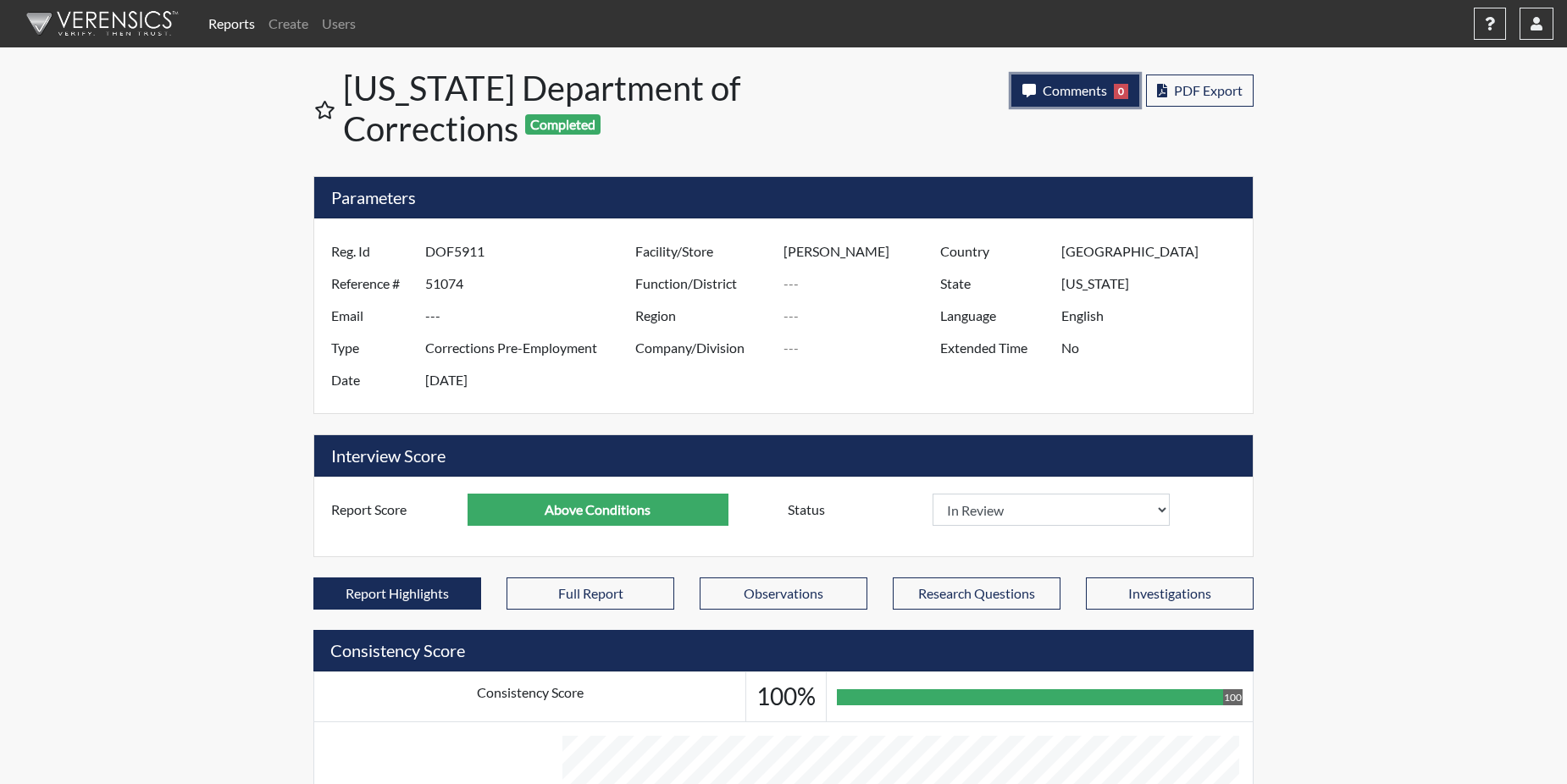
click at [1109, 93] on button "Comments 0" at bounding box center [1076, 90] width 128 height 32
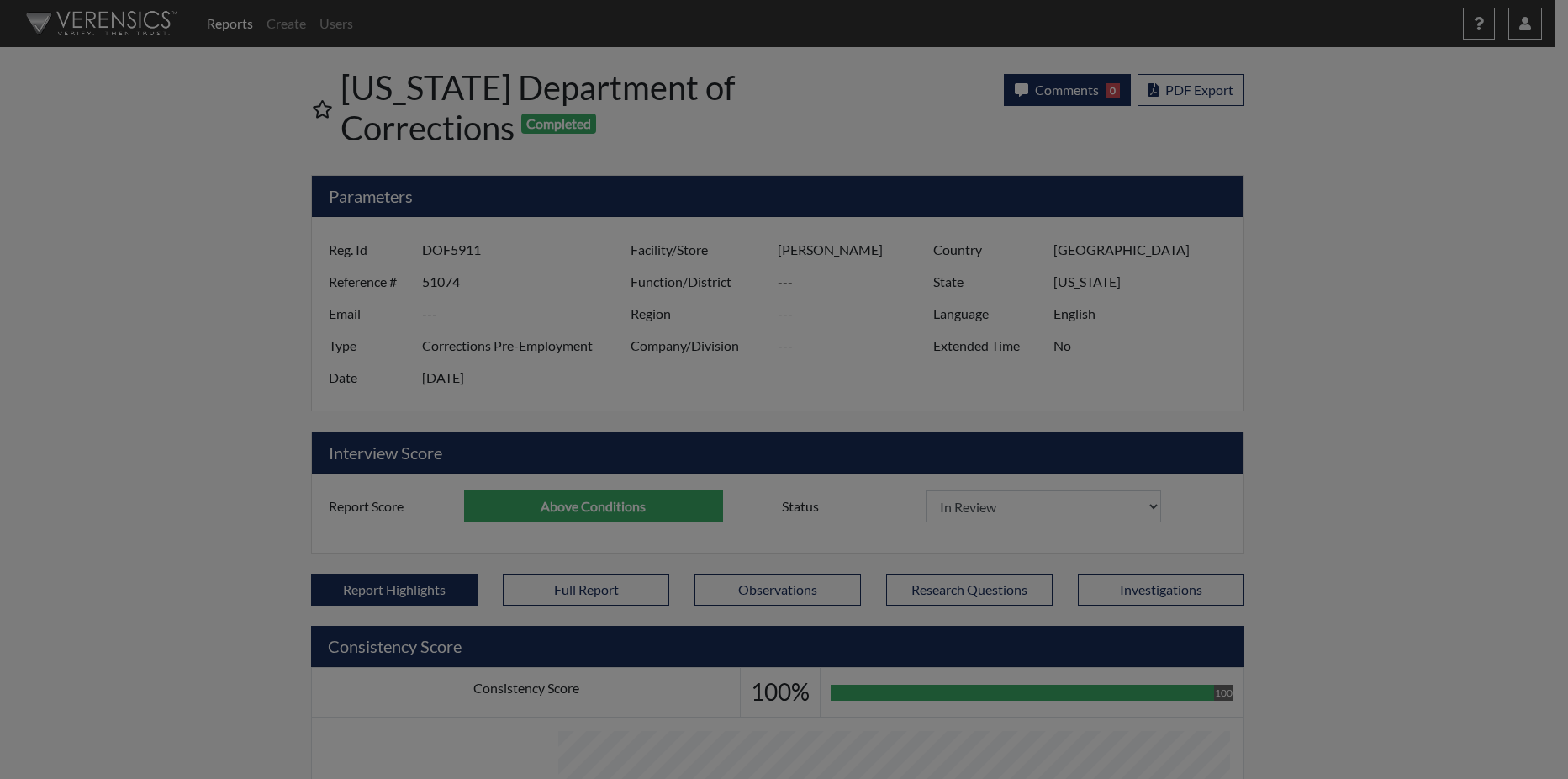
click at [1101, 92] on div at bounding box center [784, 390] width 1568 height 779
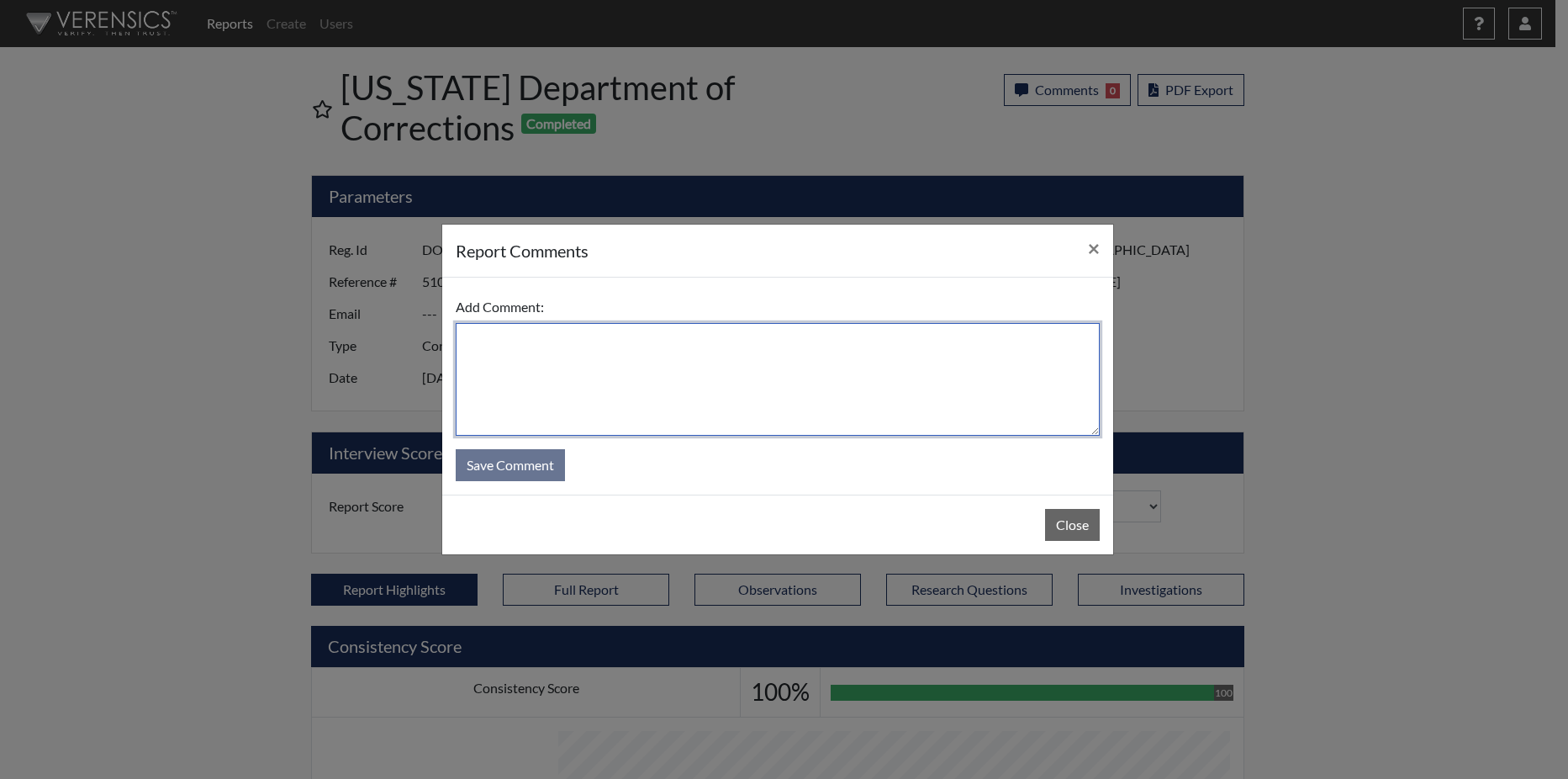
click at [492, 355] on textarea at bounding box center [778, 379] width 645 height 112
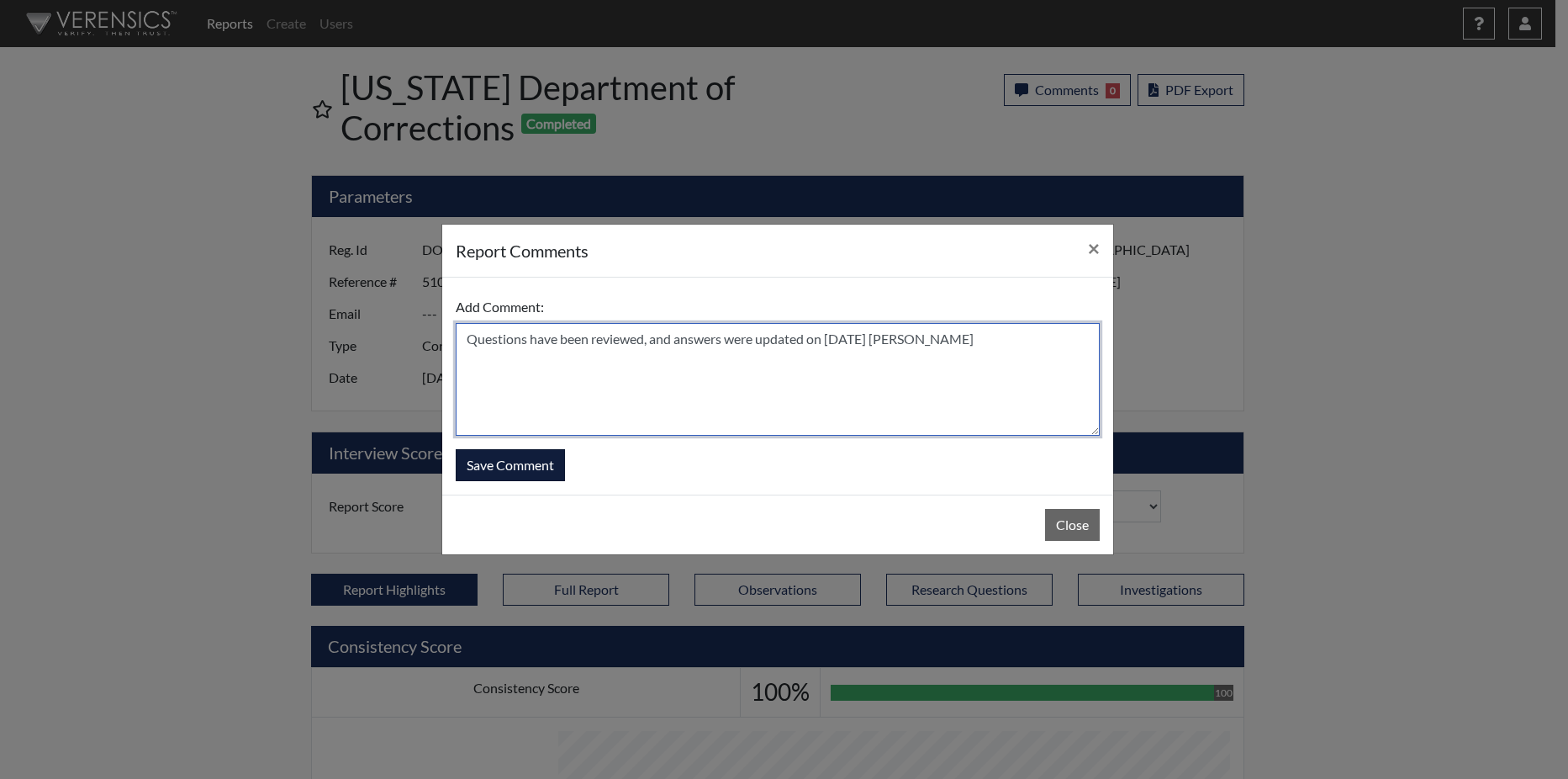
type textarea "Questions have been reviewed, and answers were updated on 9/16/25 N. Brown"
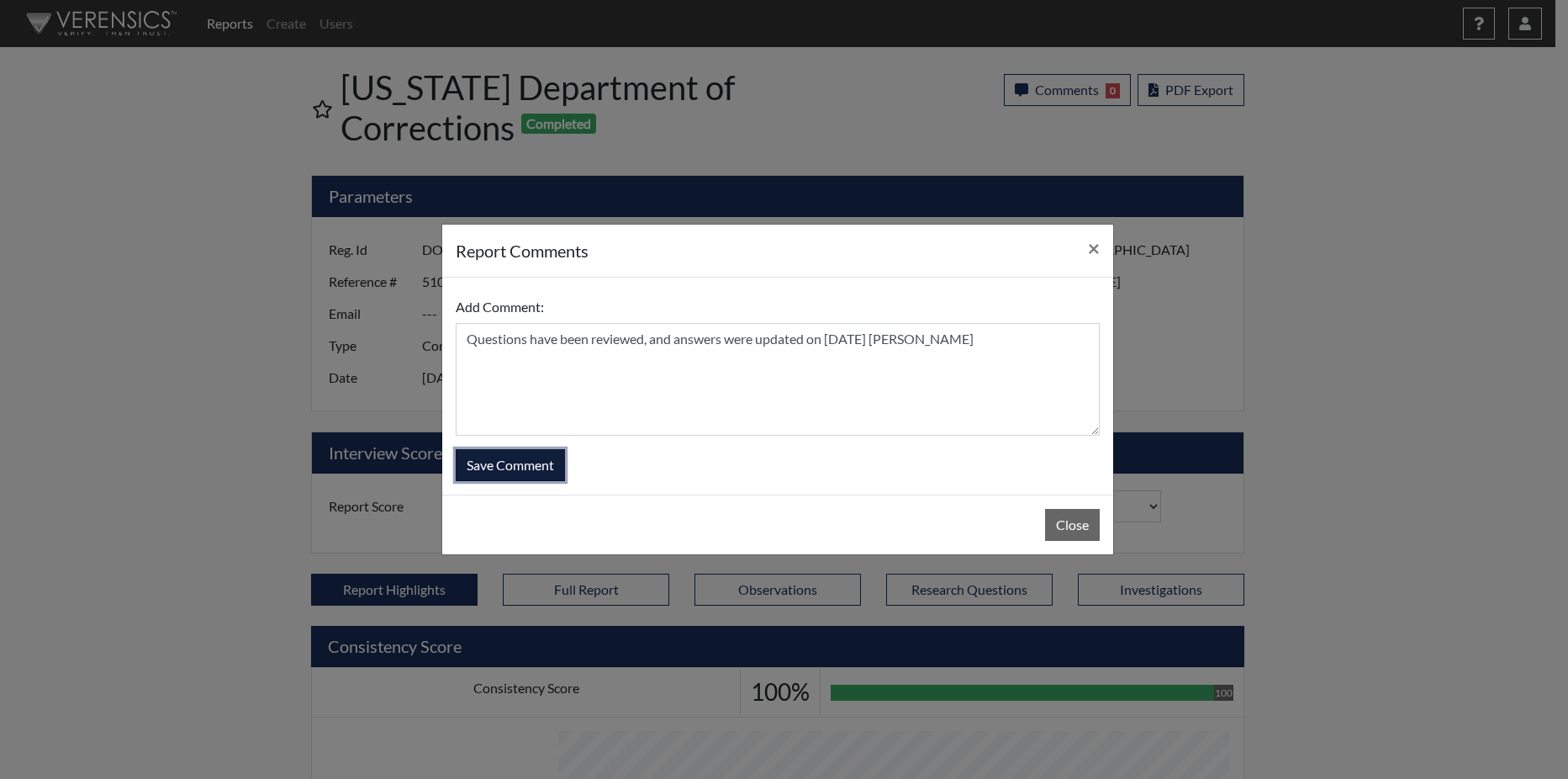
click at [477, 468] on button "Save Comment" at bounding box center [510, 465] width 110 height 32
select select
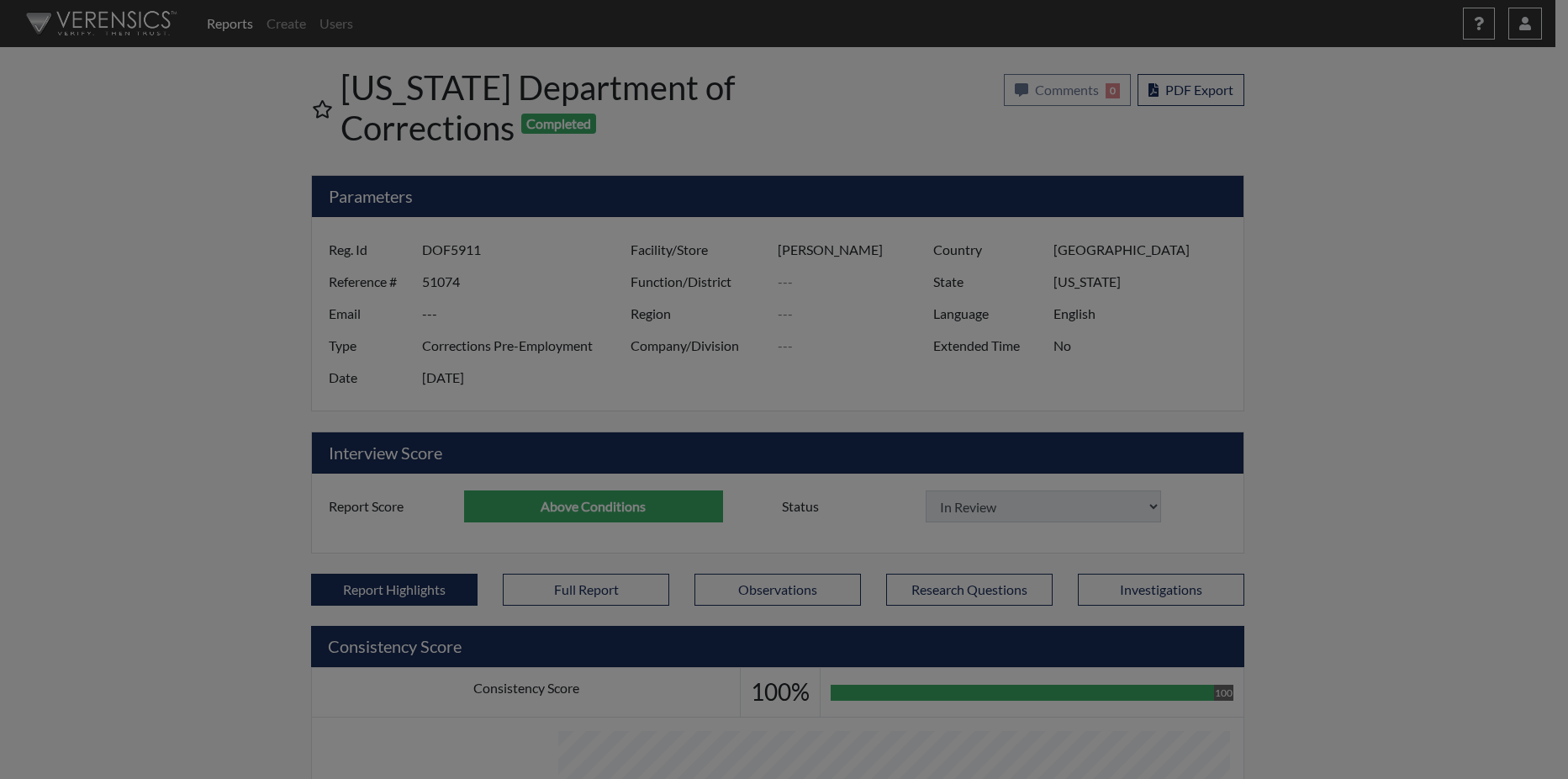
select select
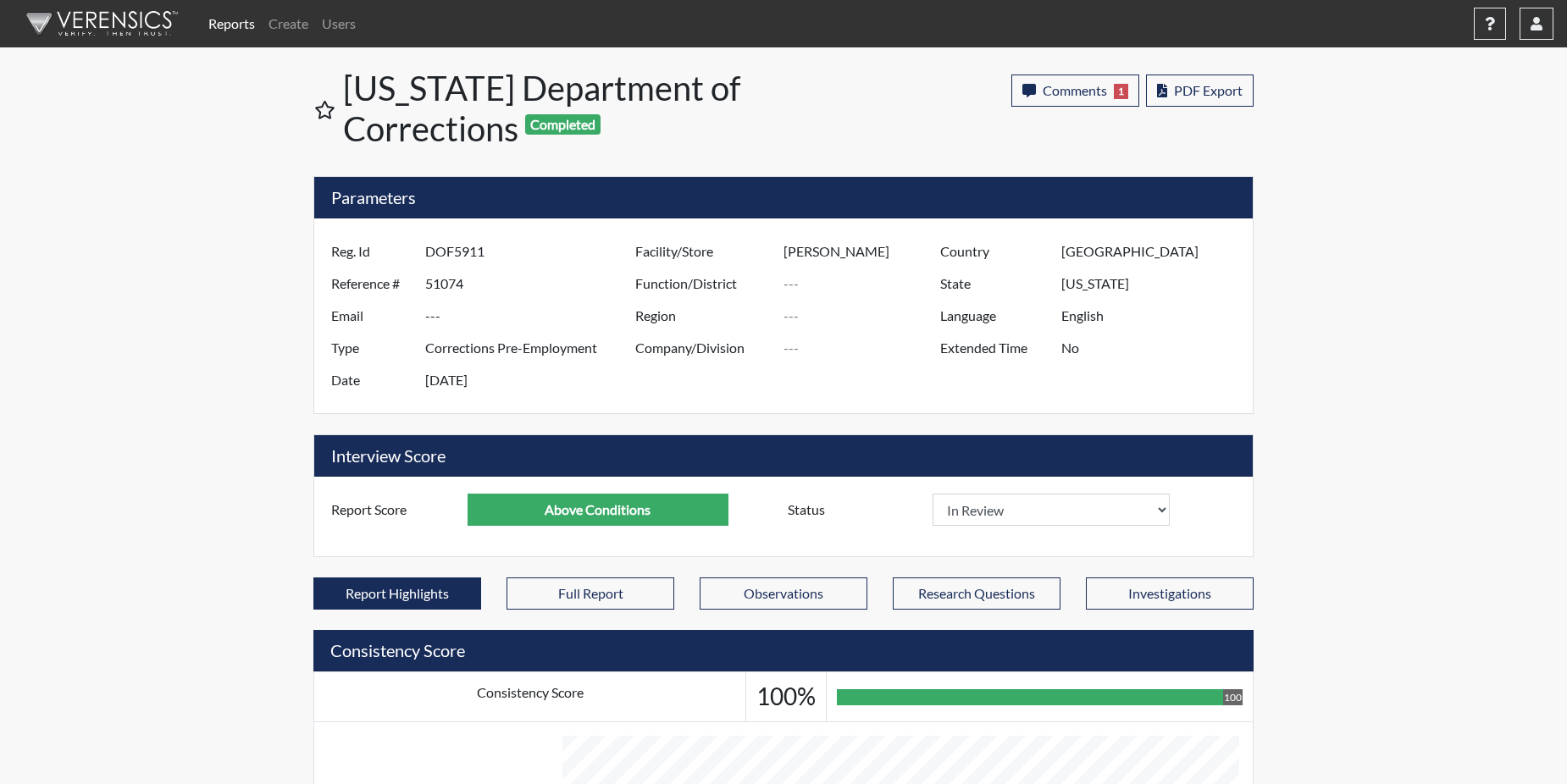
scroll to position [281, 704]
click at [244, 25] on link "Reports" at bounding box center [231, 23] width 60 height 34
